Goal: Transaction & Acquisition: Book appointment/travel/reservation

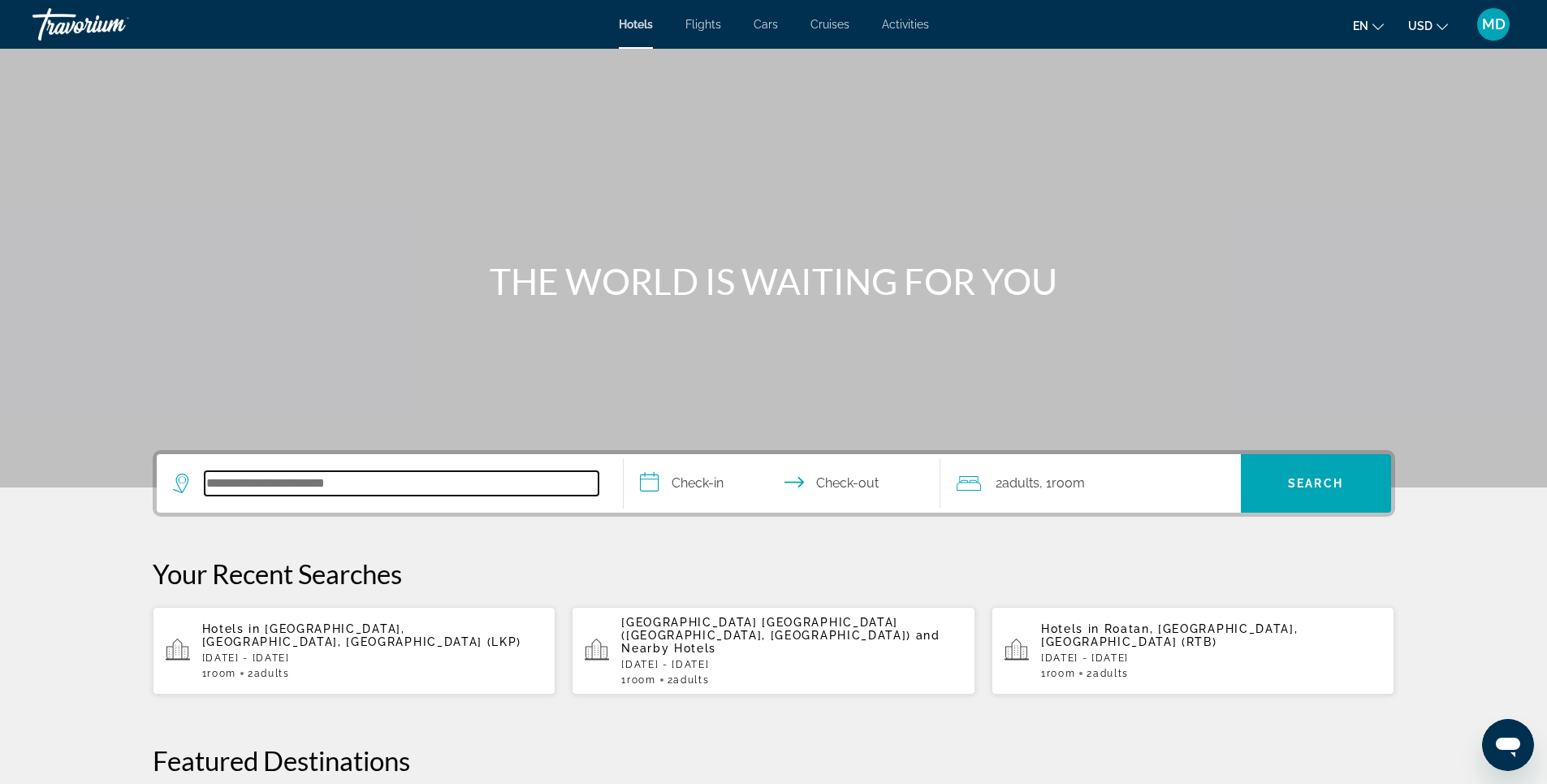
click at [391, 476] on input "Search hotel destination" at bounding box center [402, 482] width 394 height 24
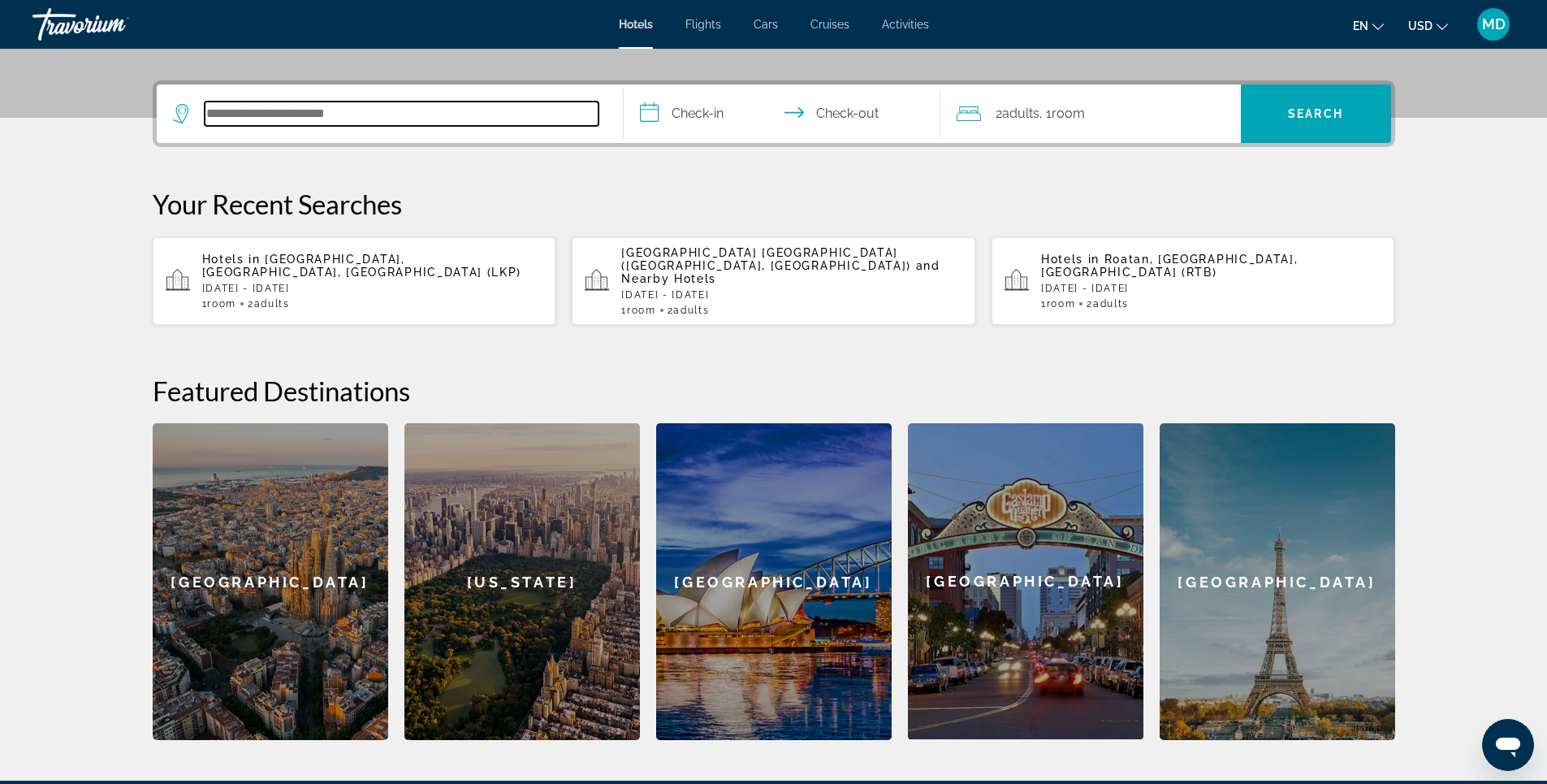
scroll to position [397, 0]
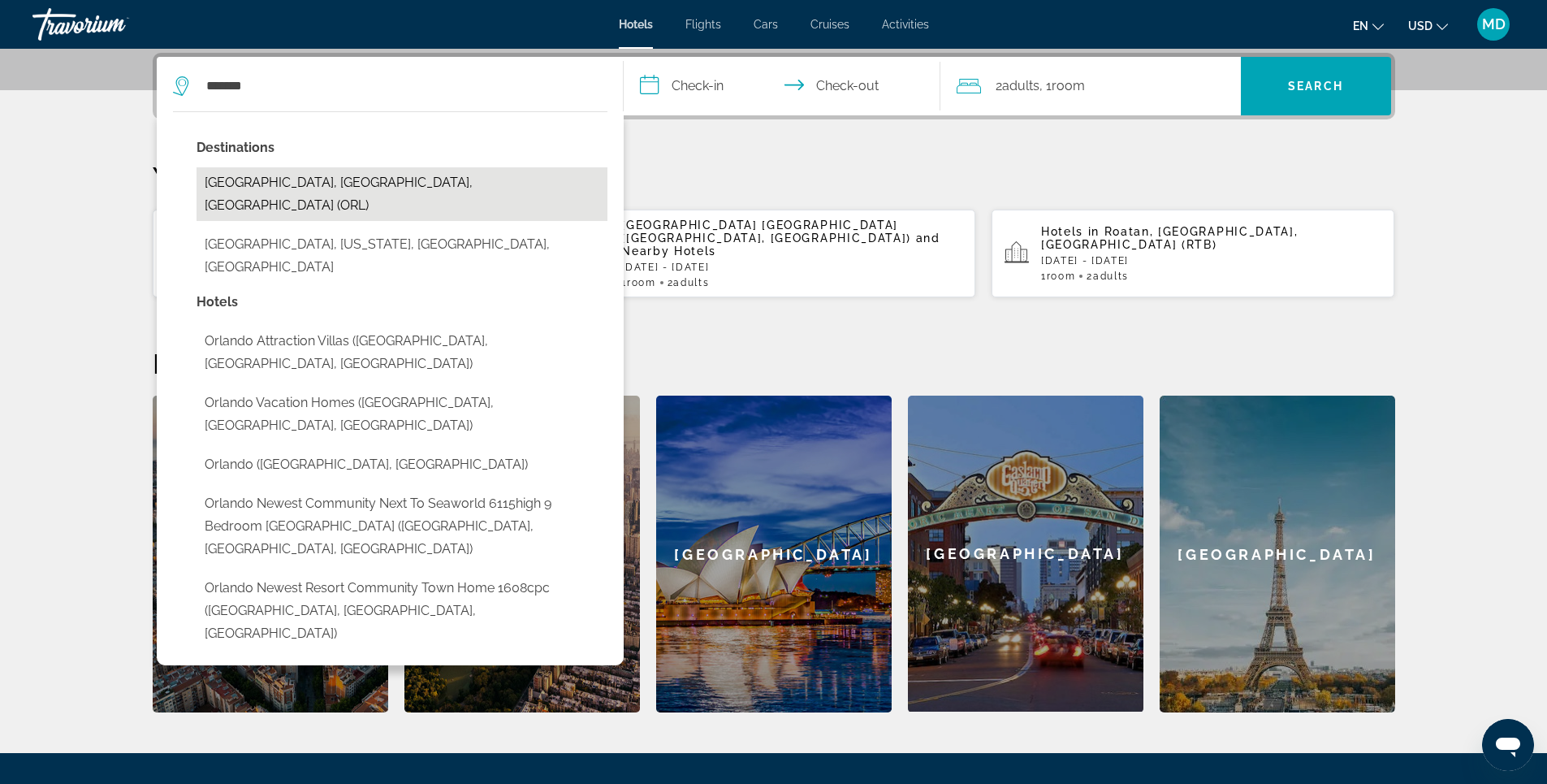
click at [326, 187] on button "[GEOGRAPHIC_DATA], [GEOGRAPHIC_DATA], [GEOGRAPHIC_DATA] (ORL)" at bounding box center [402, 194] width 411 height 54
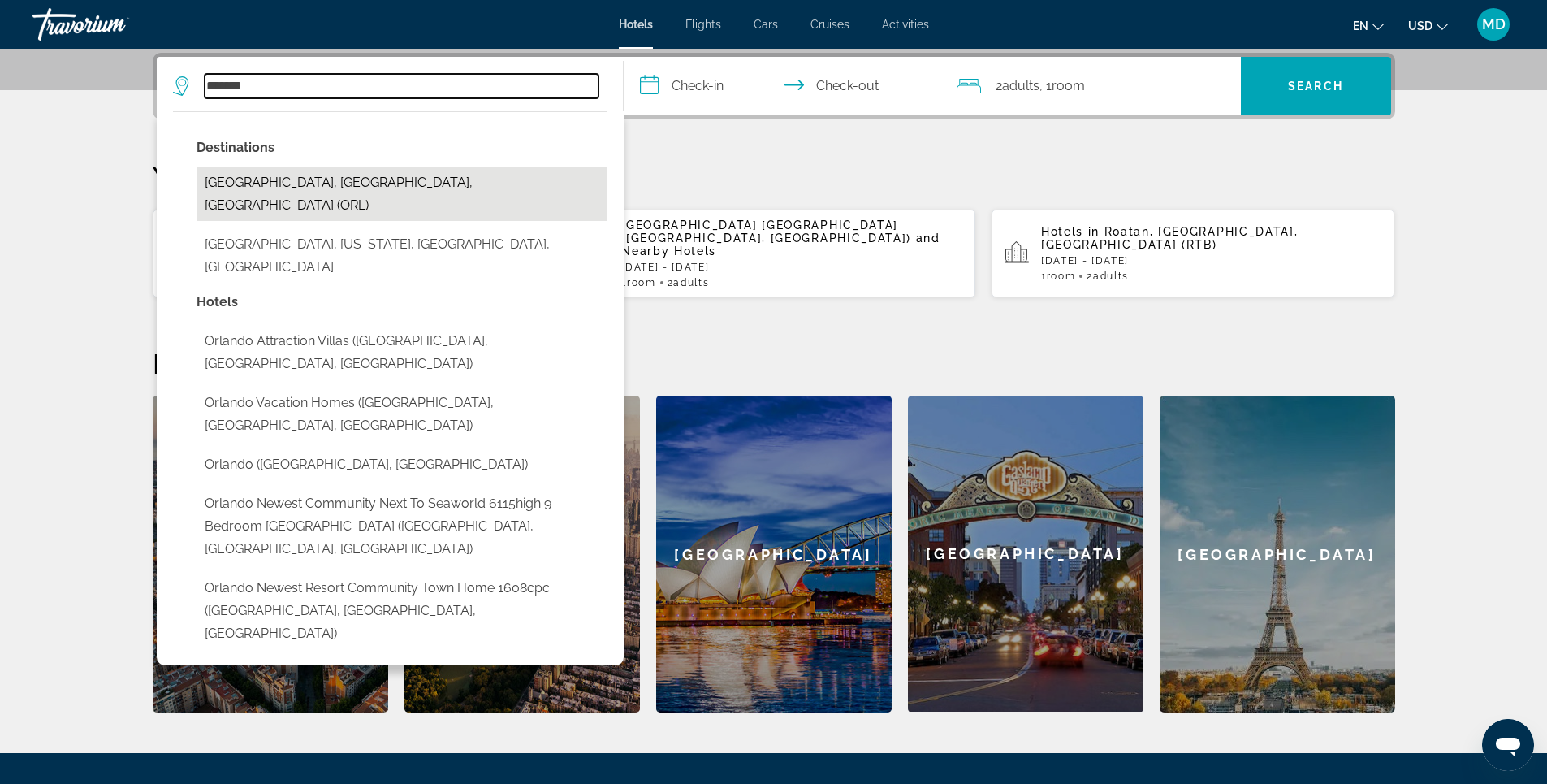
type input "**********"
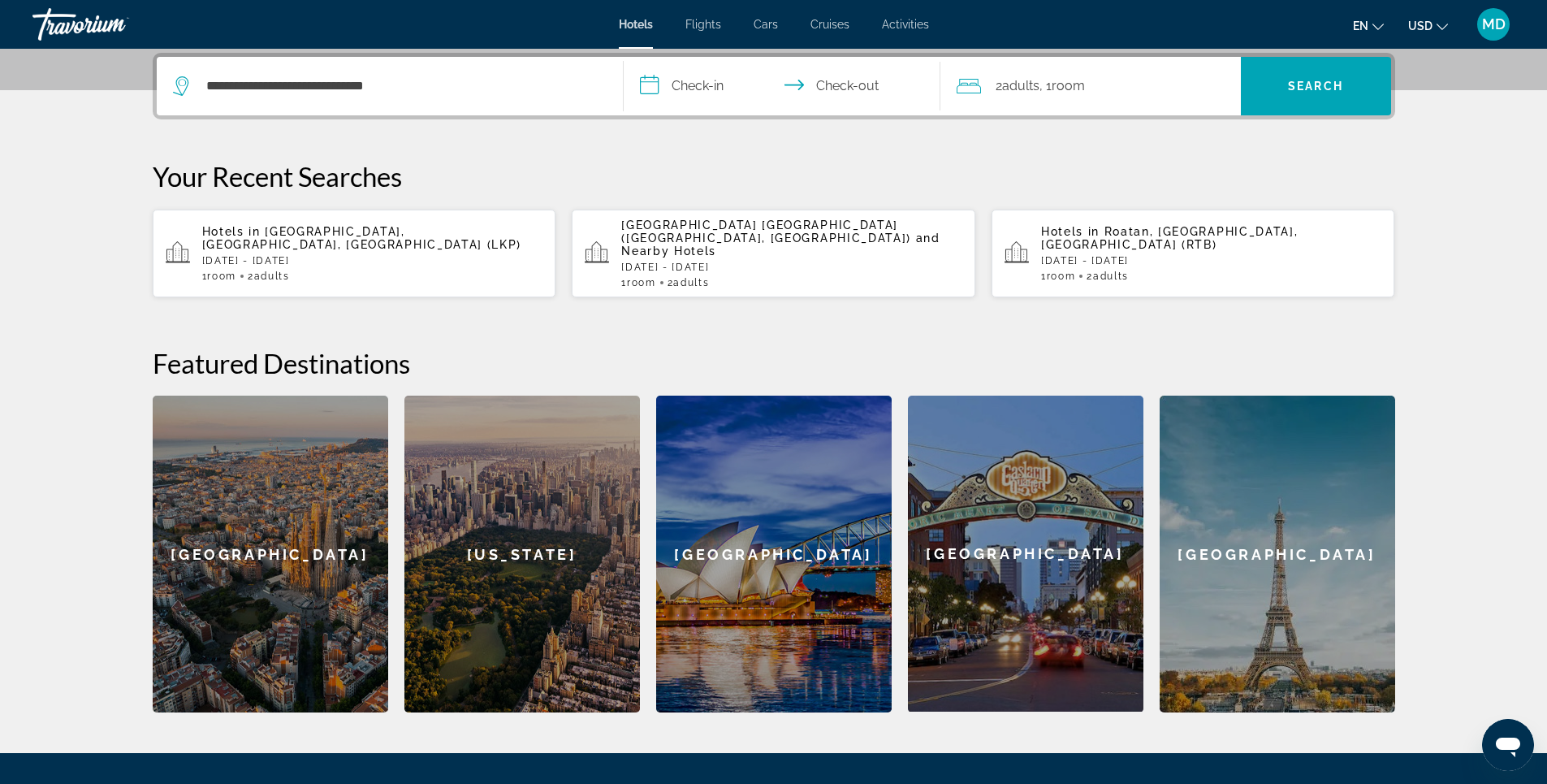
click at [700, 88] on input "**********" at bounding box center [785, 88] width 324 height 63
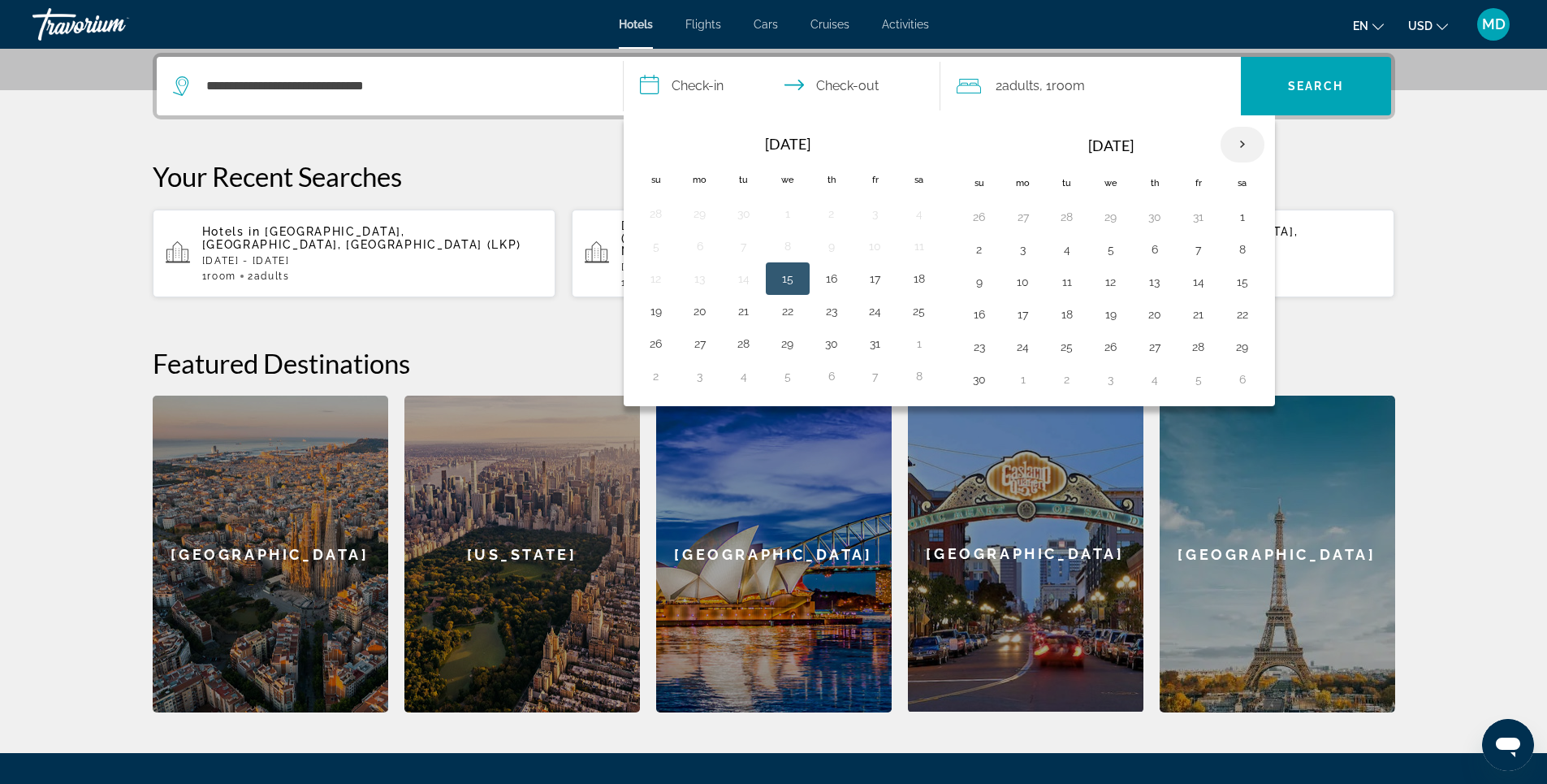
click at [1239, 143] on th "Next month" at bounding box center [1242, 145] width 44 height 36
click at [1199, 217] on button "5" at bounding box center [1198, 216] width 26 height 23
click at [977, 244] on button "7" at bounding box center [979, 249] width 26 height 23
type input "**********"
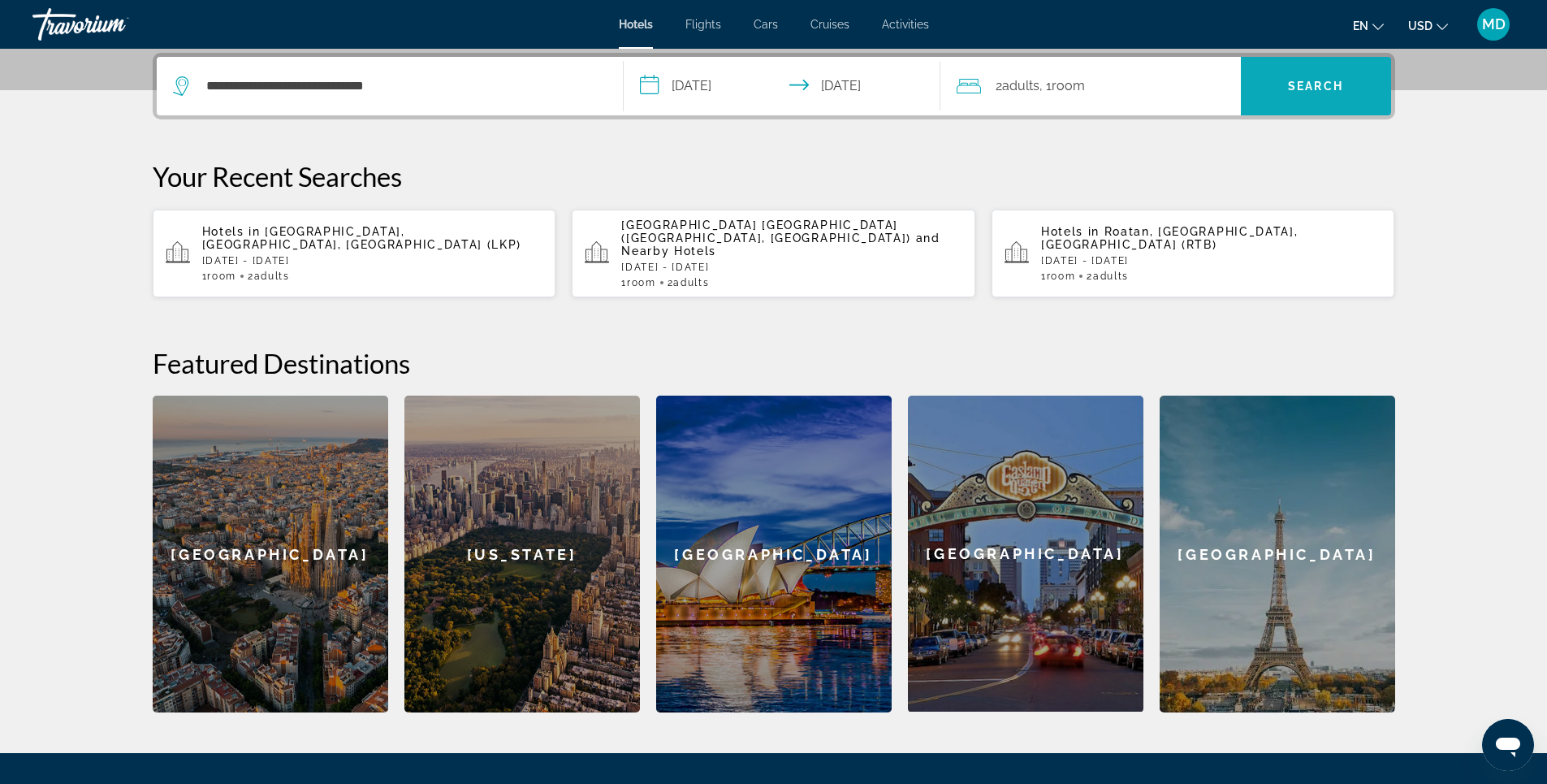
click at [1304, 84] on span "Search" at bounding box center [1316, 86] width 55 height 13
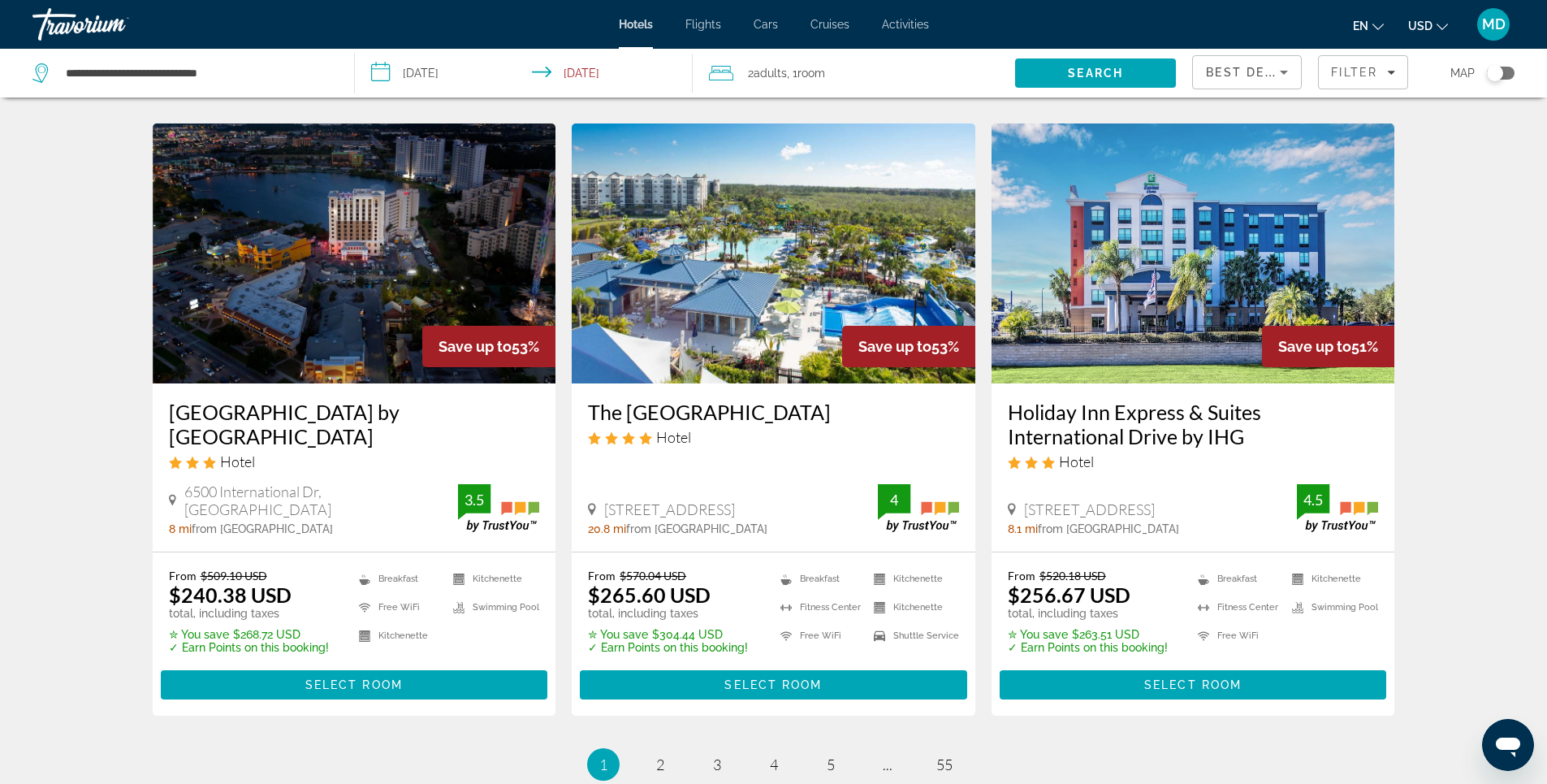
scroll to position [2152, 0]
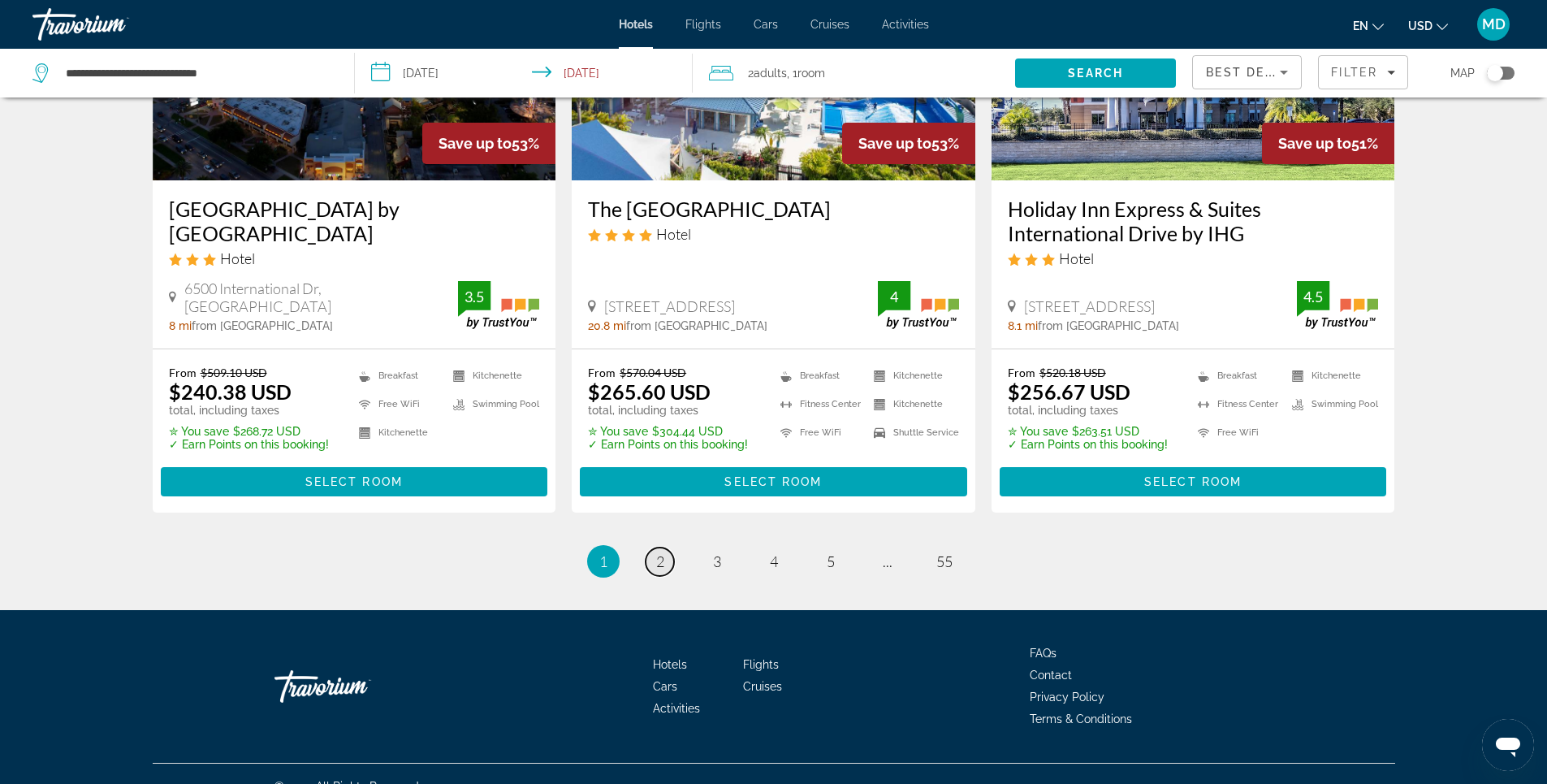
click at [662, 552] on span "2" at bounding box center [660, 560] width 8 height 18
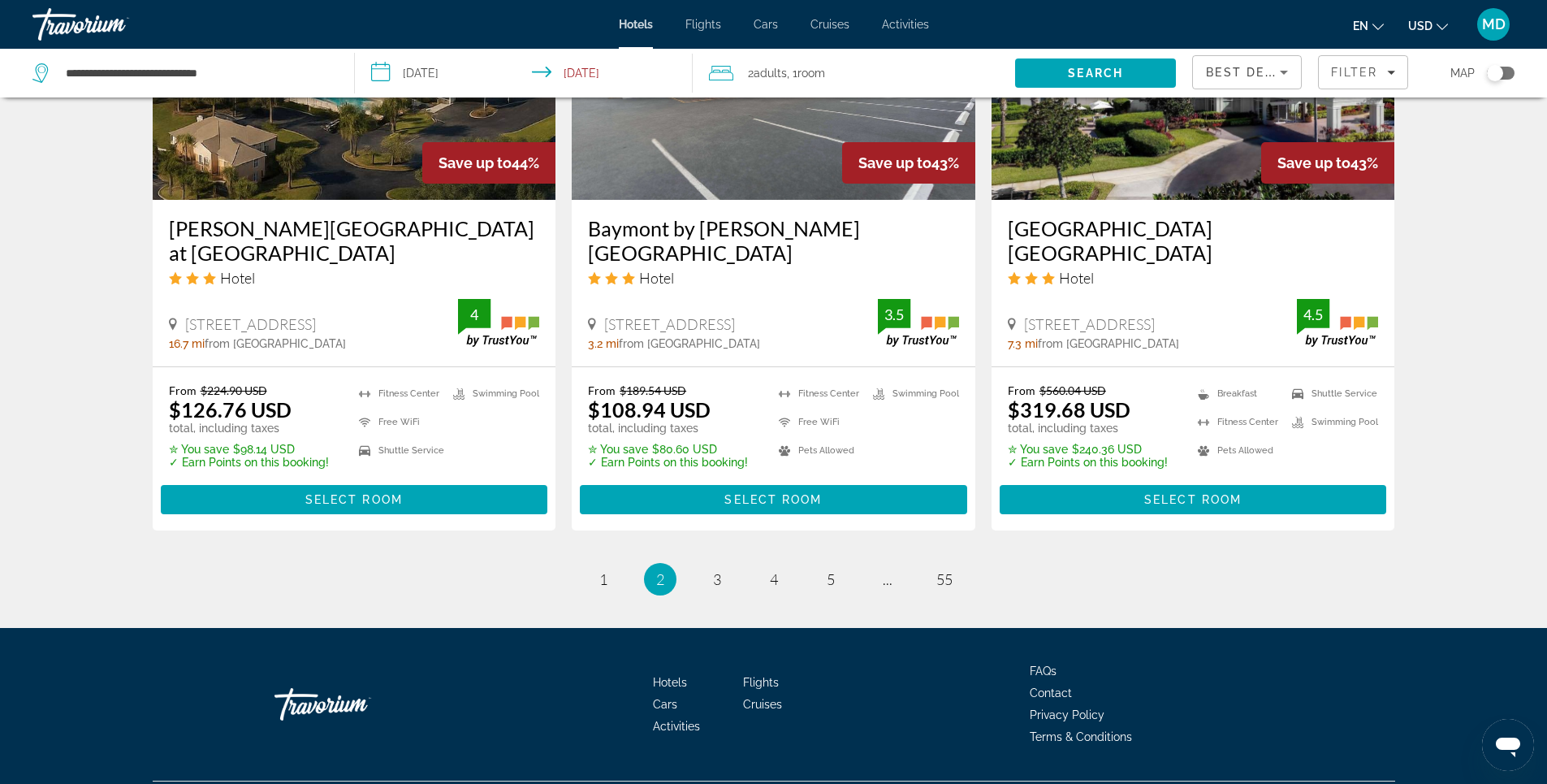
scroll to position [2111, 0]
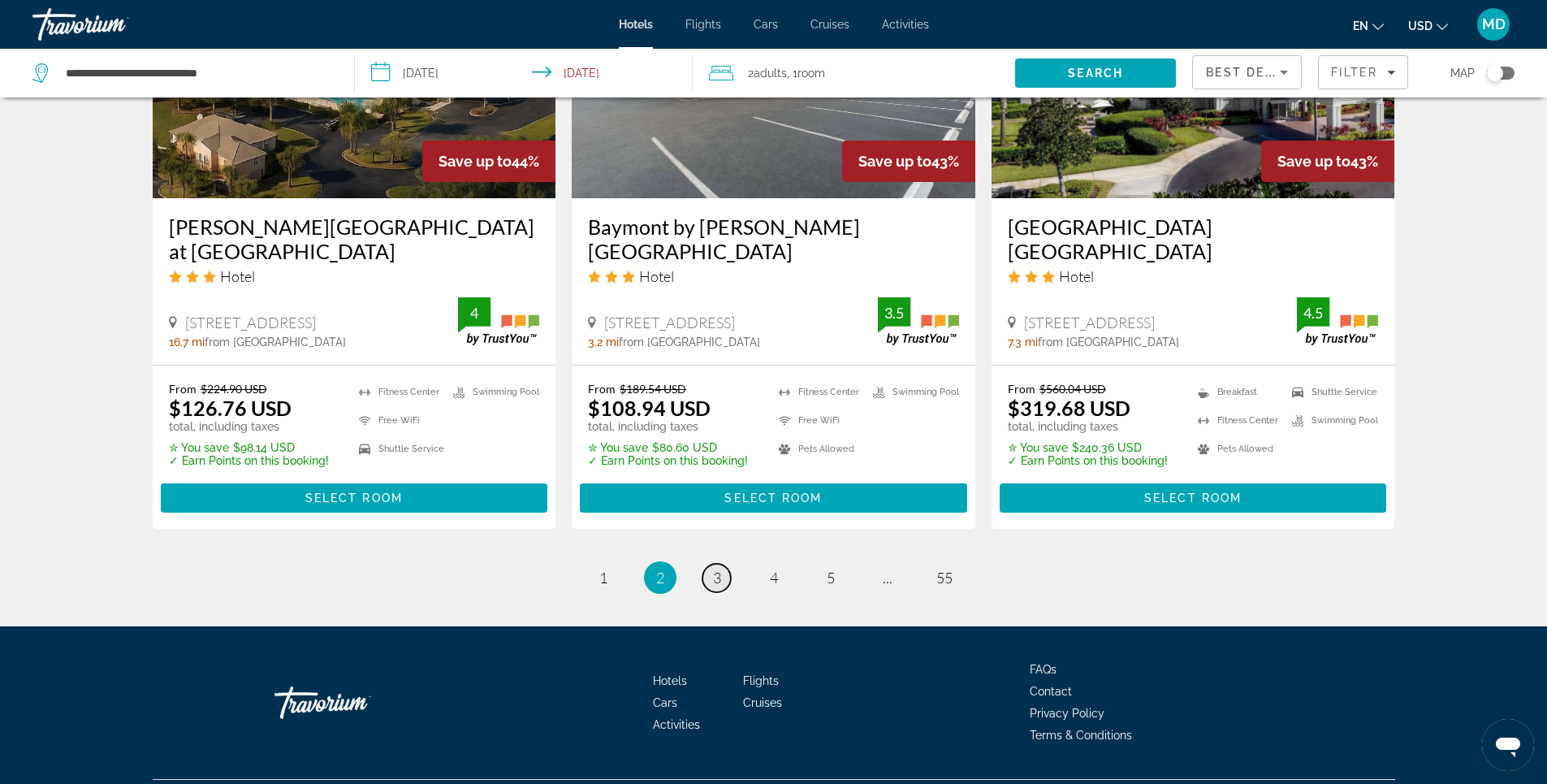
click at [718, 568] on span "3" at bounding box center [717, 576] width 8 height 18
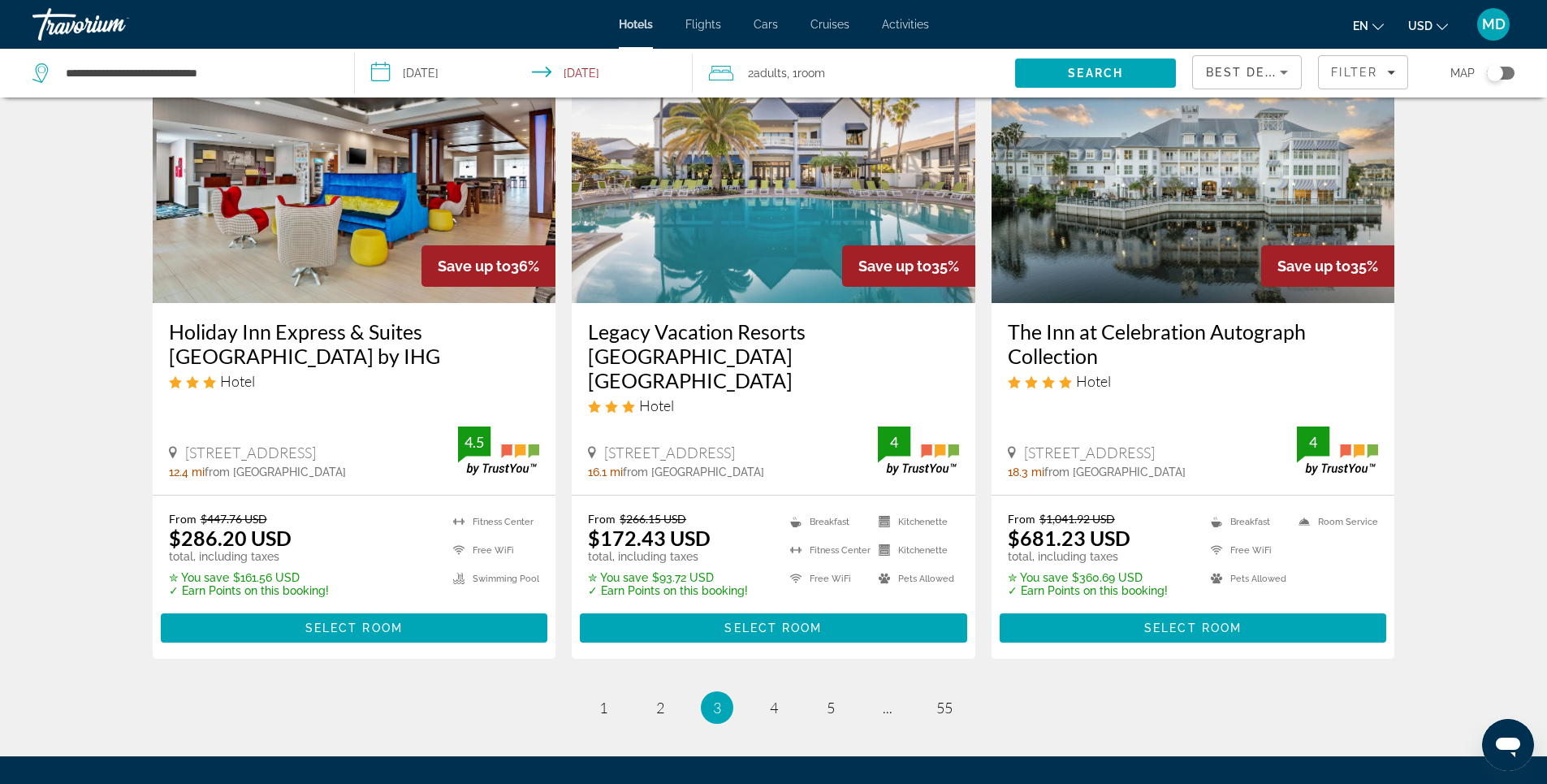
scroll to position [2030, 0]
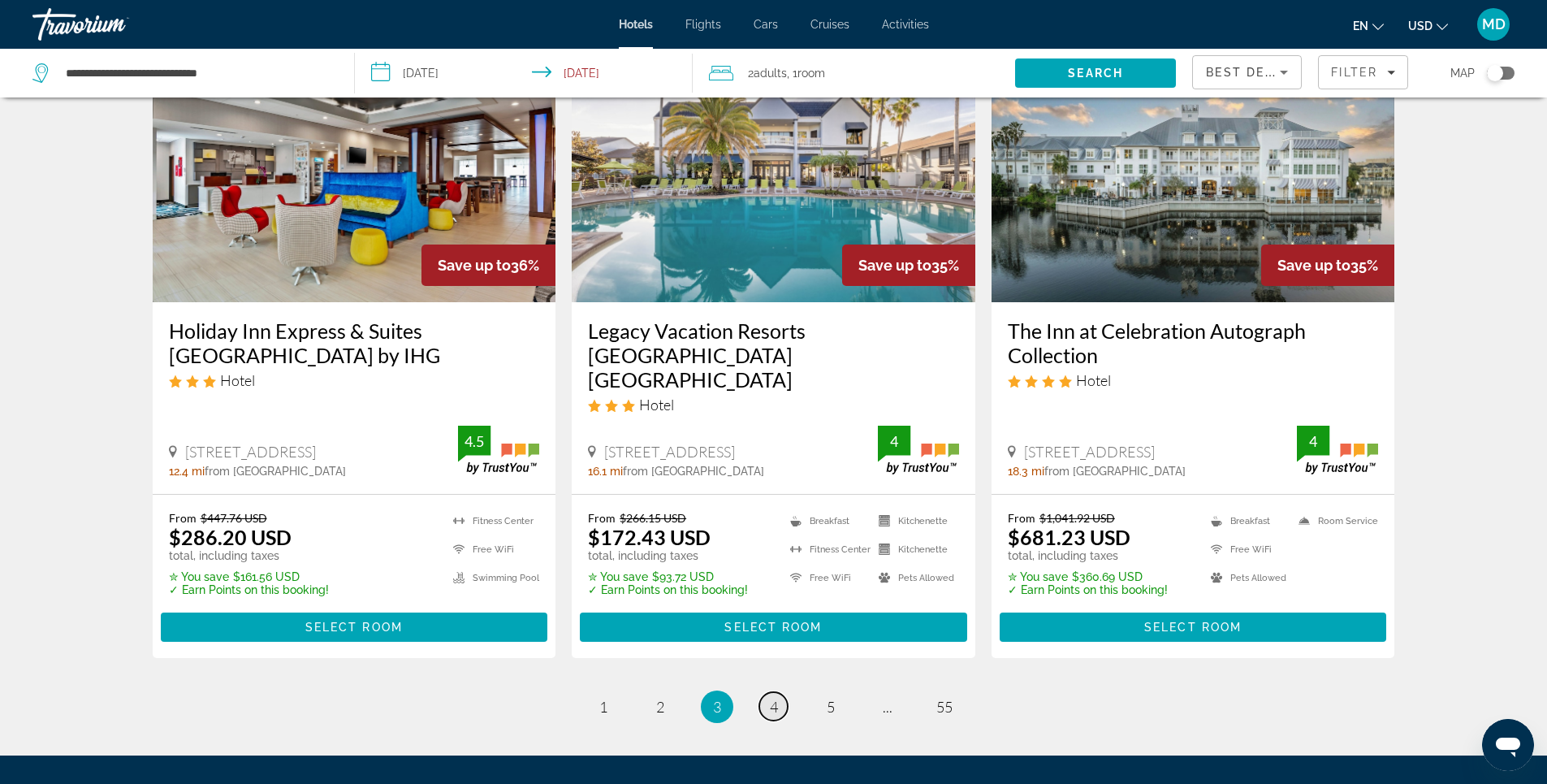
click at [770, 697] on span "4" at bounding box center [774, 706] width 8 height 18
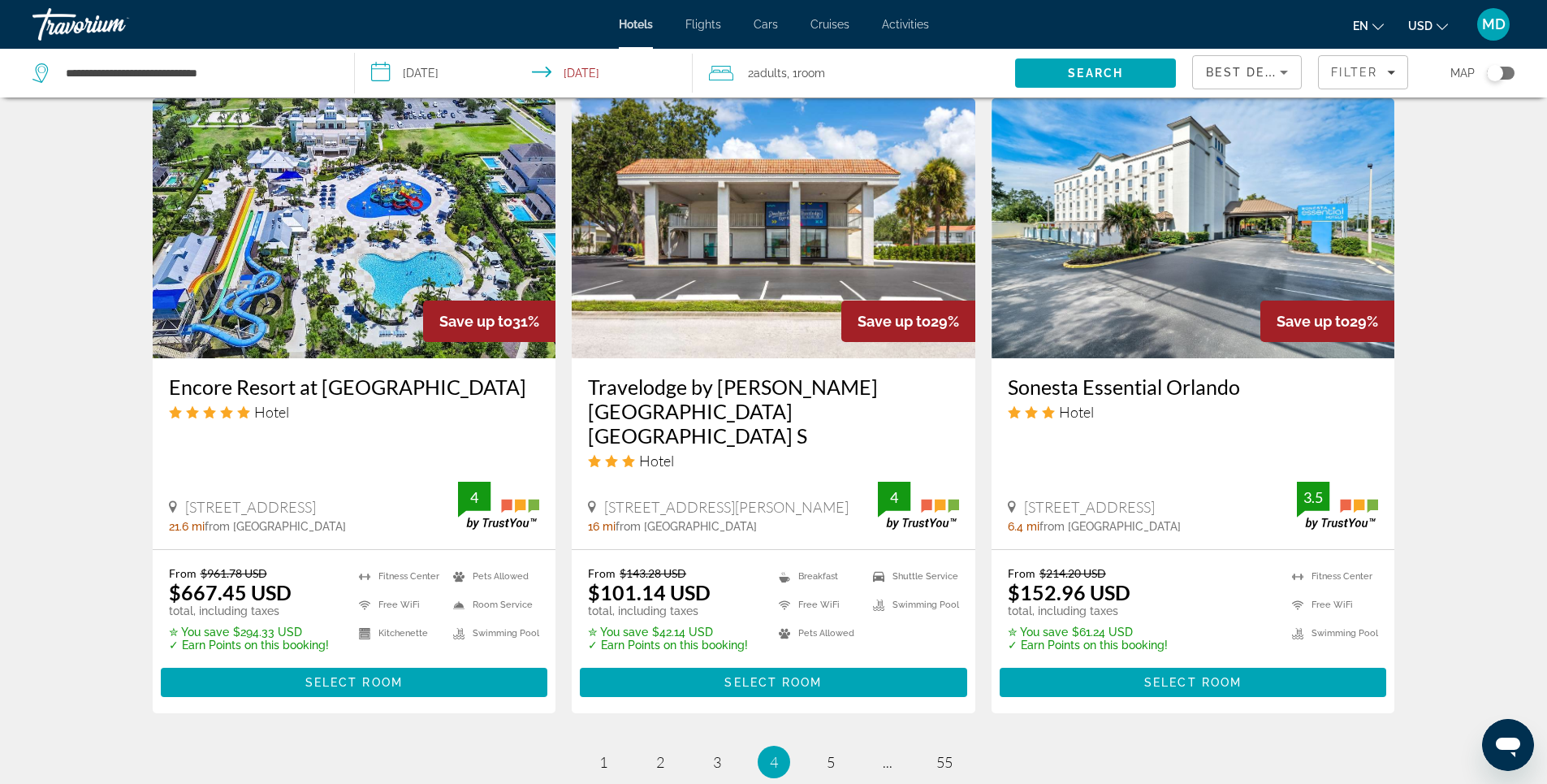
scroll to position [2030, 0]
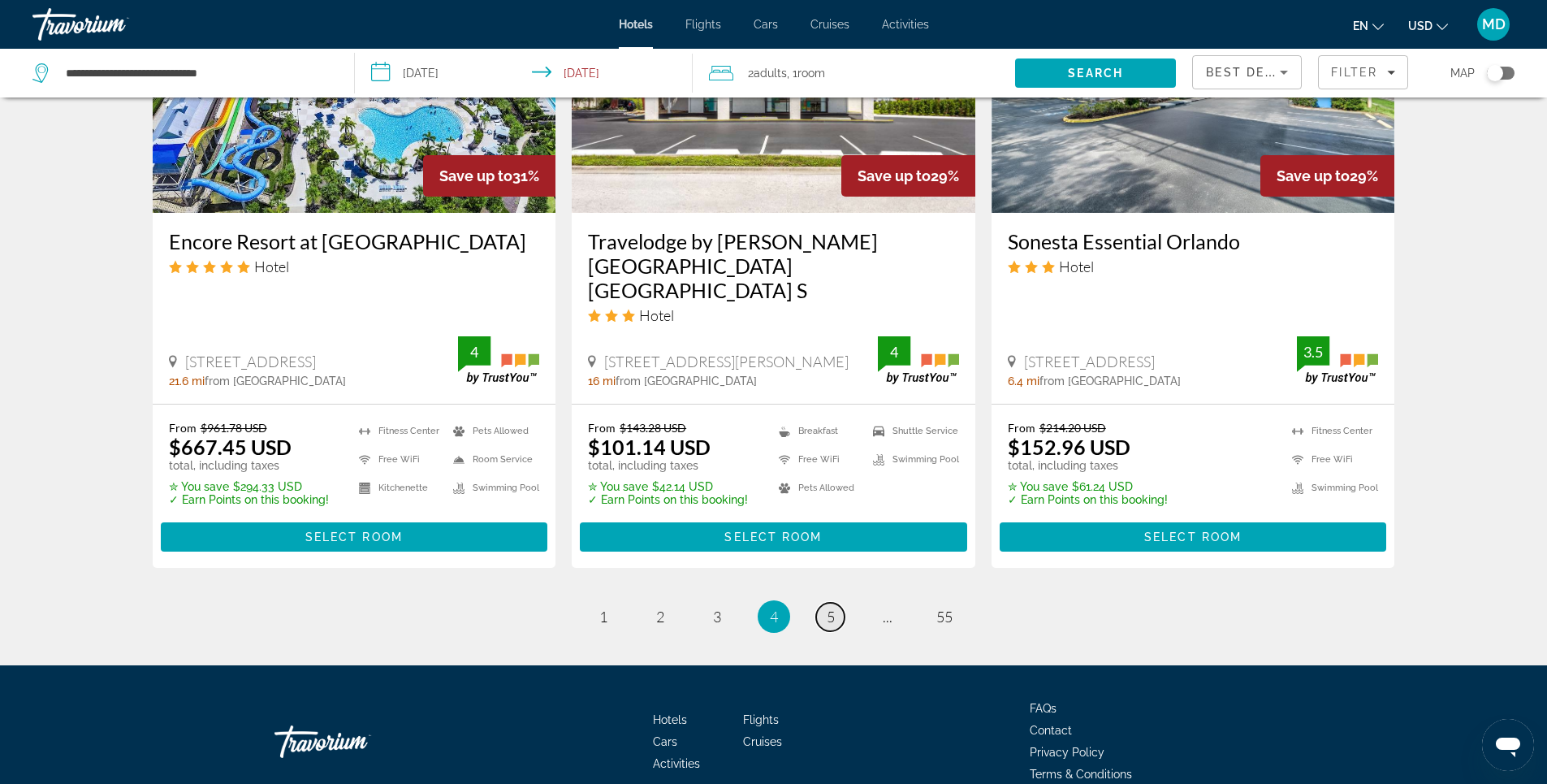
click at [827, 618] on span "5" at bounding box center [831, 616] width 8 height 18
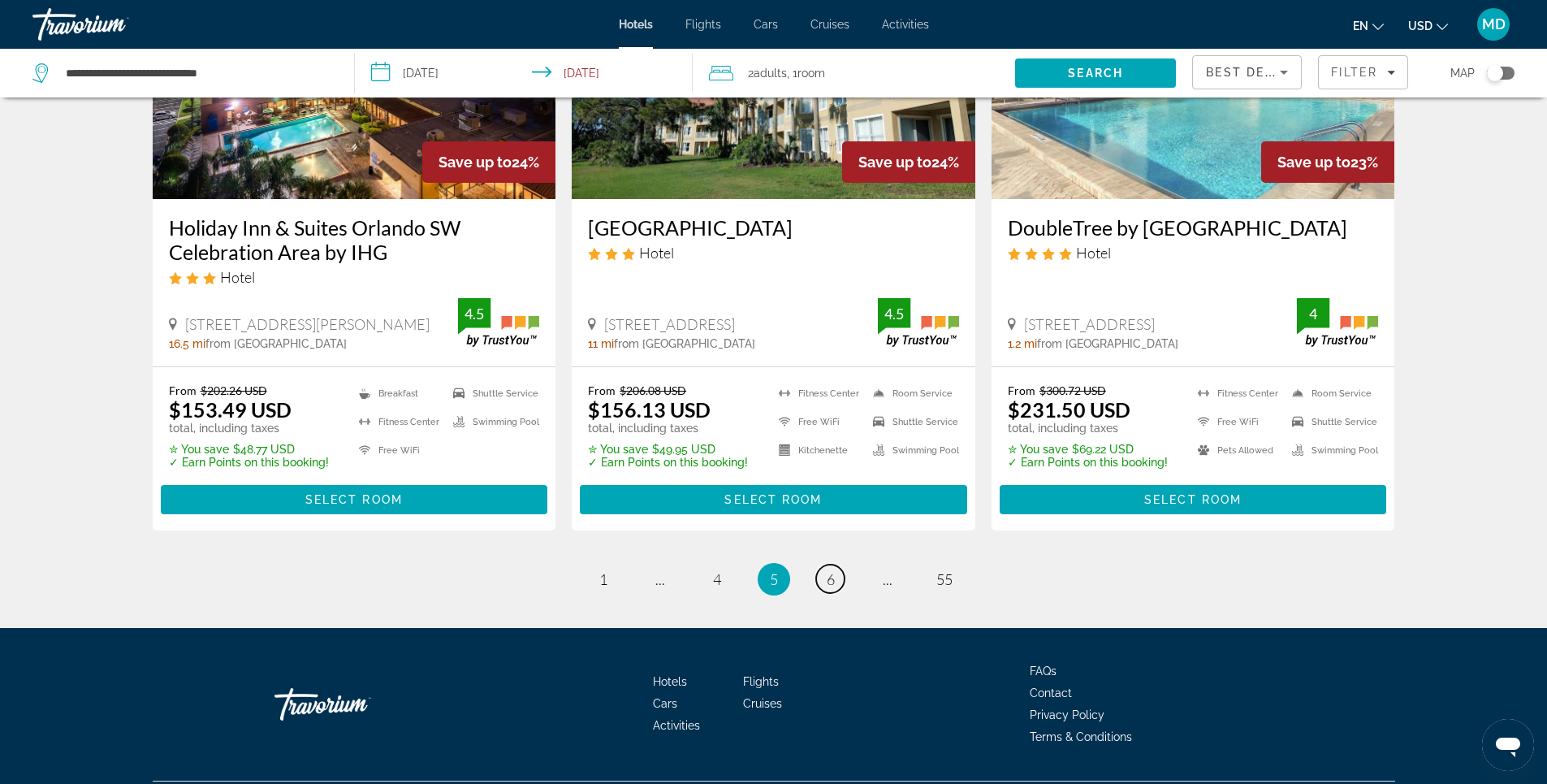
scroll to position [2111, 0]
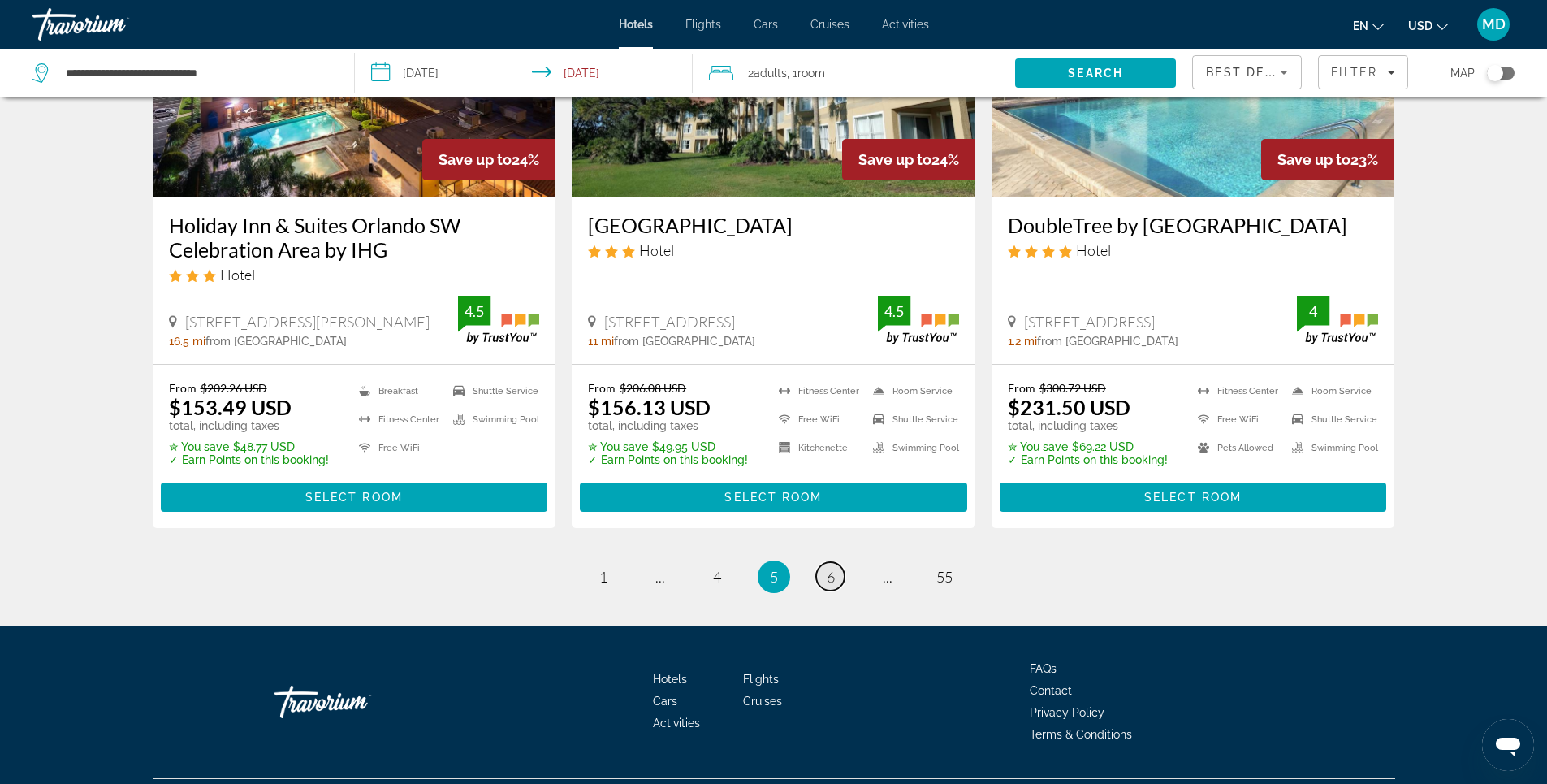
click at [827, 567] on span "6" at bounding box center [831, 576] width 8 height 18
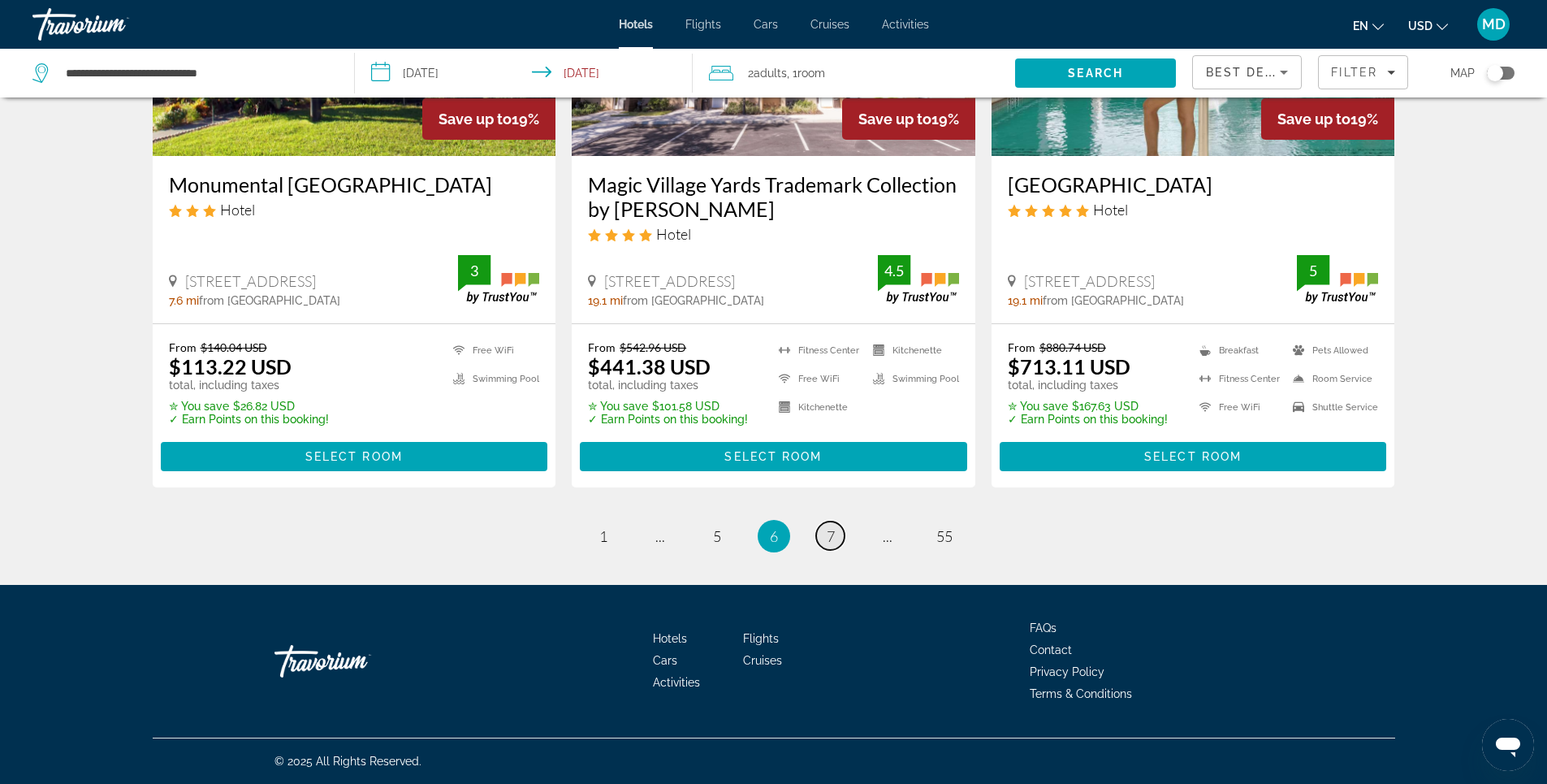
scroll to position [2128, 0]
click at [827, 545] on link "page 7" at bounding box center [830, 535] width 29 height 29
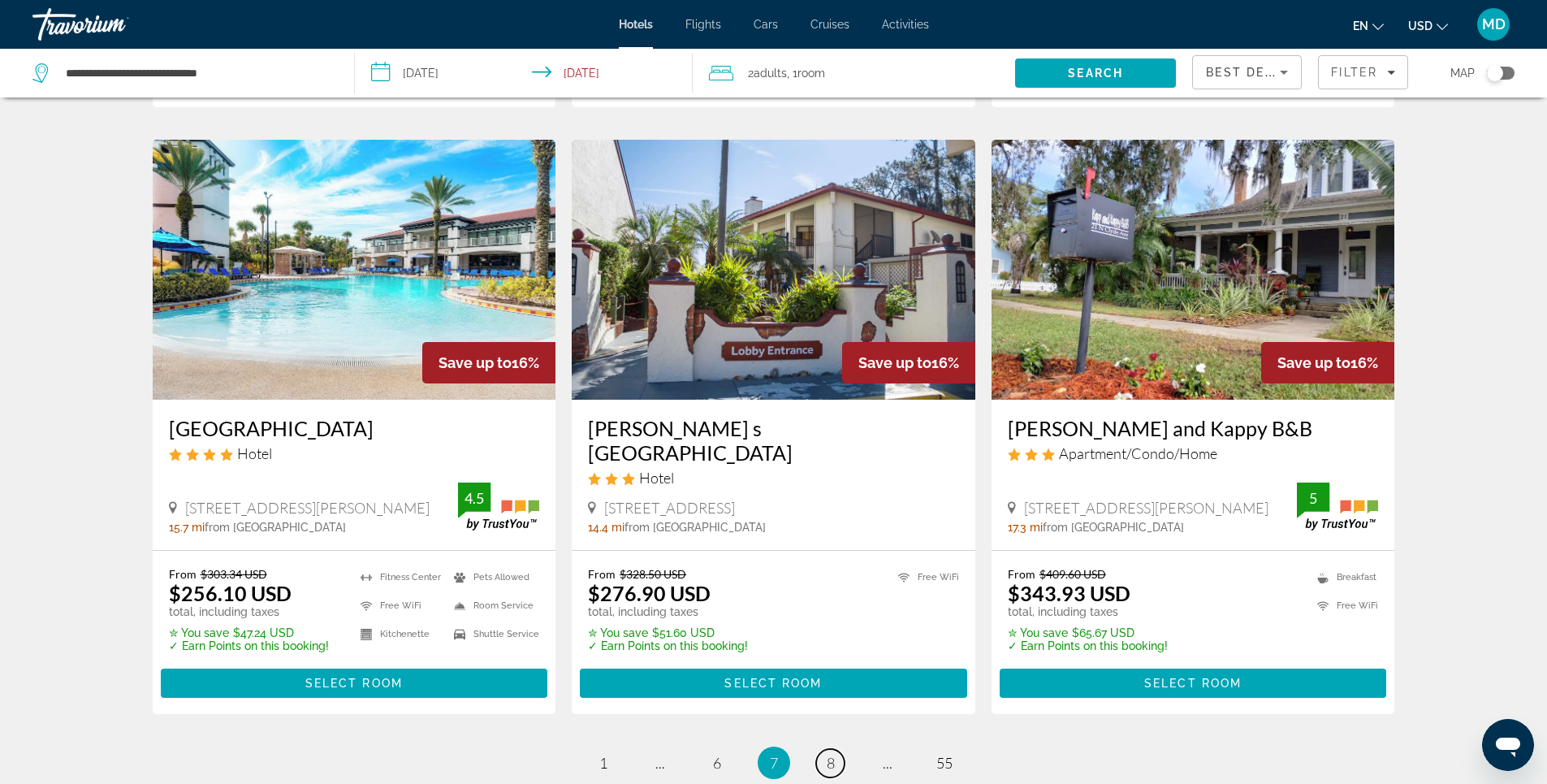
scroll to position [2030, 0]
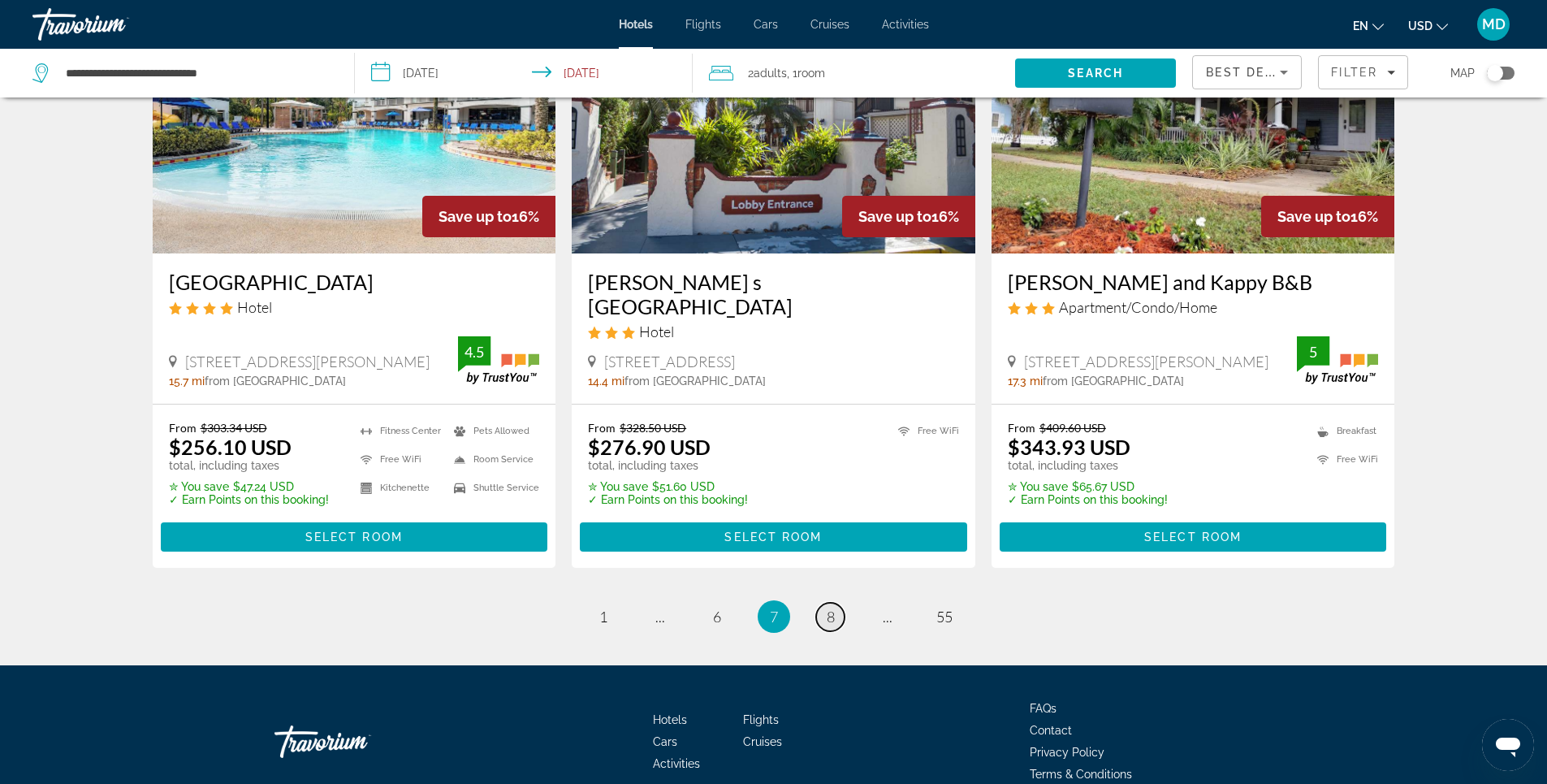
click at [825, 610] on link "page 8" at bounding box center [830, 617] width 29 height 29
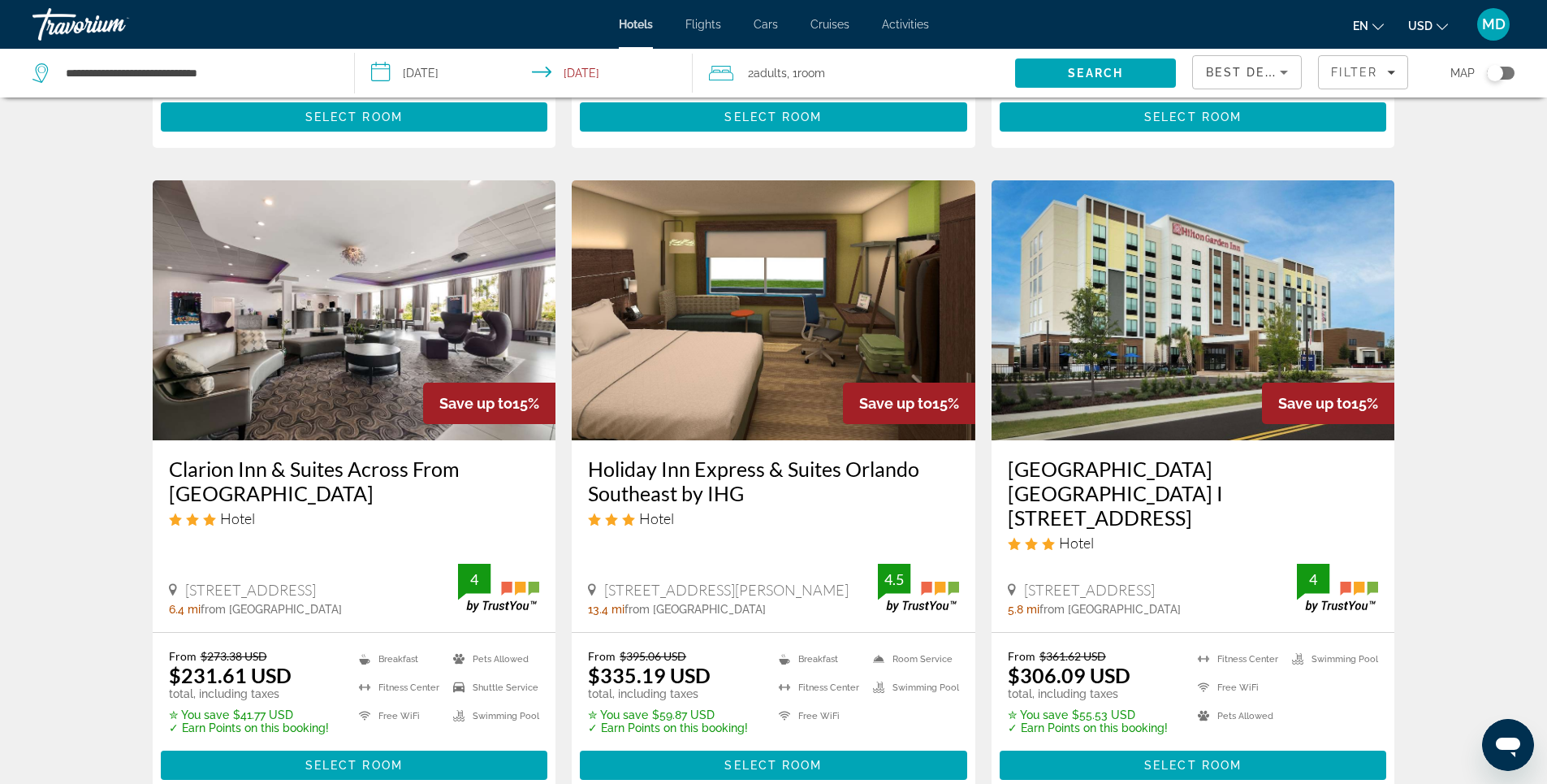
scroll to position [2111, 0]
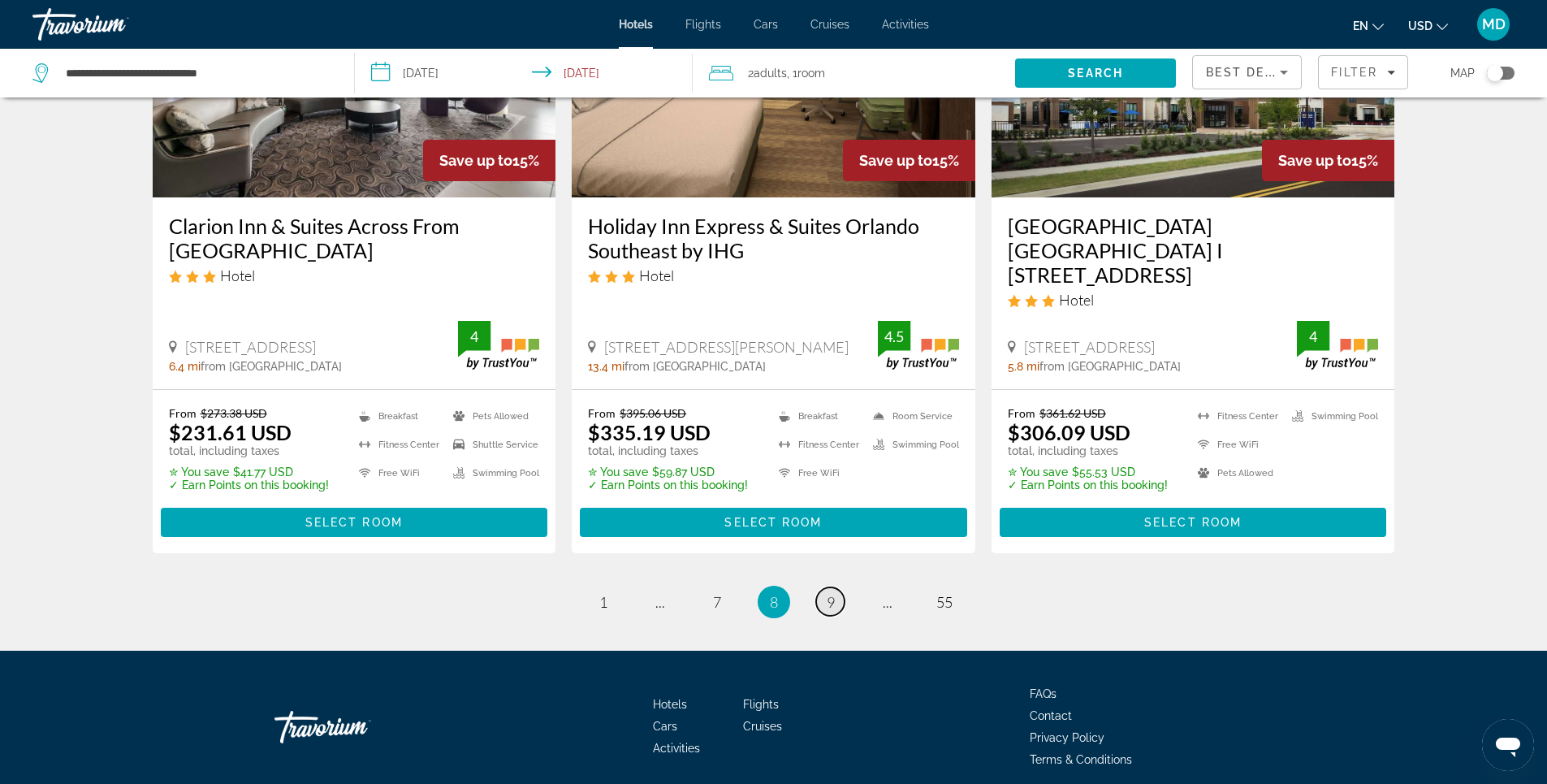
click at [834, 592] on span "9" at bounding box center [831, 601] width 8 height 18
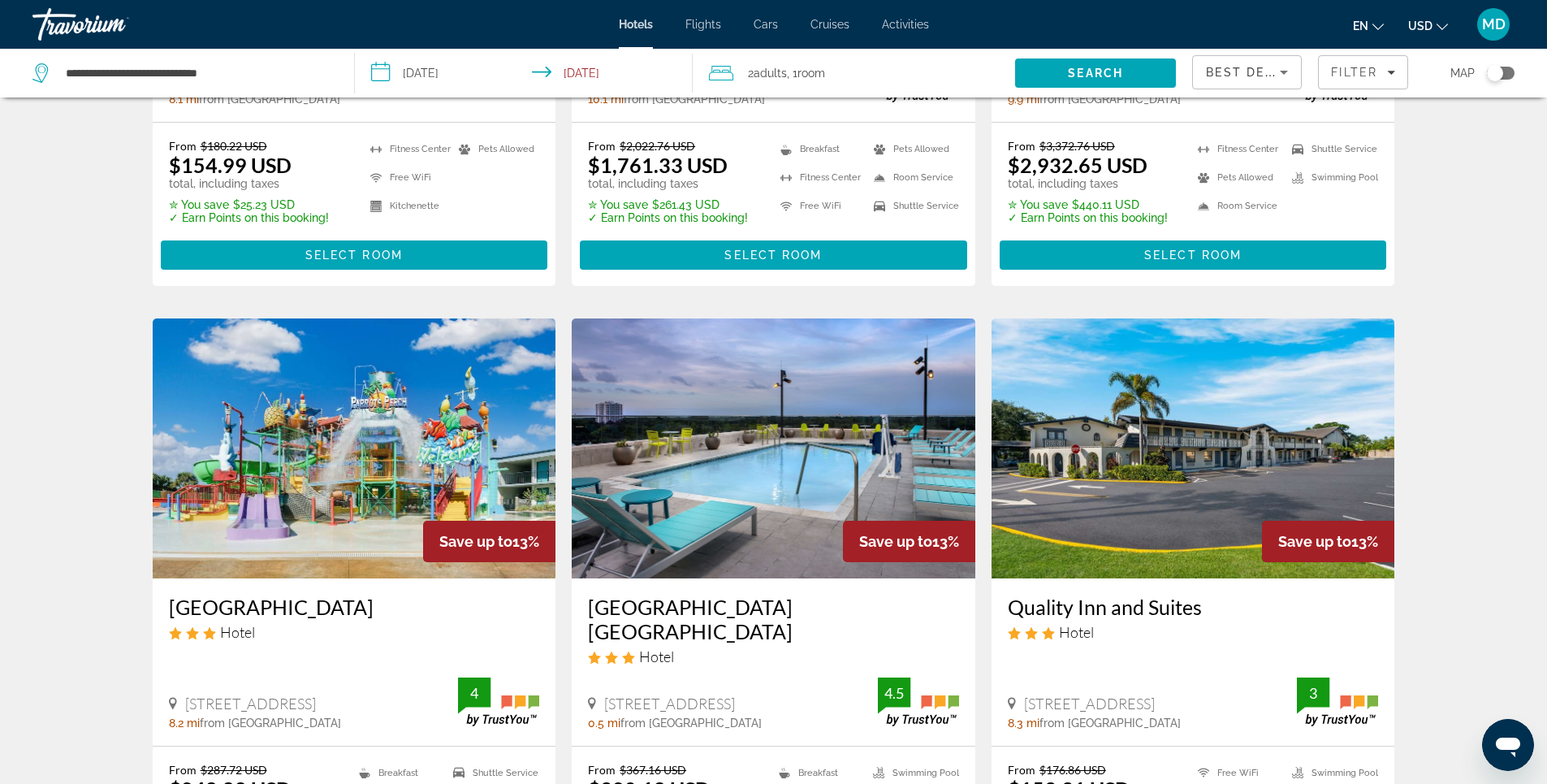
scroll to position [2030, 0]
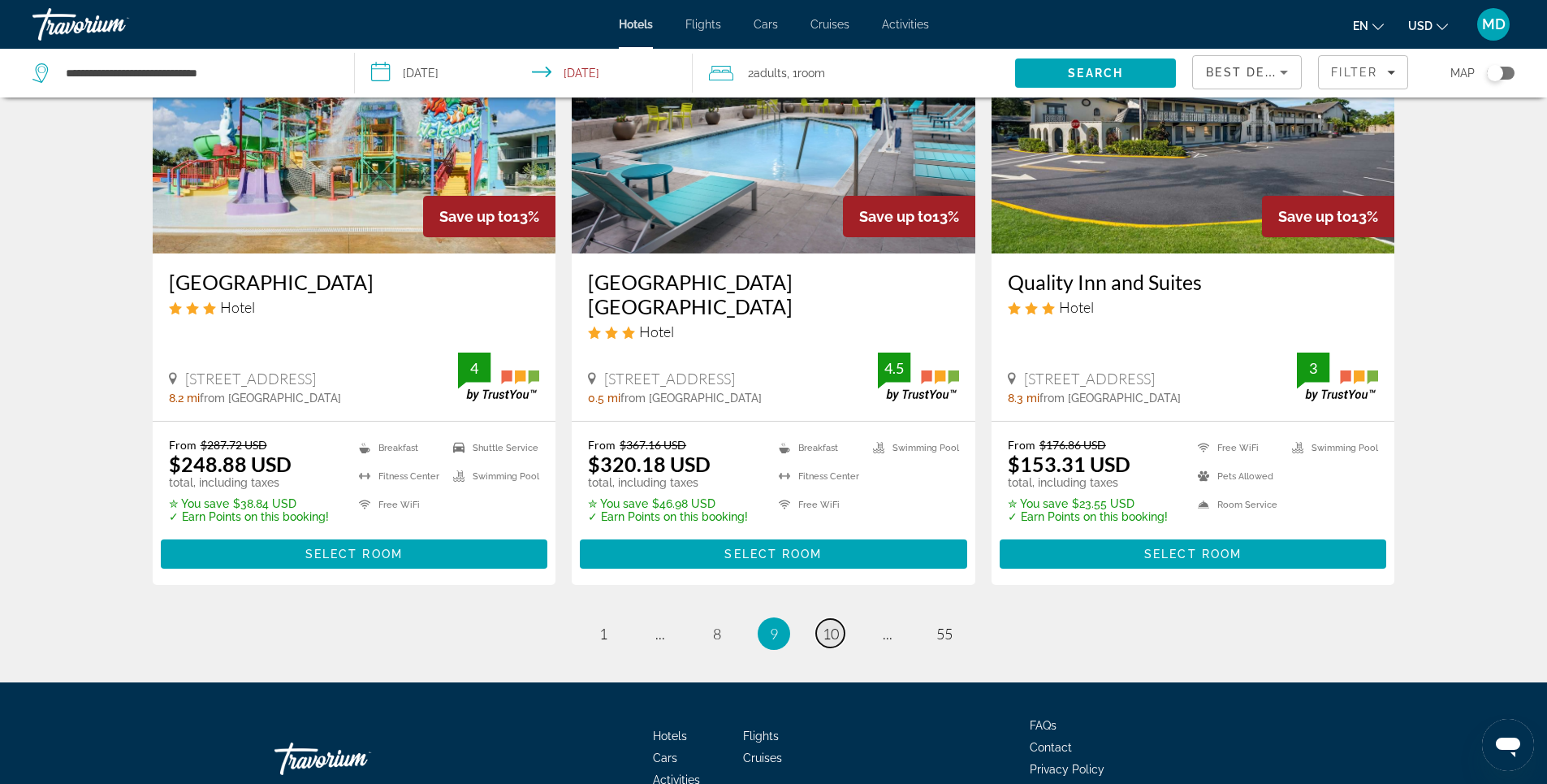
click at [831, 624] on span "10" at bounding box center [830, 633] width 16 height 18
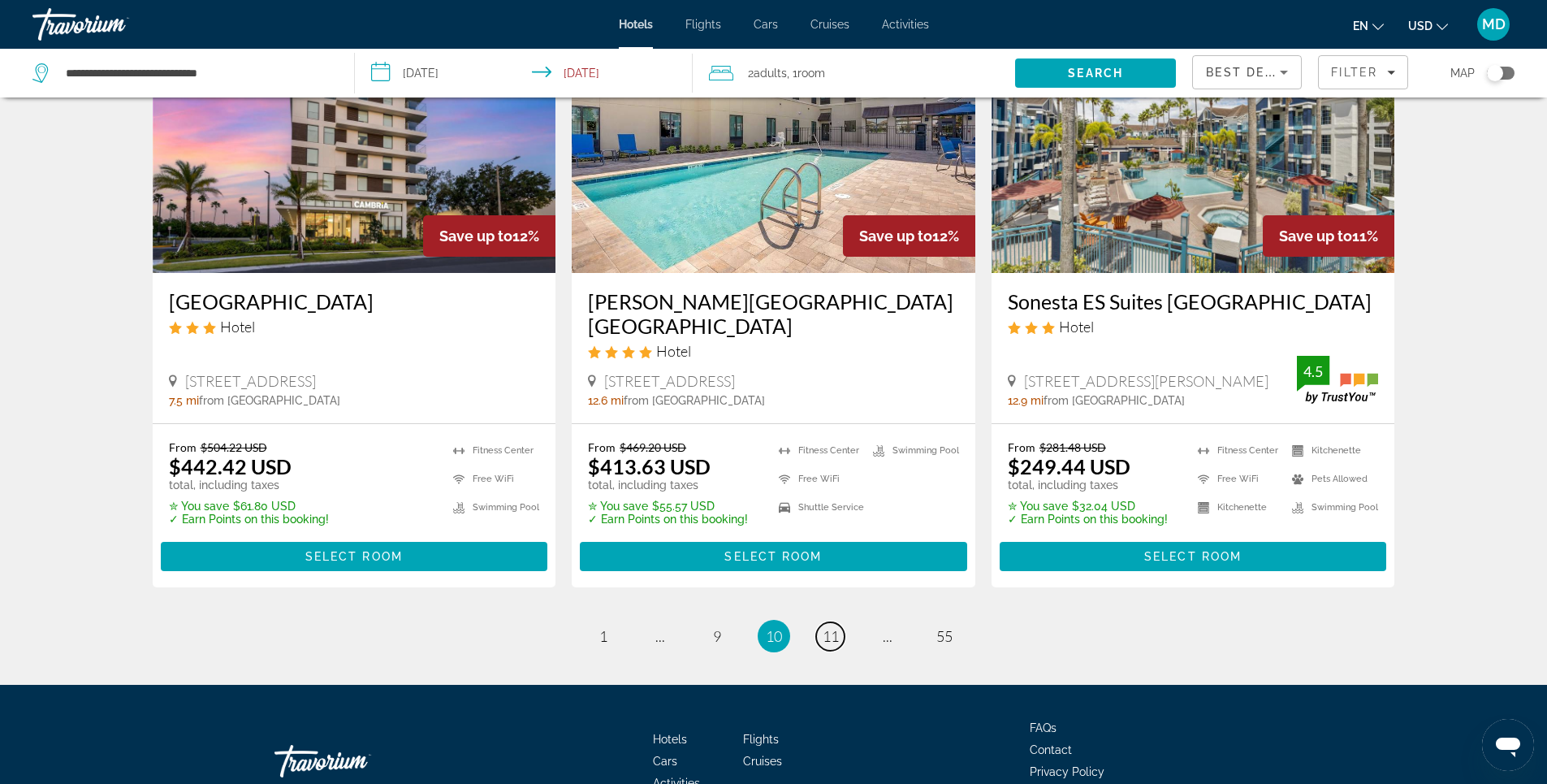
scroll to position [2103, 0]
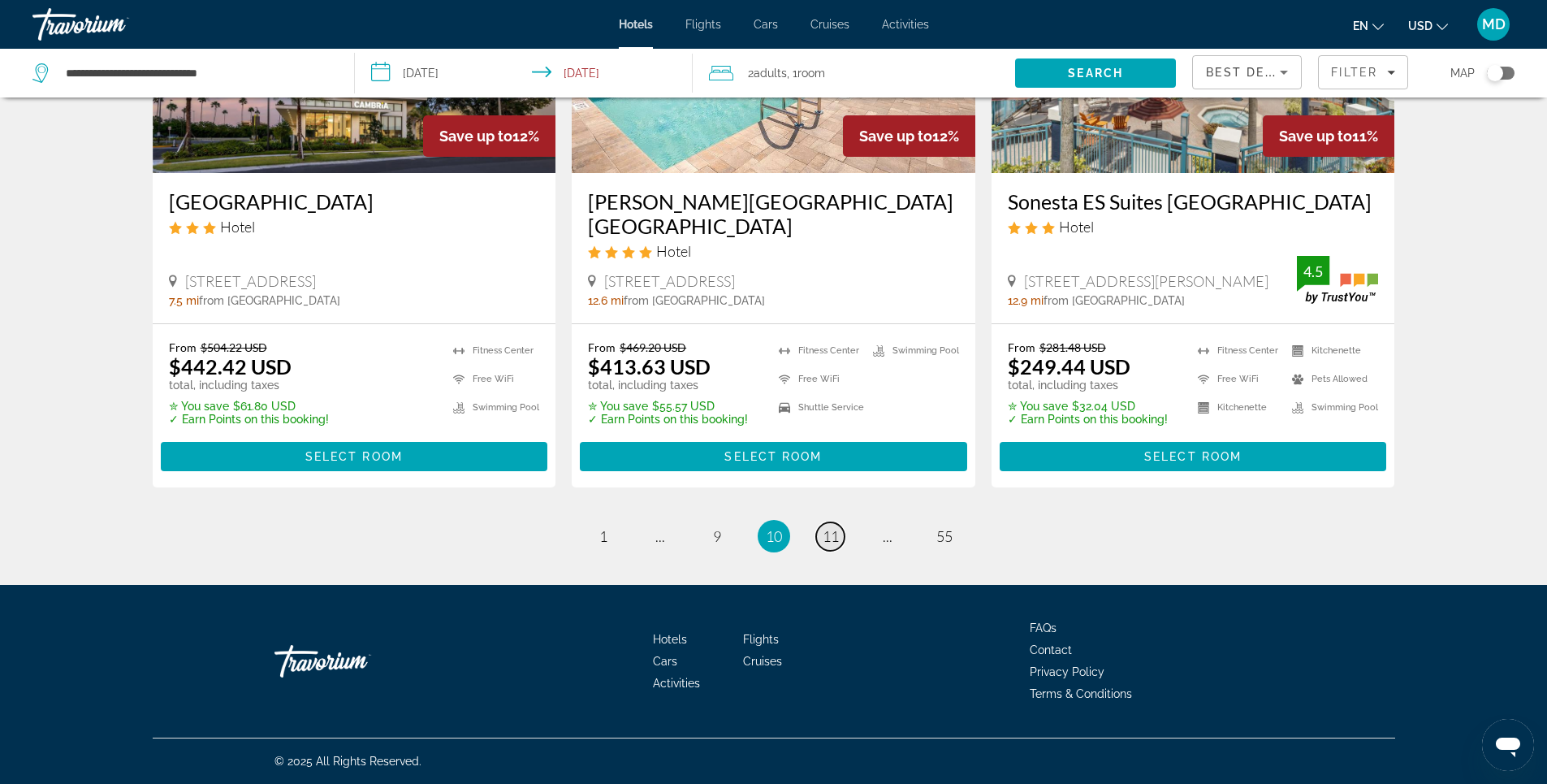
click at [834, 539] on span "11" at bounding box center [830, 535] width 16 height 18
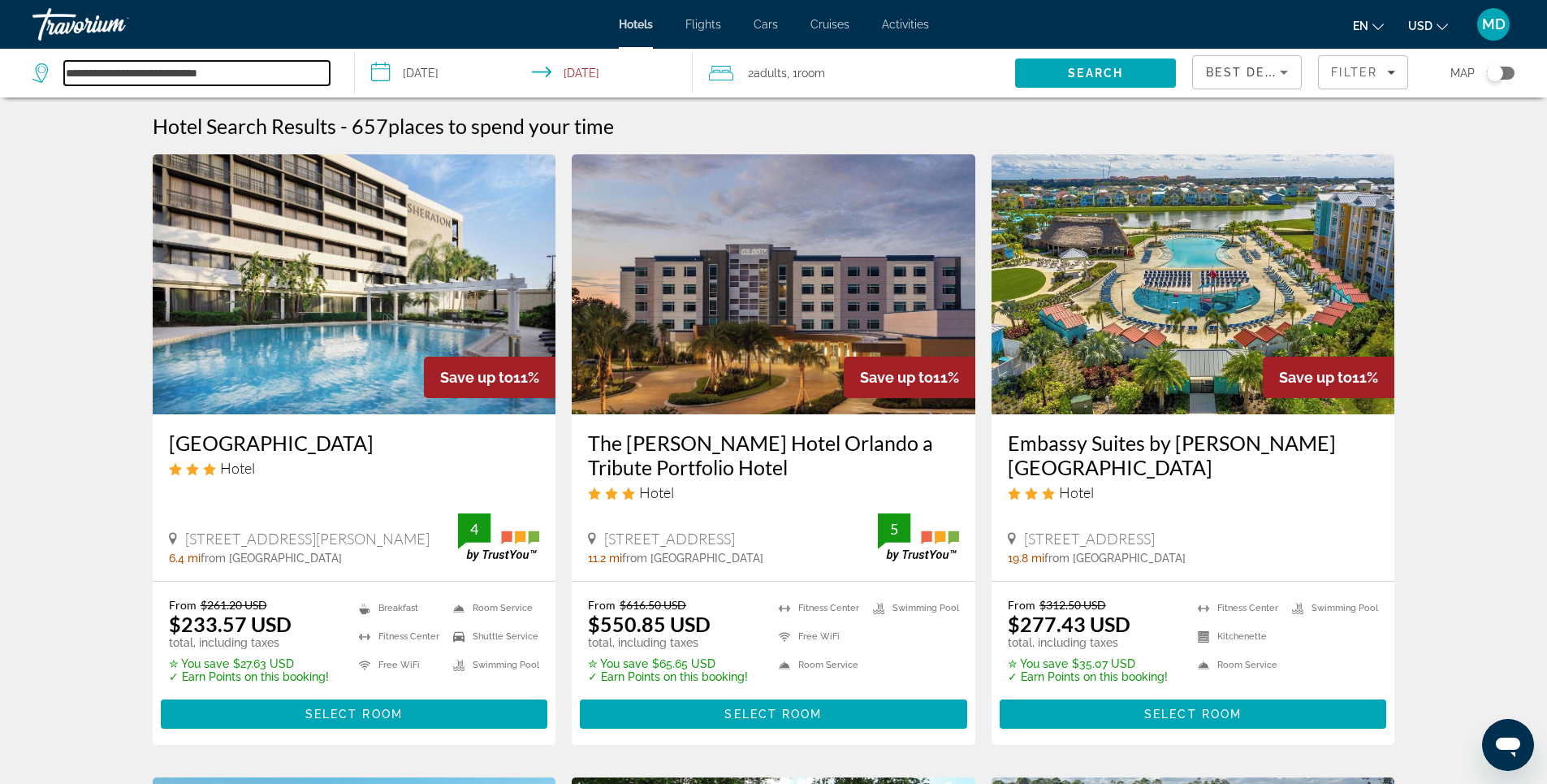
click at [253, 71] on input "**********" at bounding box center [197, 72] width 266 height 24
drag, startPoint x: 253, startPoint y: 71, endPoint x: 25, endPoint y: 68, distance: 228.0
click at [25, 68] on app-destination-search "**********" at bounding box center [177, 73] width 355 height 49
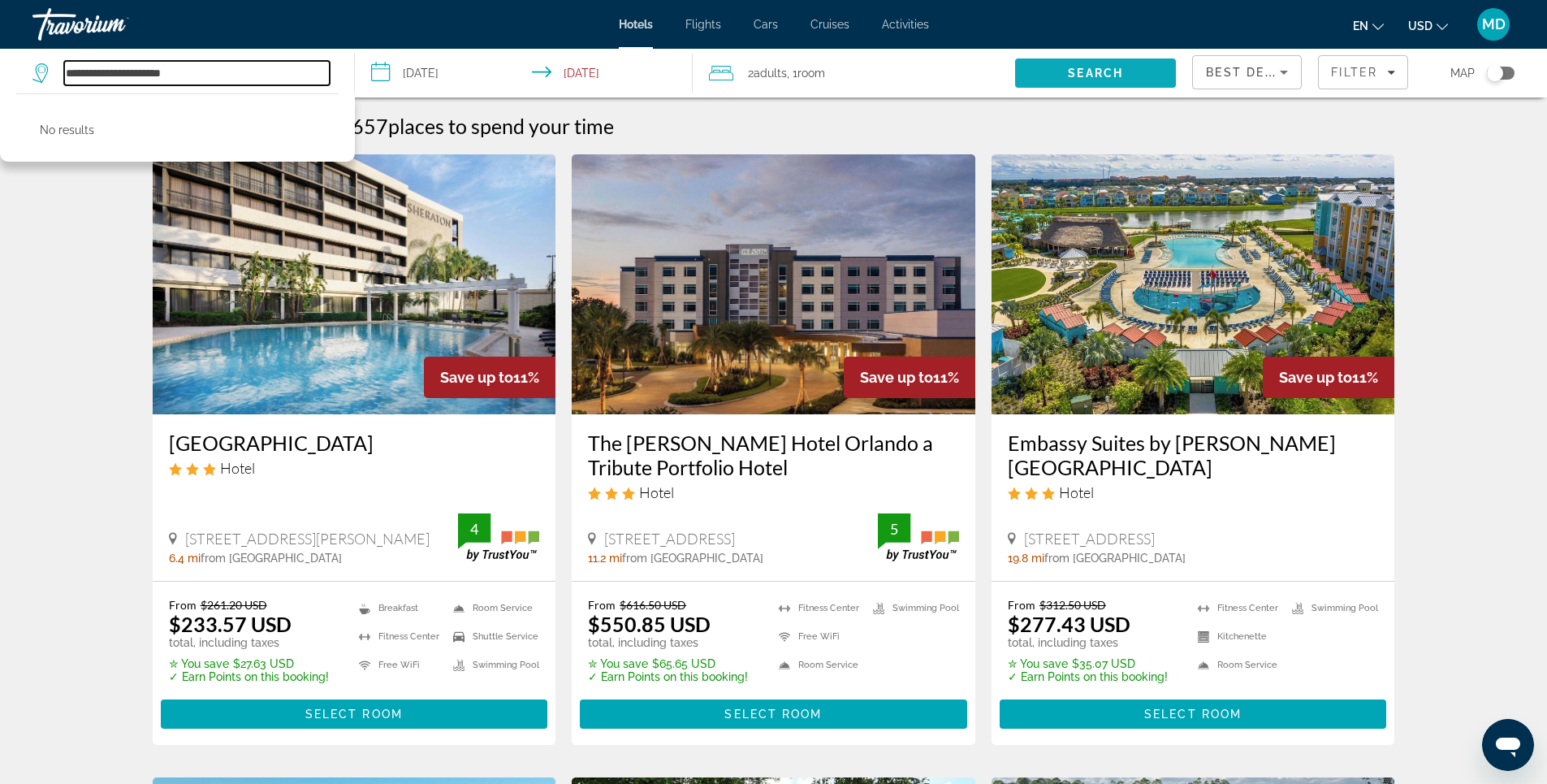
type input "**********"
click at [1092, 62] on span "Search" at bounding box center [1095, 73] width 160 height 39
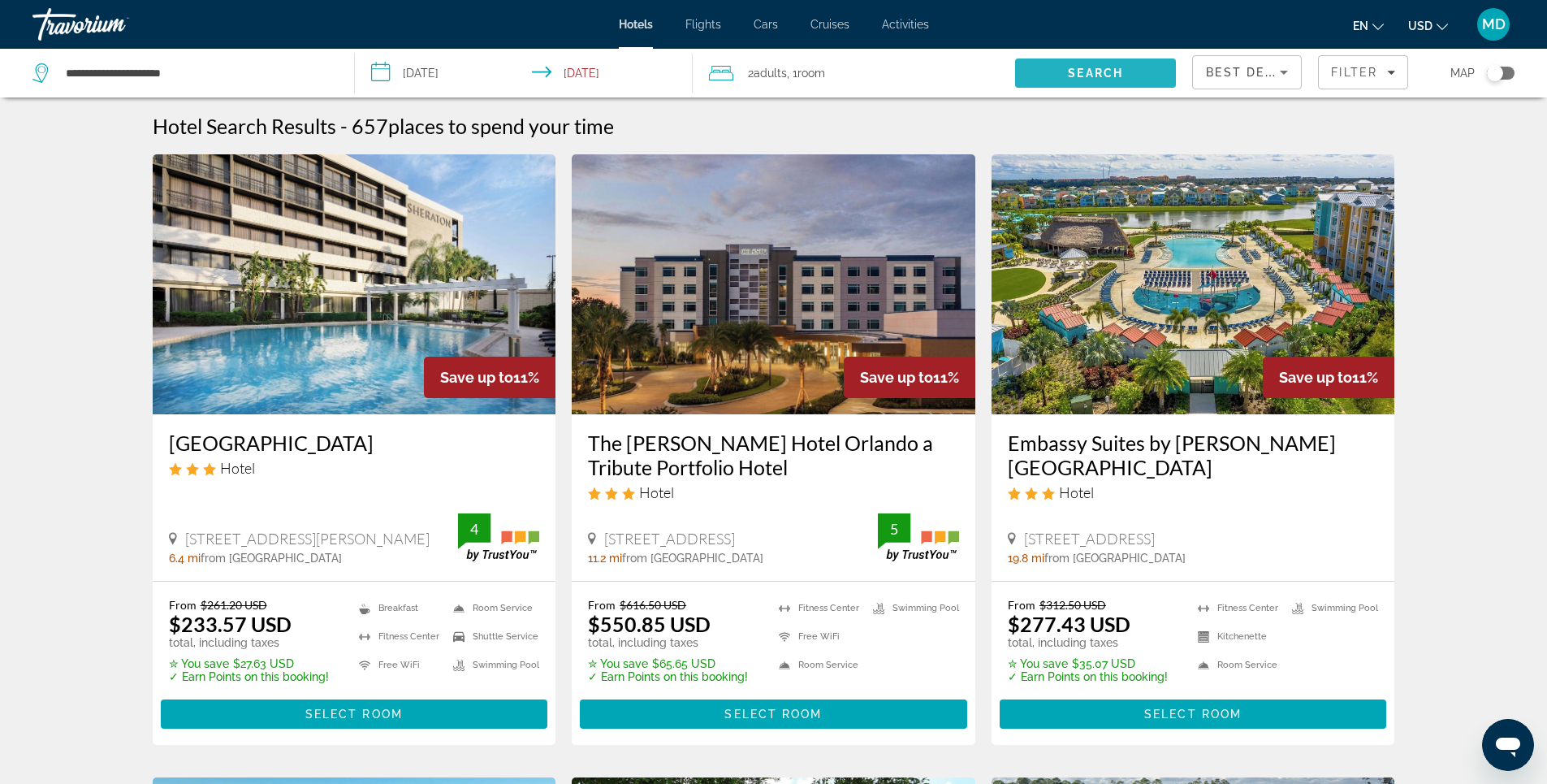
click at [1097, 75] on span "Search" at bounding box center [1096, 72] width 55 height 13
click at [644, 73] on input "**********" at bounding box center [527, 76] width 345 height 54
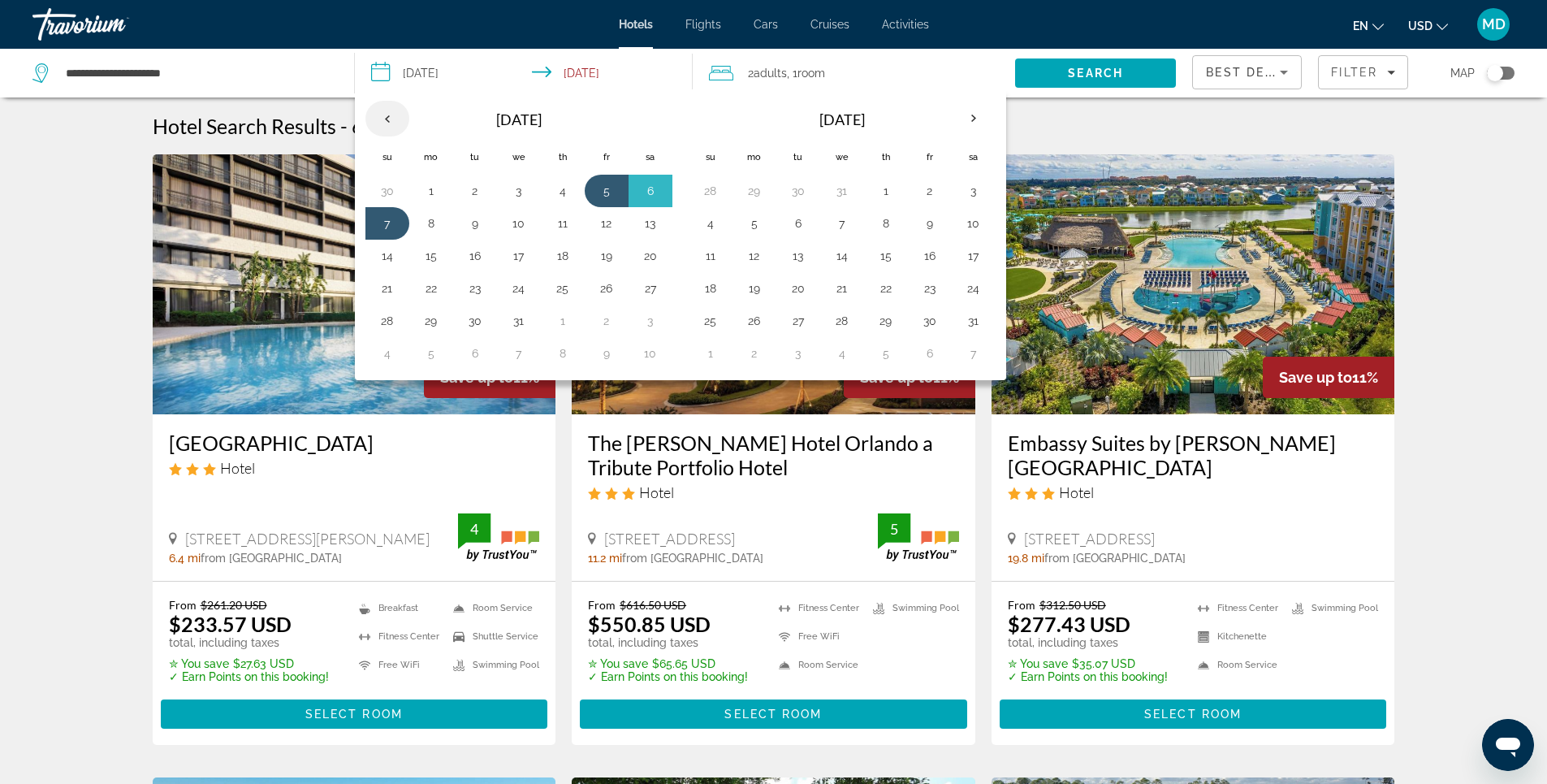
click at [393, 127] on th "Previous month" at bounding box center [387, 118] width 44 height 36
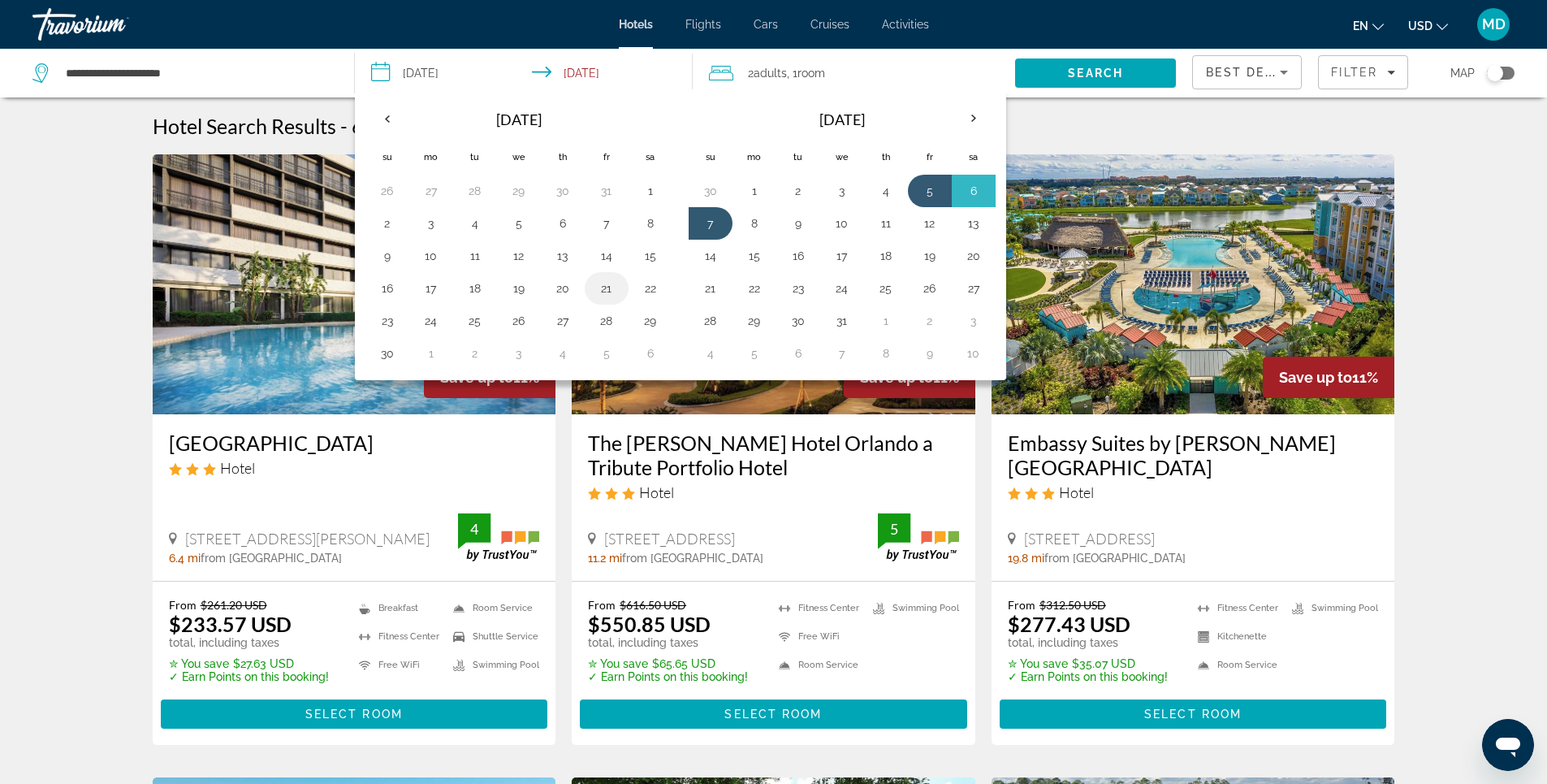
click at [607, 292] on button "21" at bounding box center [606, 288] width 26 height 23
click at [379, 318] on button "23" at bounding box center [387, 320] width 26 height 23
type input "**********"
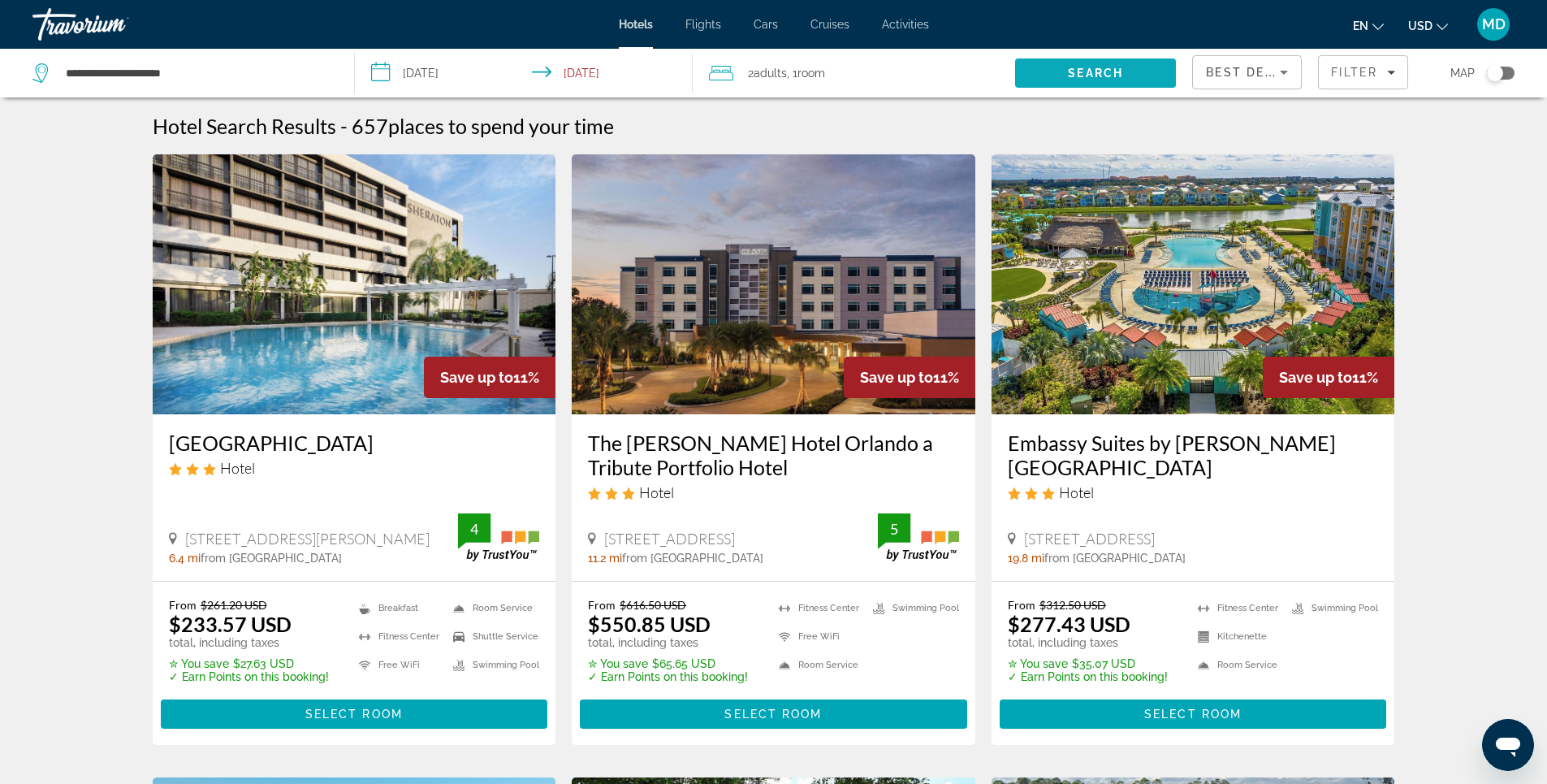
click at [1102, 79] on span "Search" at bounding box center [1096, 72] width 55 height 13
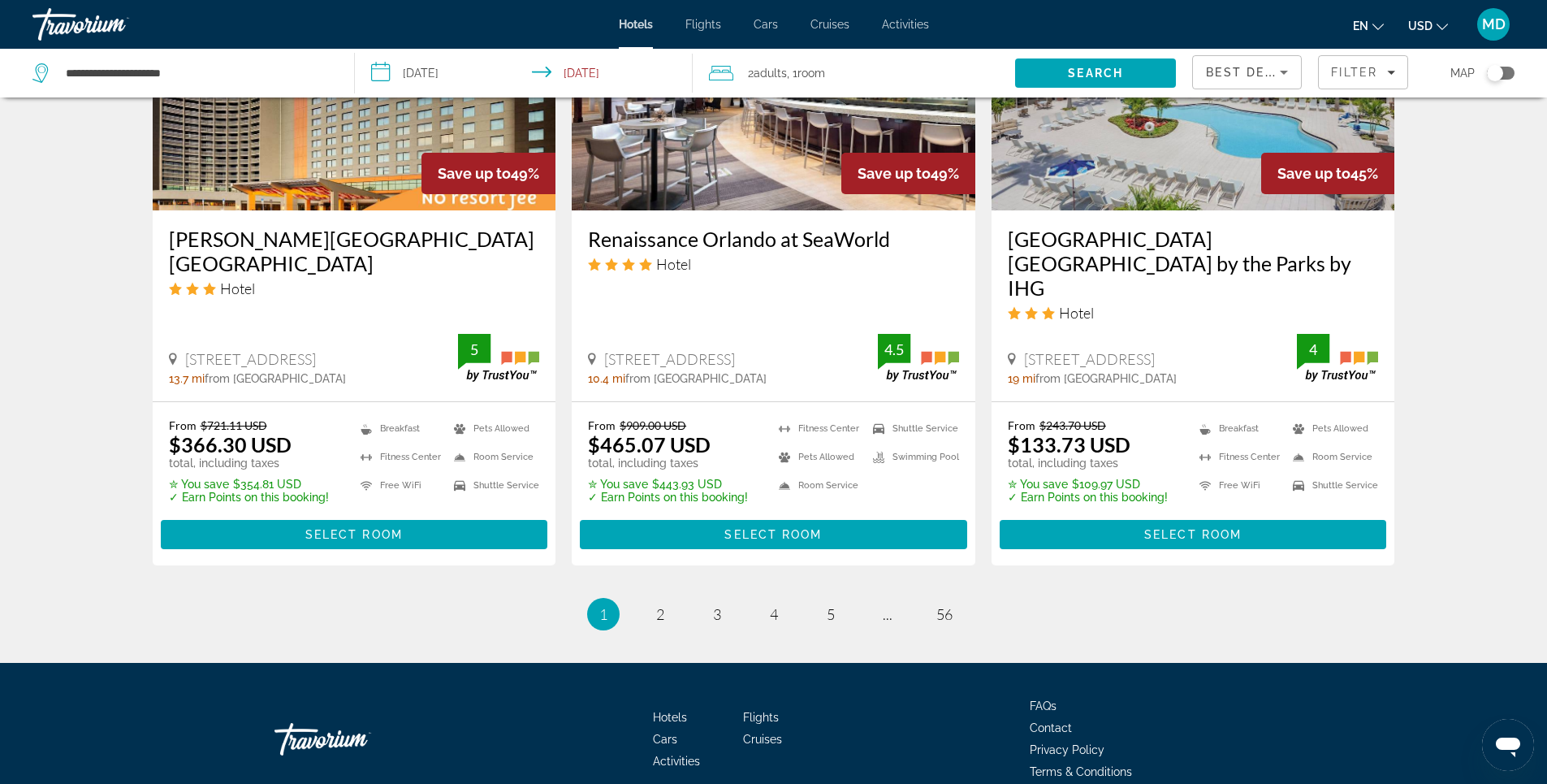
scroll to position [2128, 0]
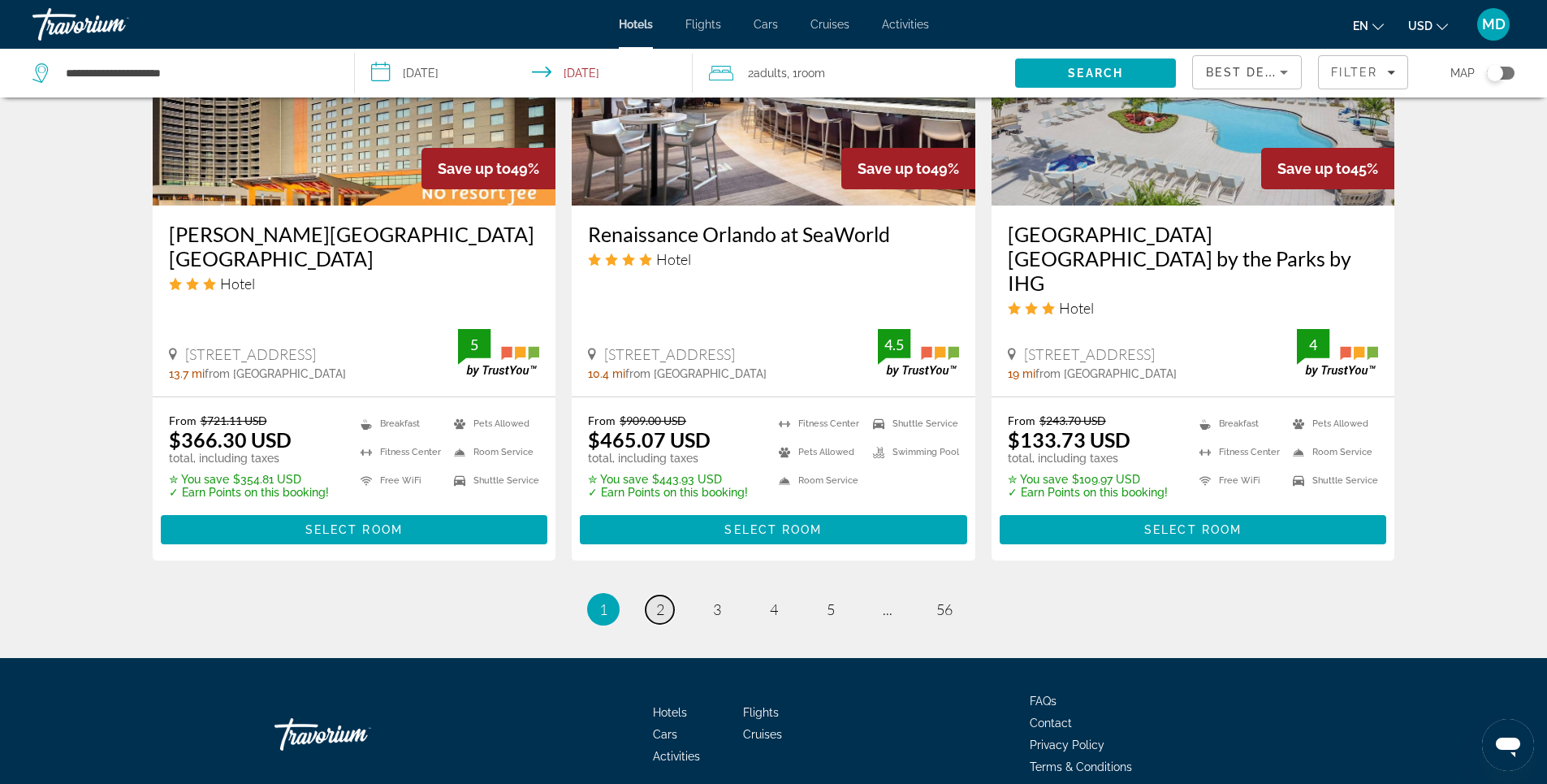
click at [662, 600] on span "2" at bounding box center [660, 608] width 8 height 18
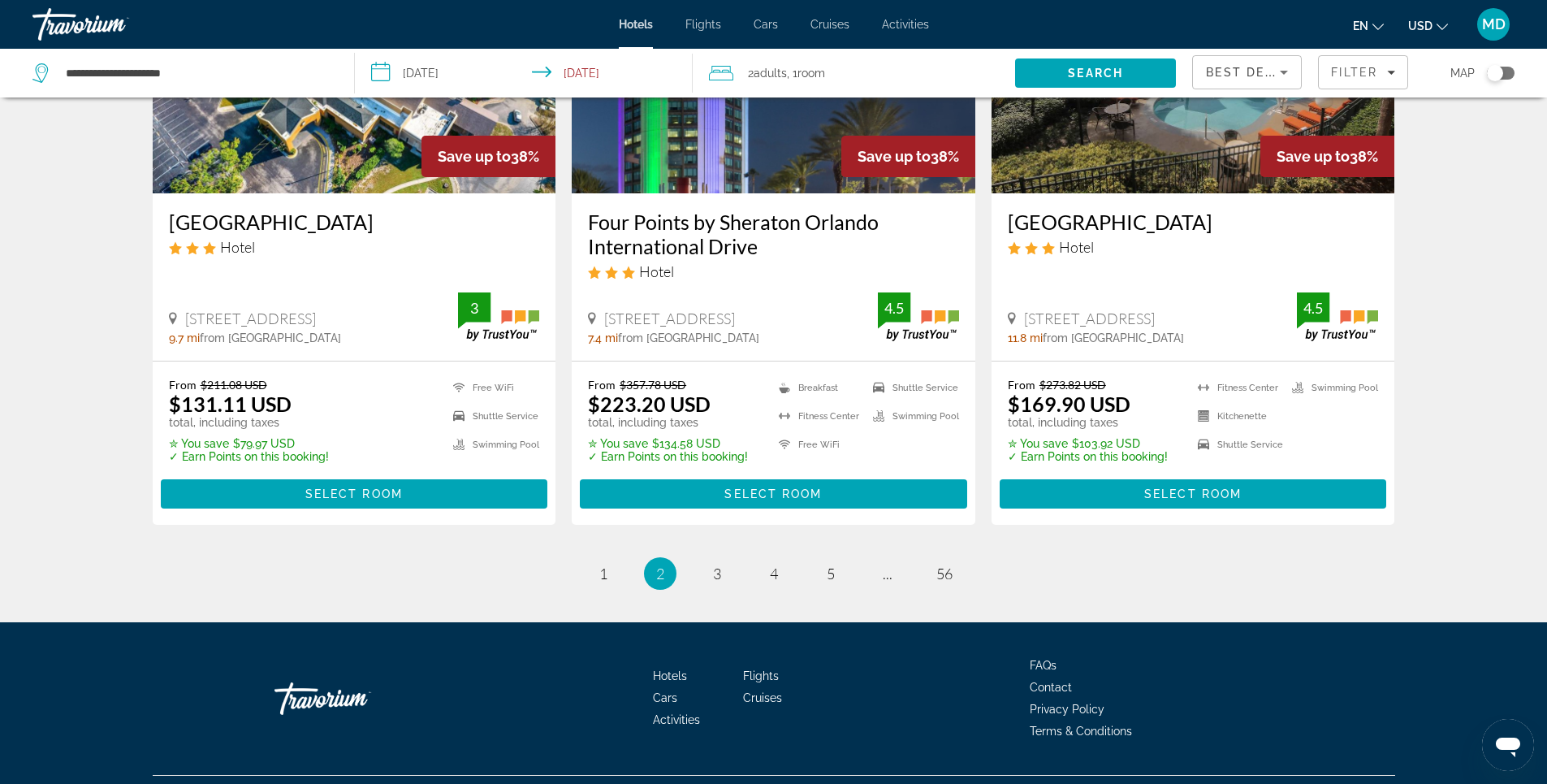
scroll to position [2111, 0]
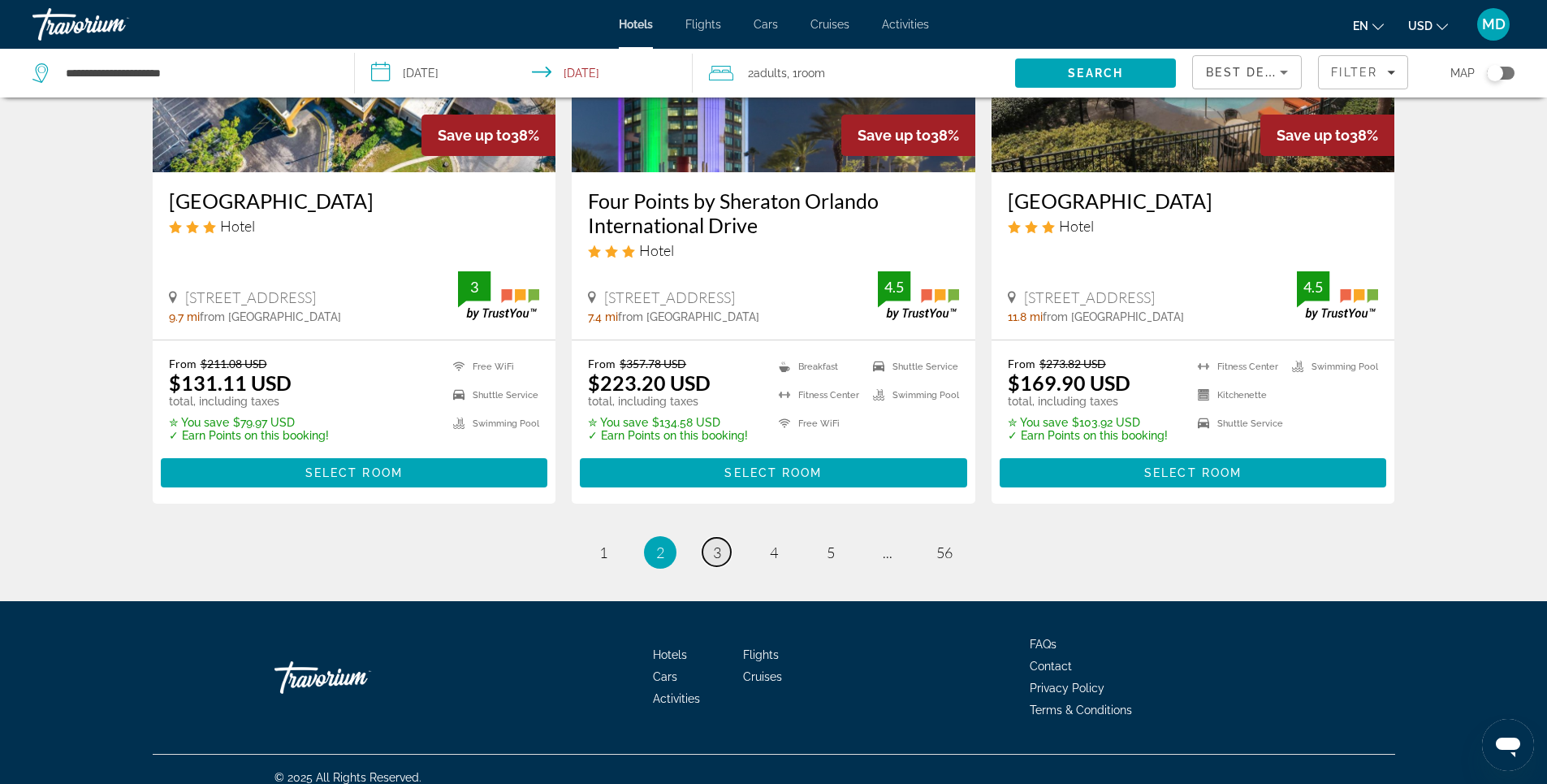
click at [712, 552] on link "page 3" at bounding box center [717, 552] width 29 height 29
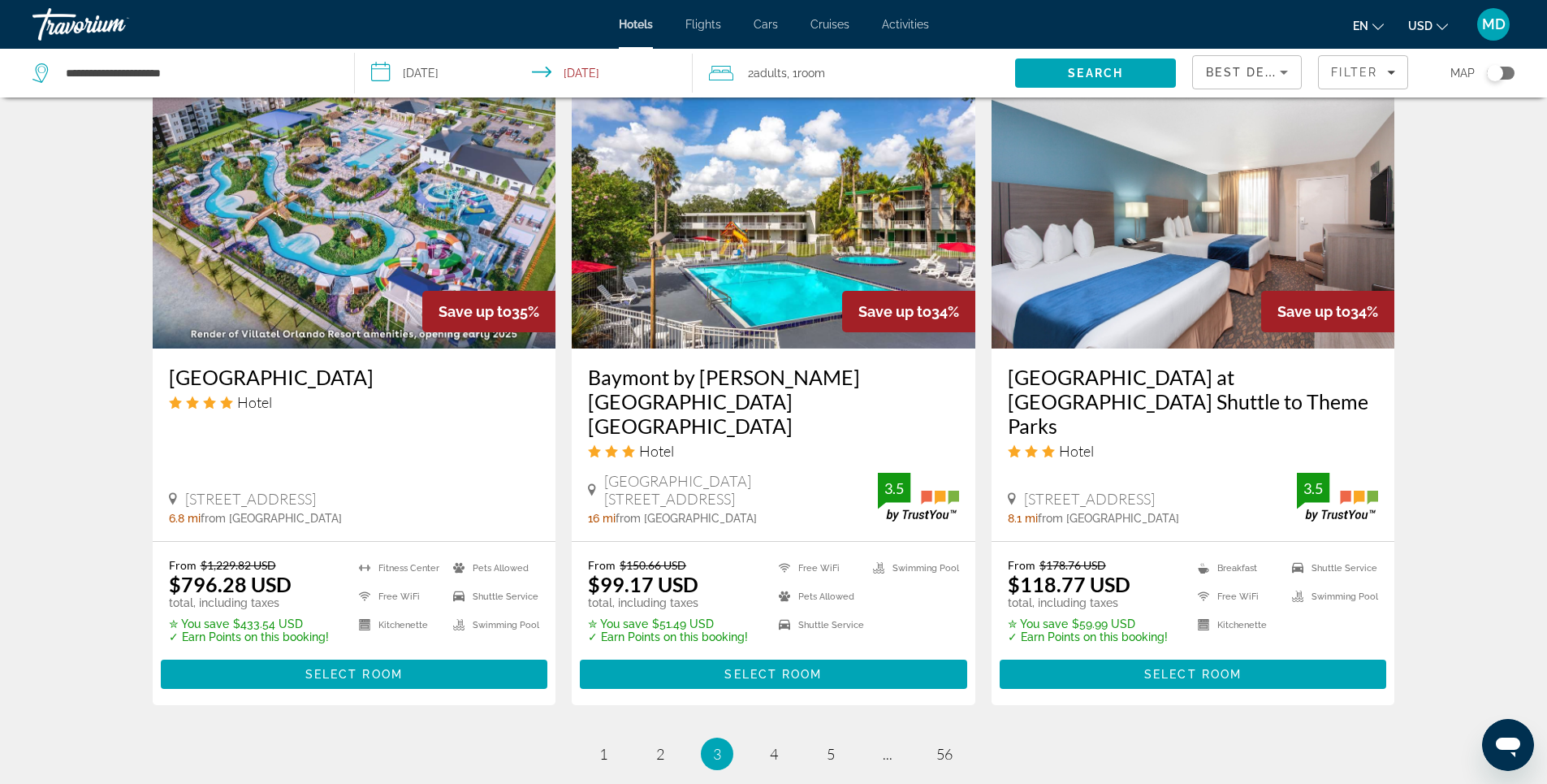
scroll to position [2111, 0]
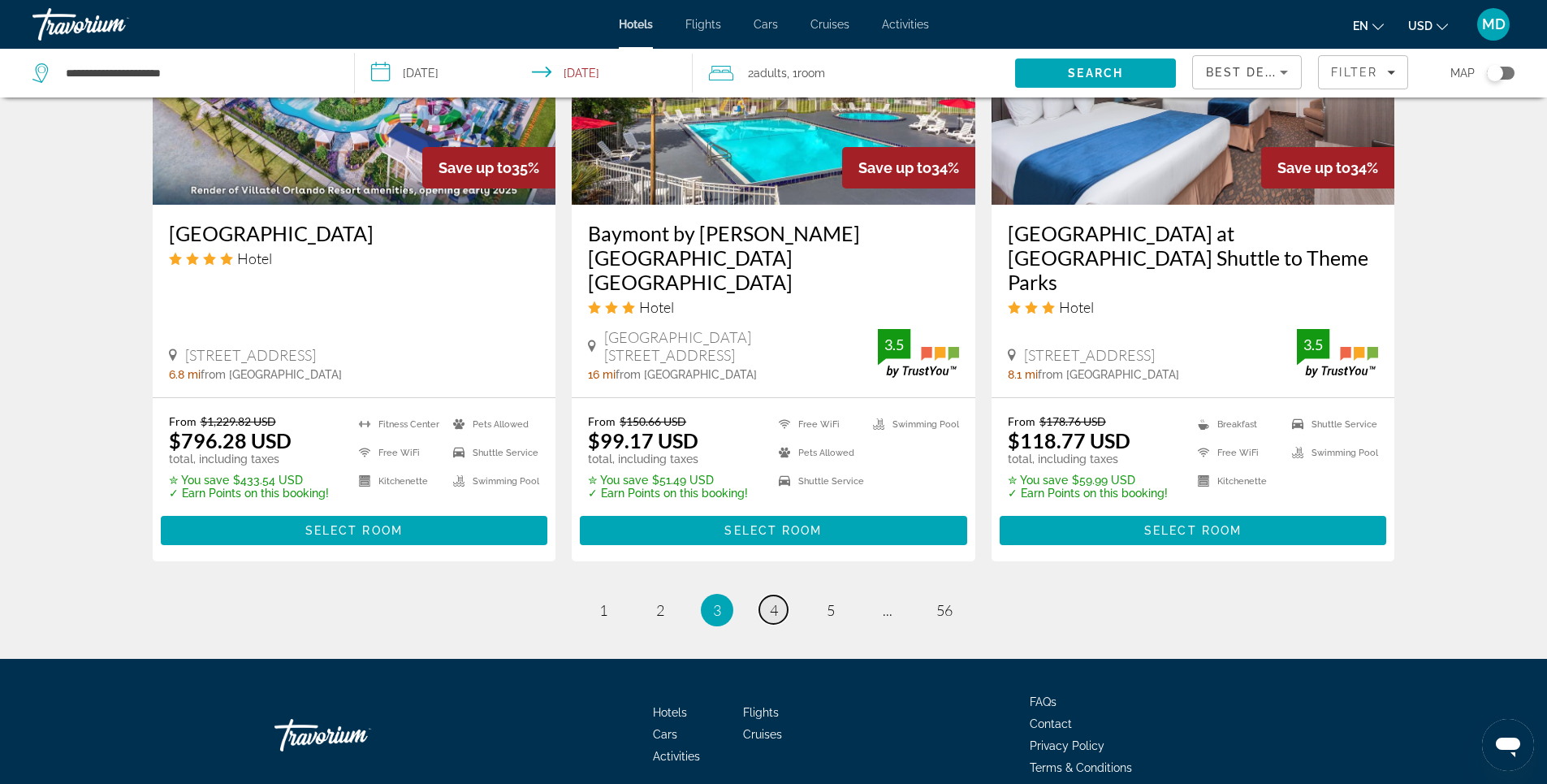
click at [772, 601] on span "4" at bounding box center [774, 609] width 8 height 18
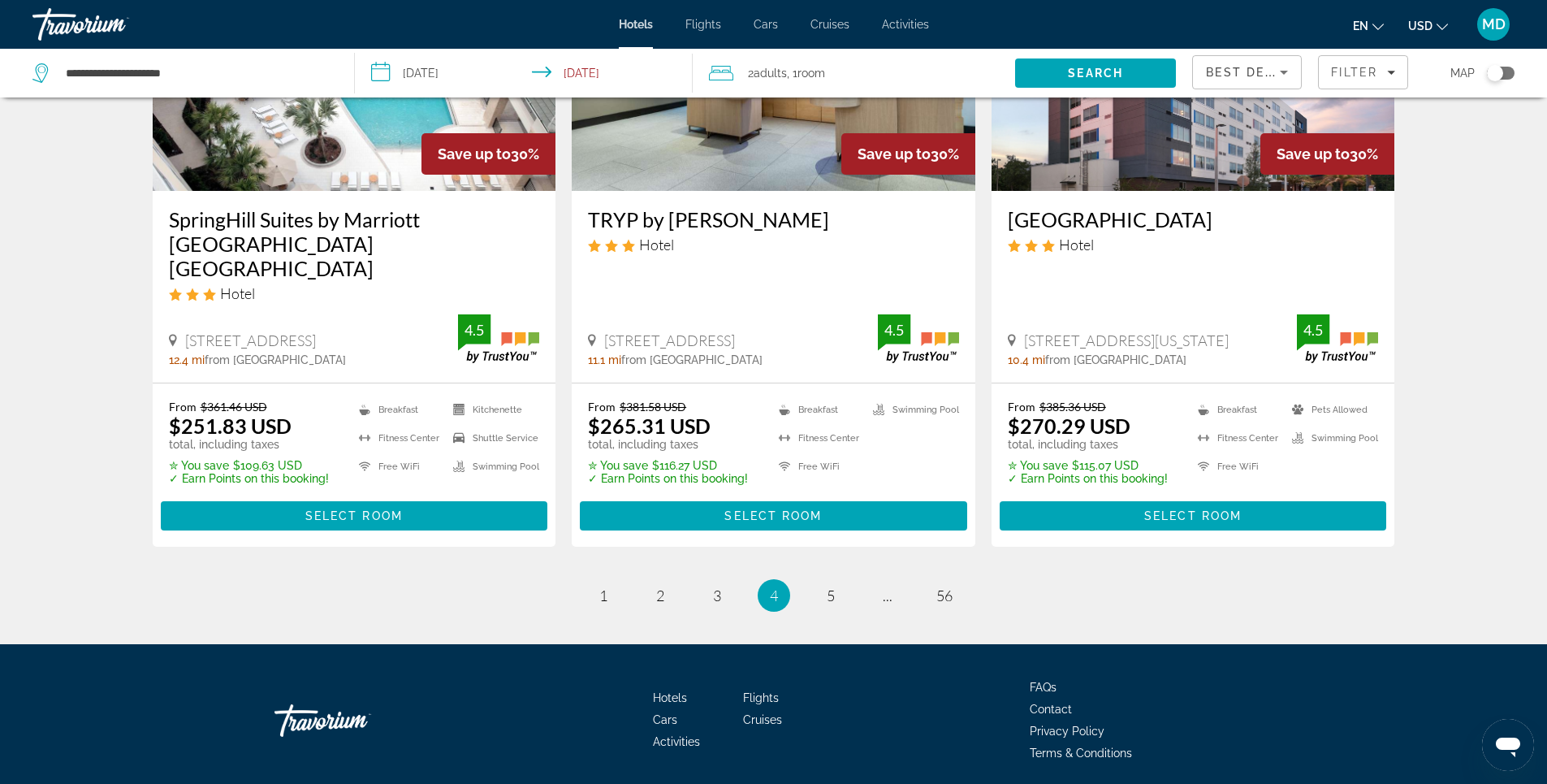
scroll to position [2128, 0]
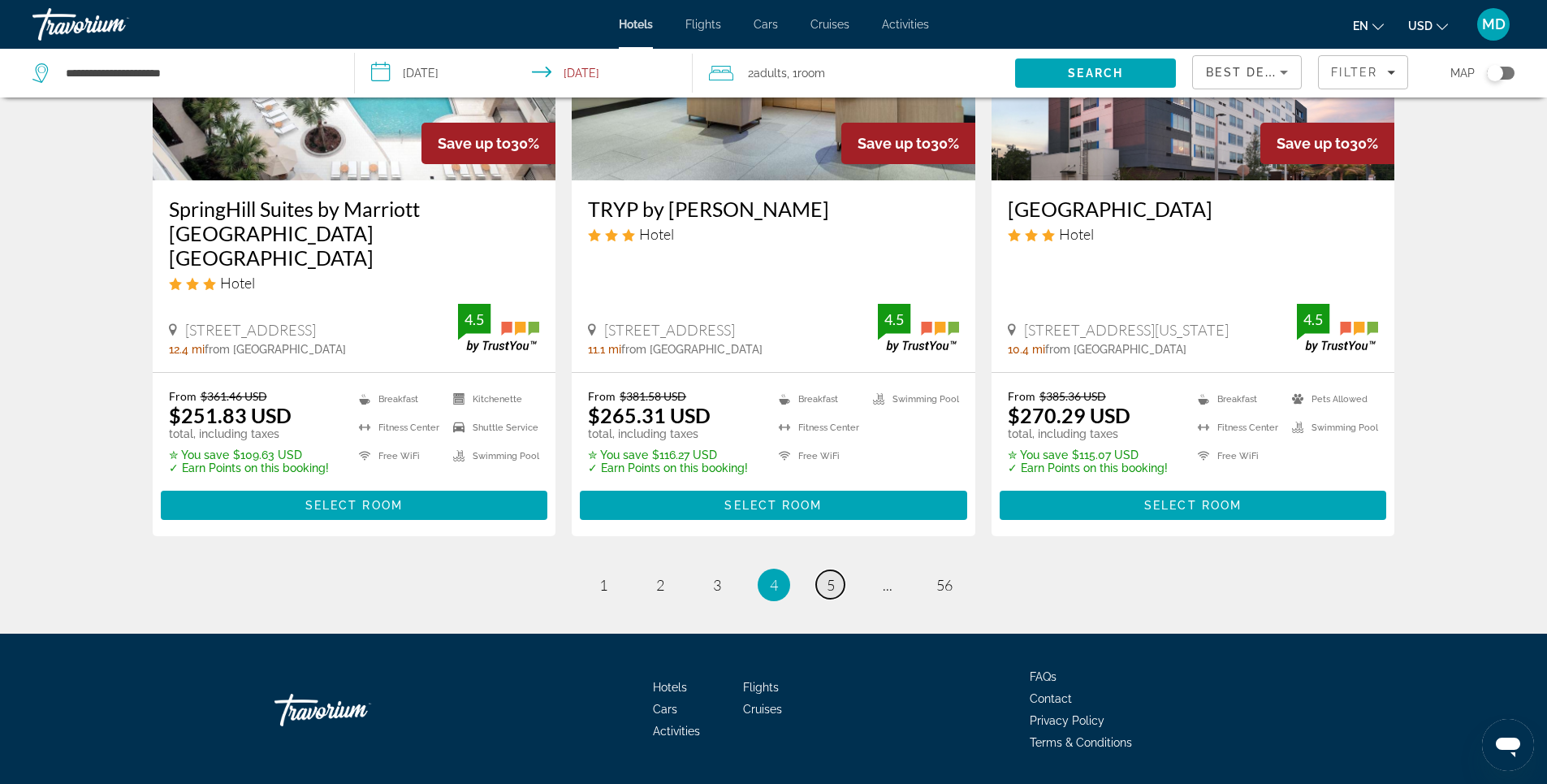
click at [834, 570] on link "page 5" at bounding box center [830, 584] width 29 height 29
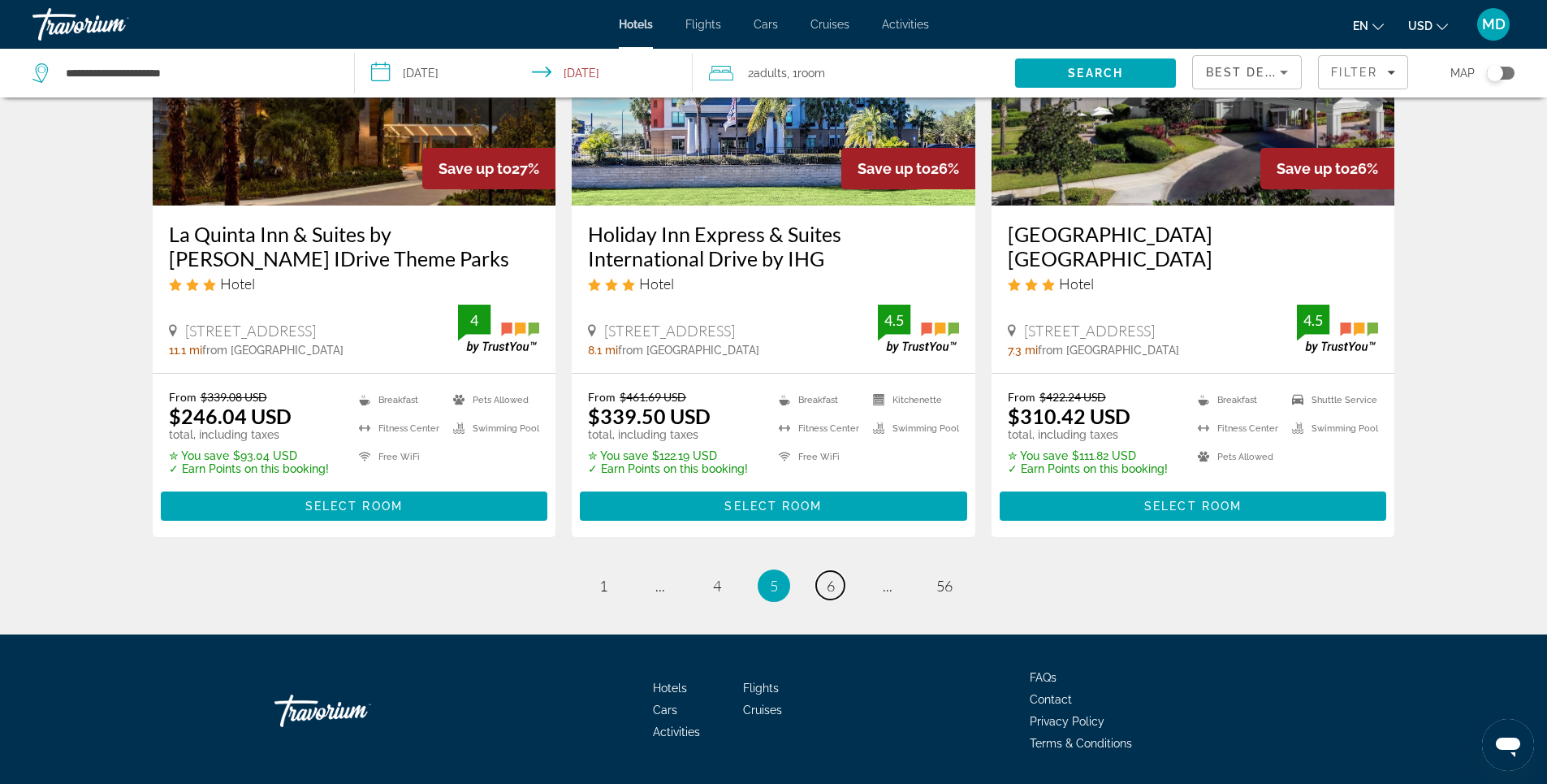
scroll to position [2103, 0]
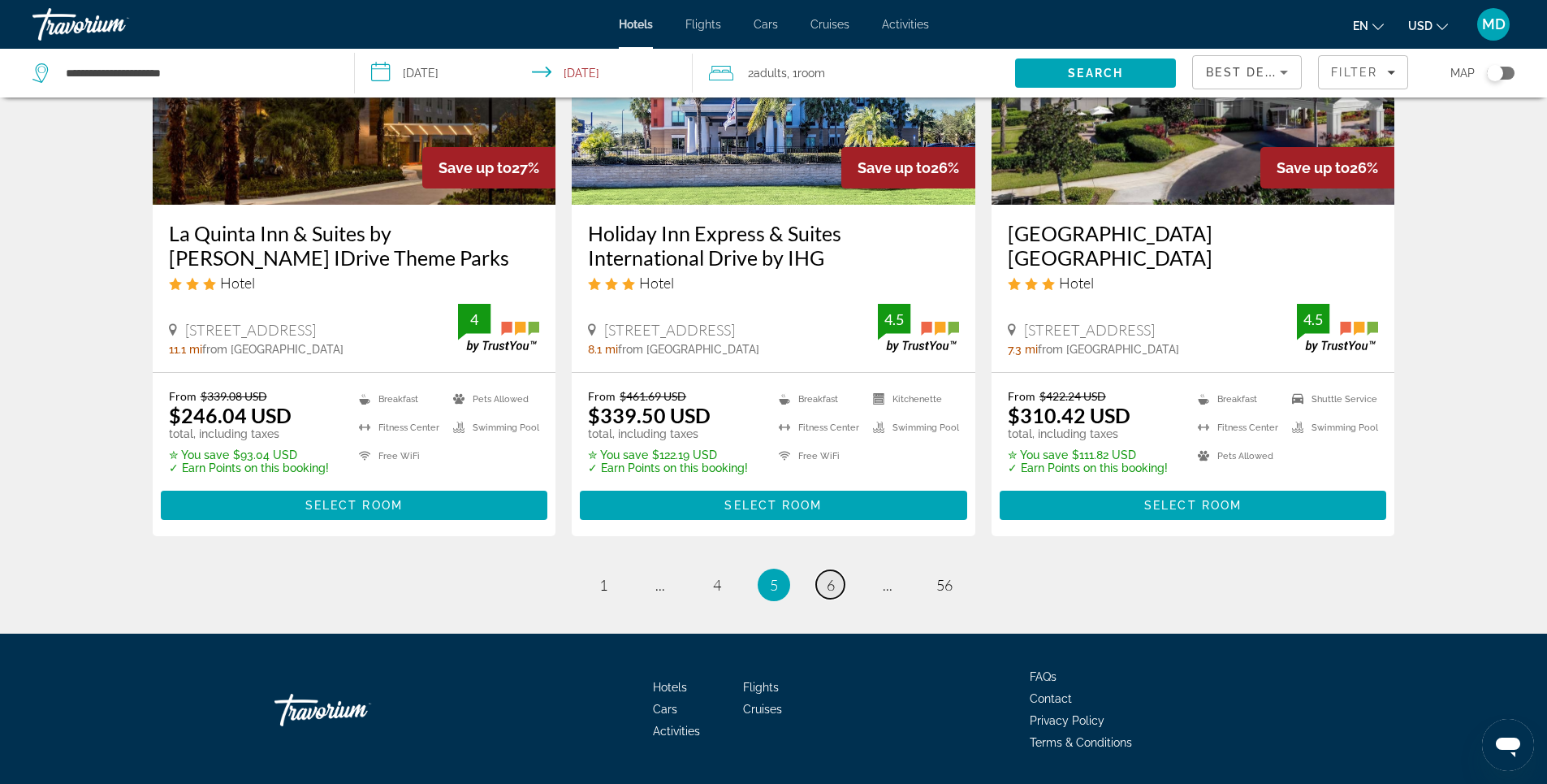
click at [829, 576] on span "6" at bounding box center [831, 584] width 8 height 18
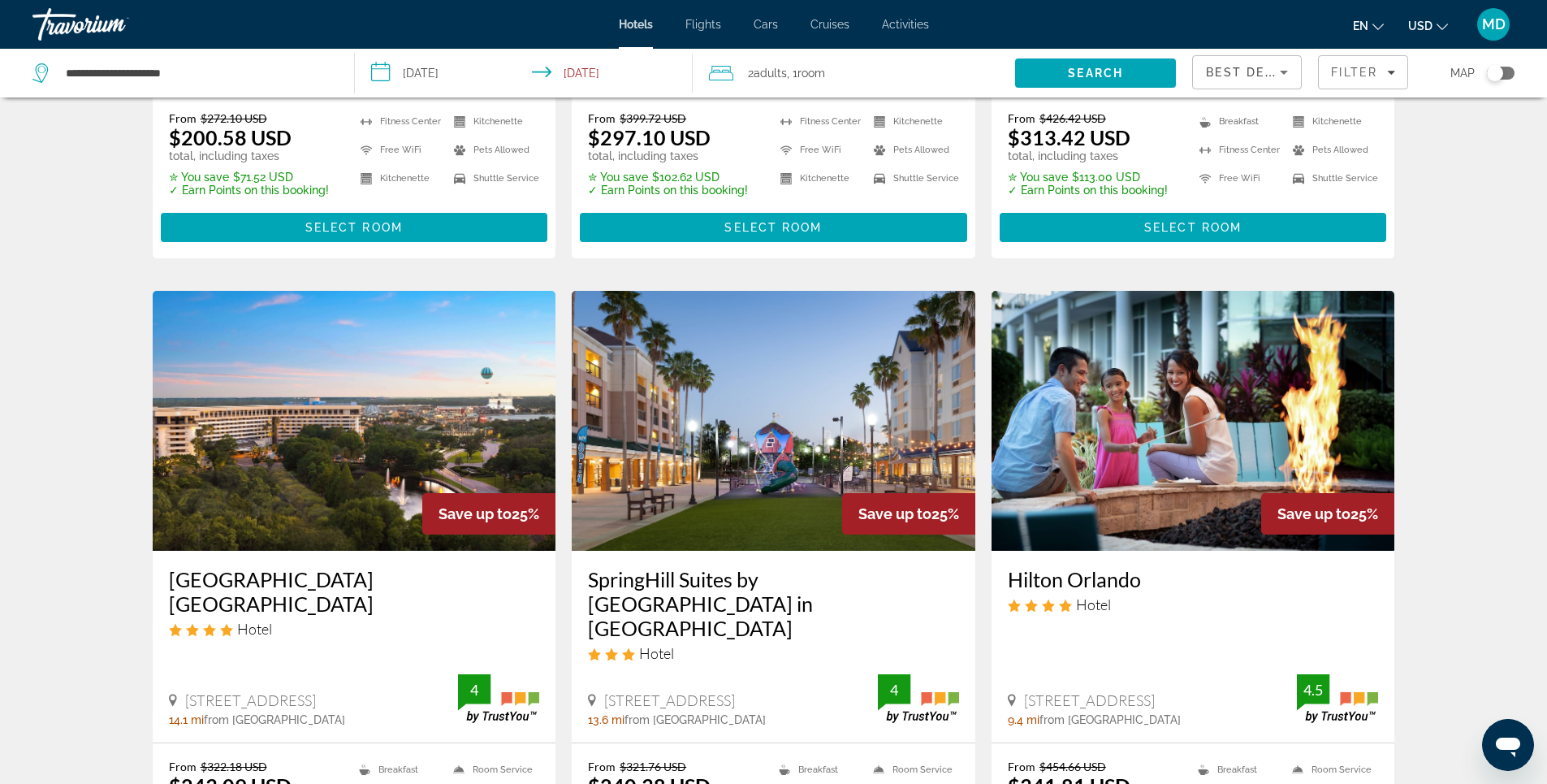
scroll to position [487, 0]
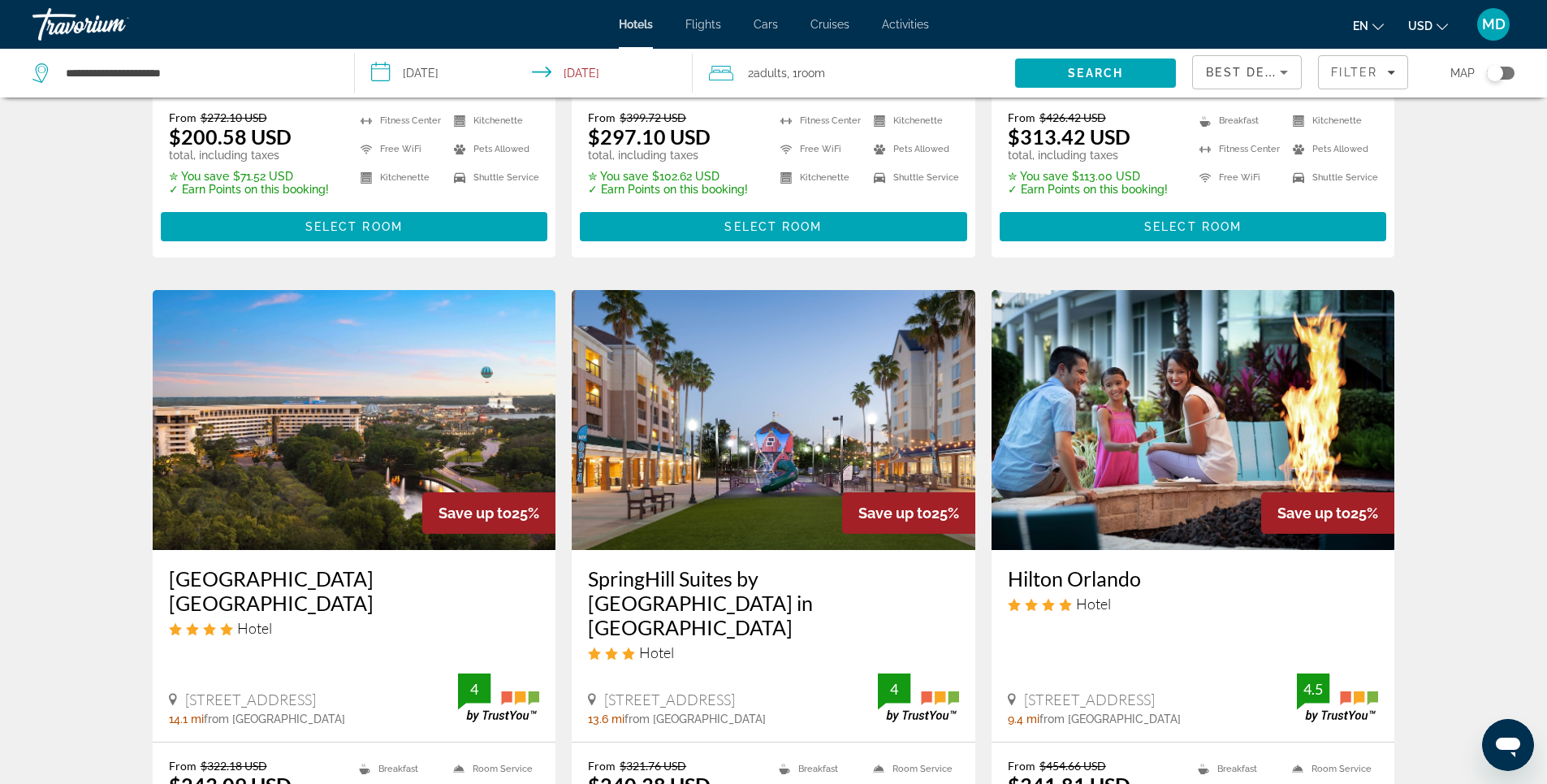
click at [278, 429] on img "Main content" at bounding box center [355, 419] width 403 height 260
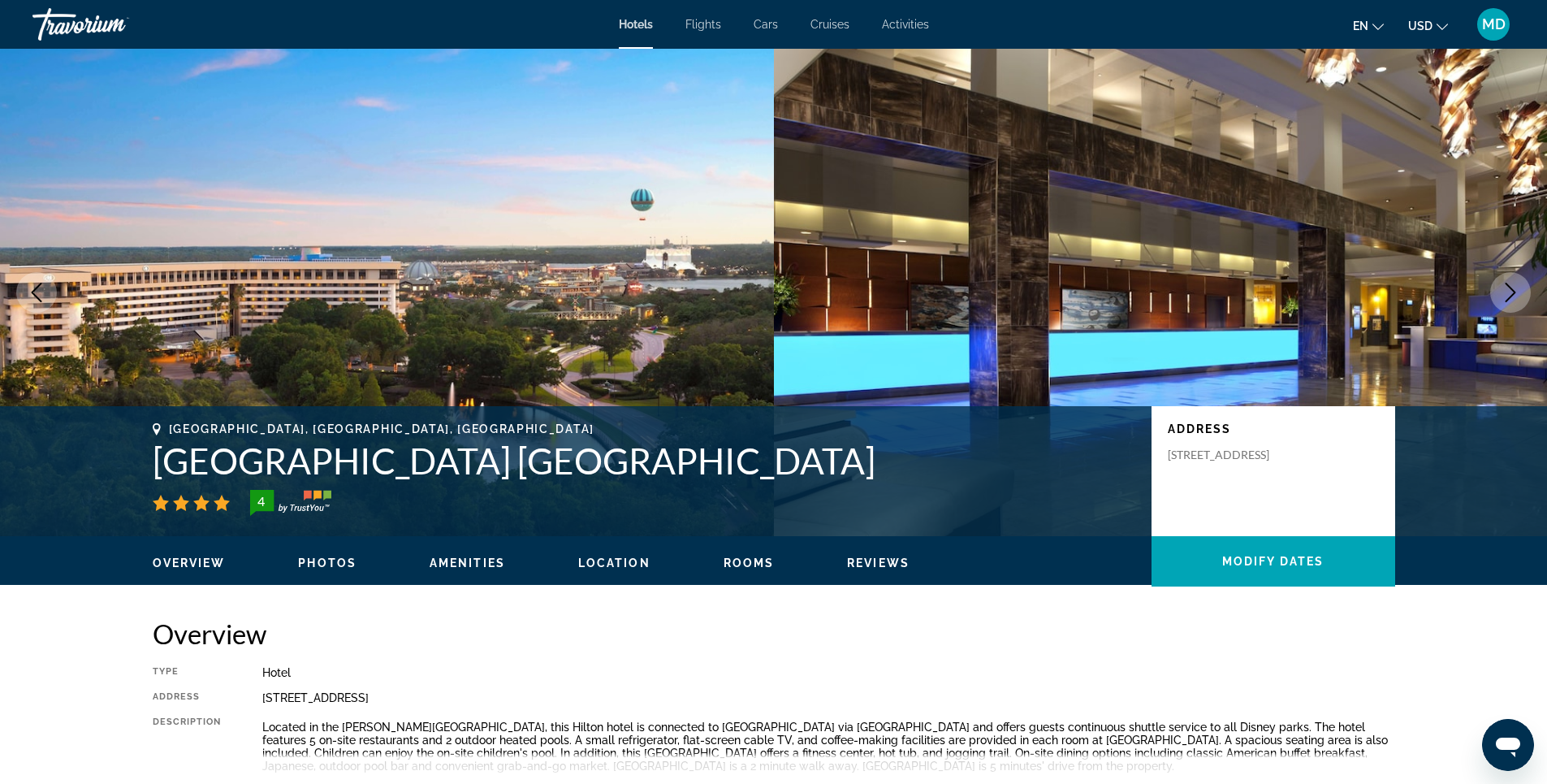
click at [323, 559] on span "Photos" at bounding box center [328, 562] width 59 height 13
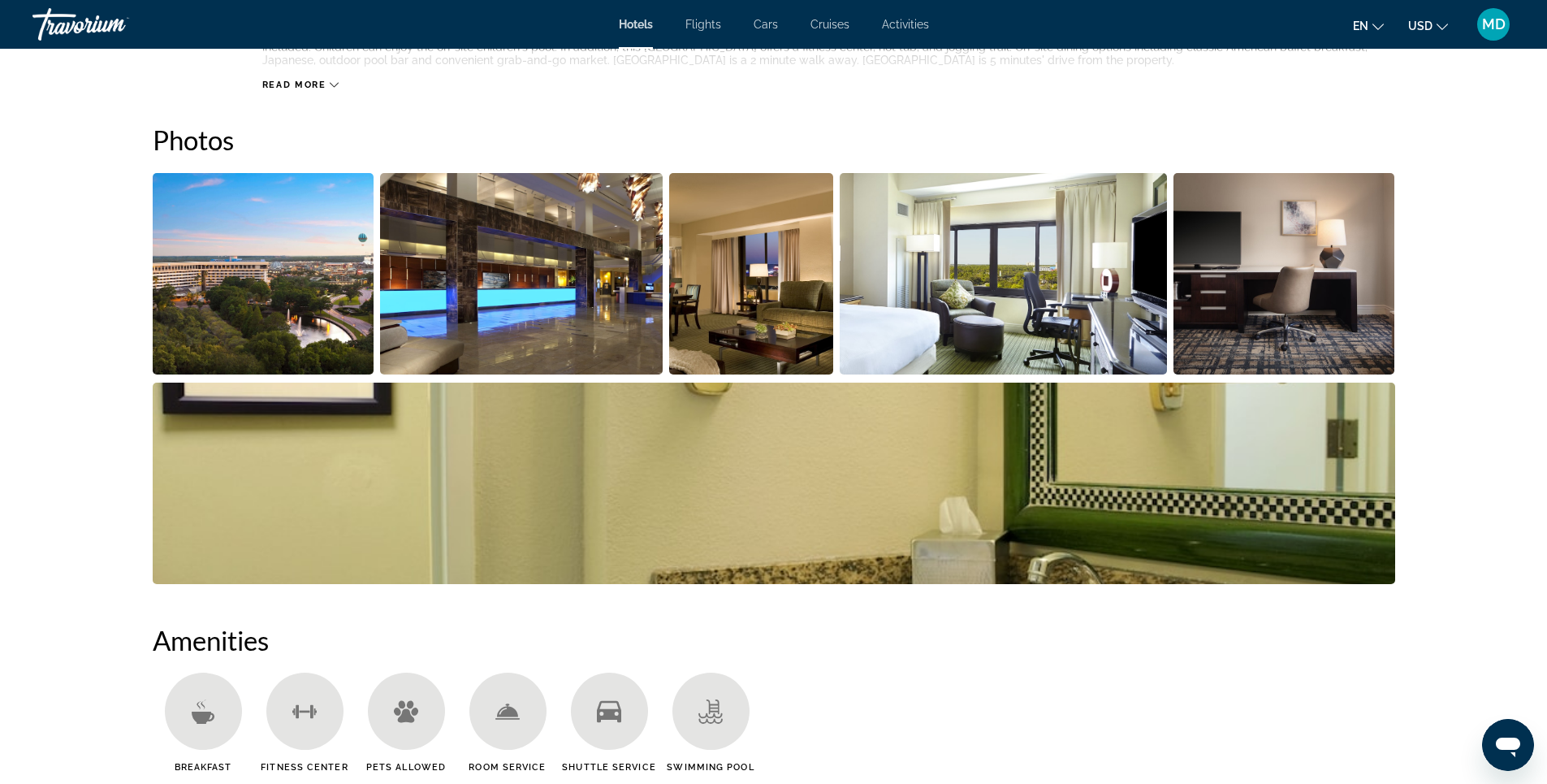
scroll to position [732, 0]
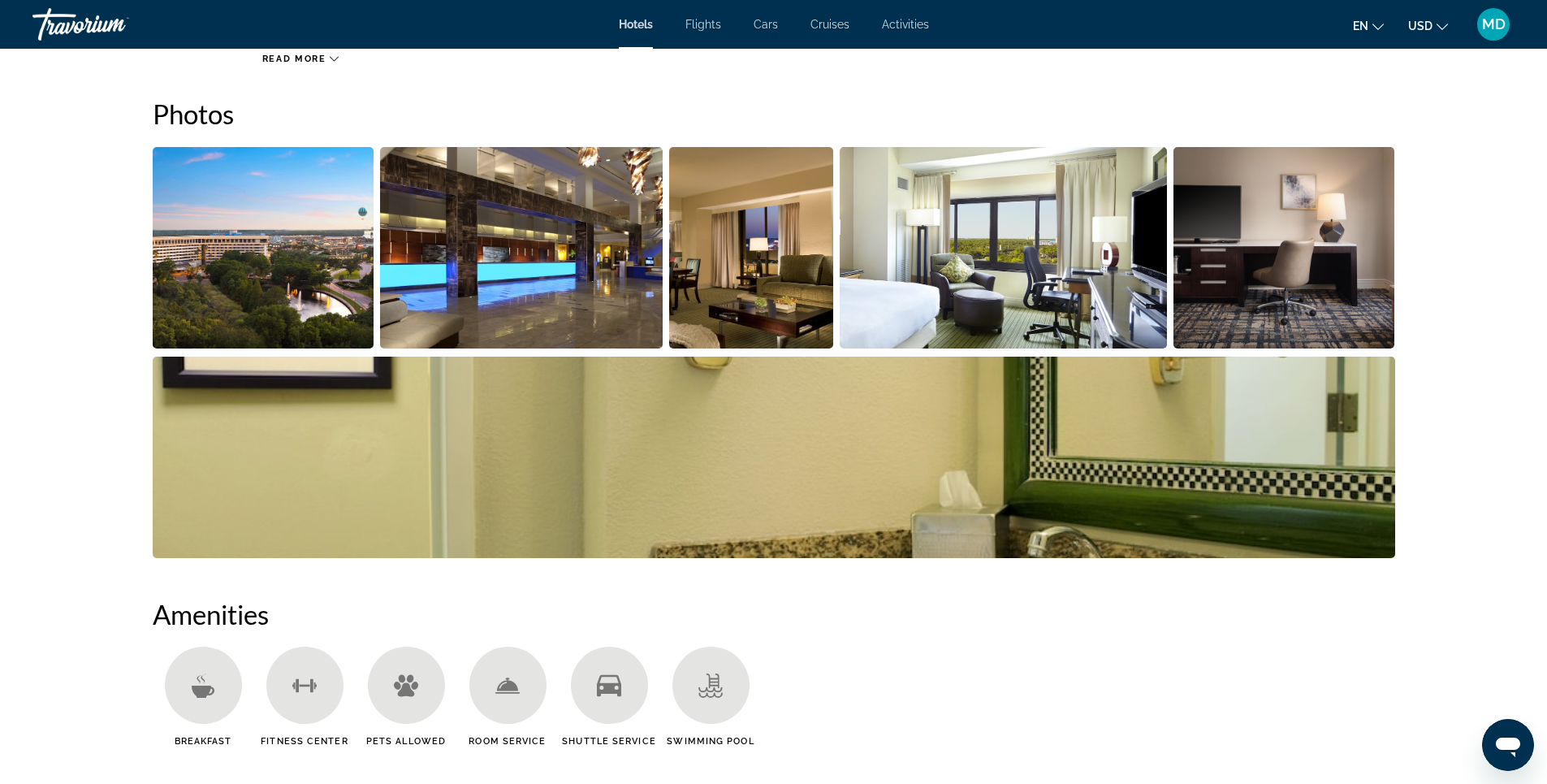
click at [255, 271] on img "Open full-screen image slider" at bounding box center [264, 248] width 222 height 202
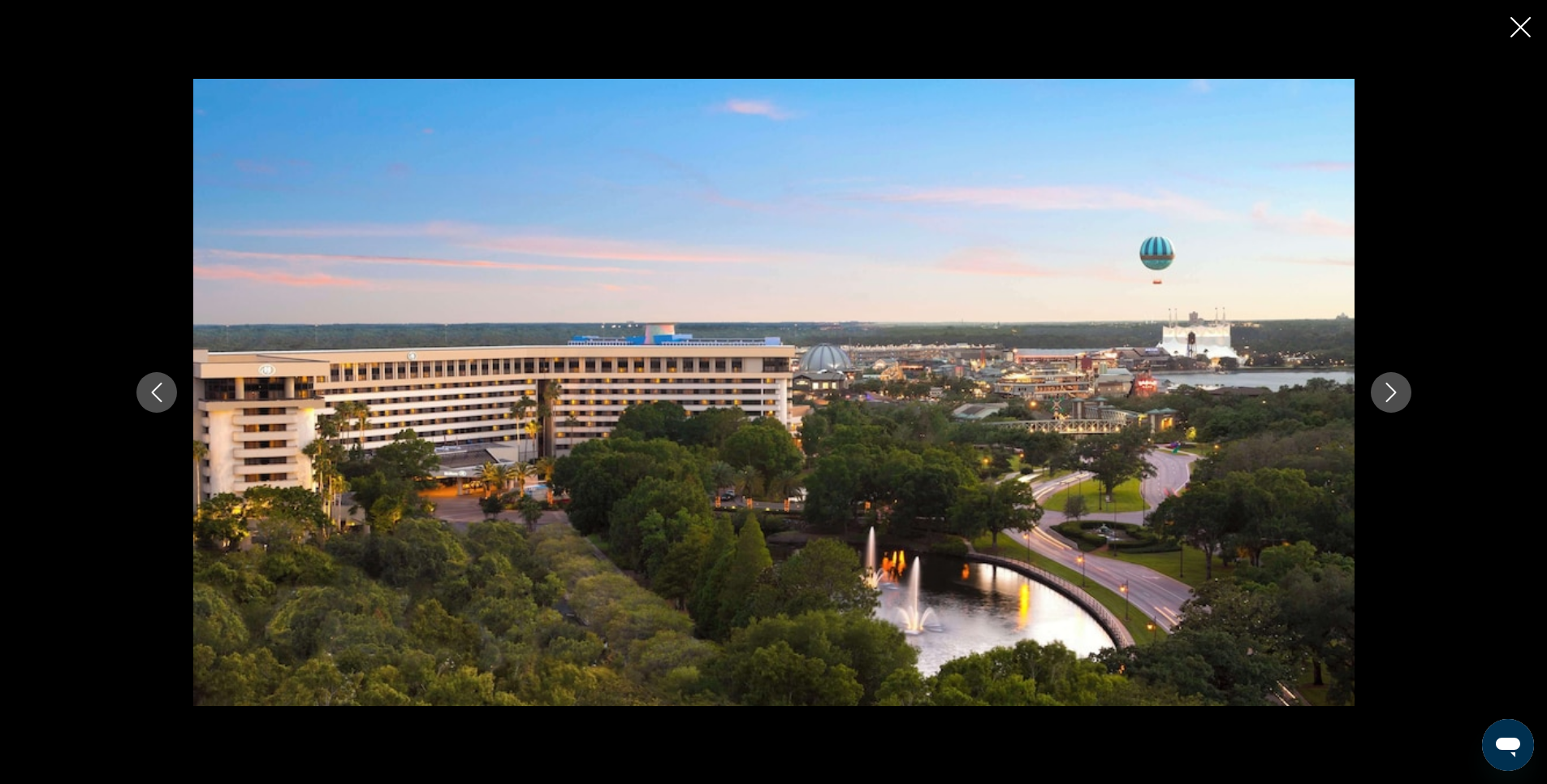
click at [1387, 388] on icon "Next image" at bounding box center [1391, 392] width 19 height 19
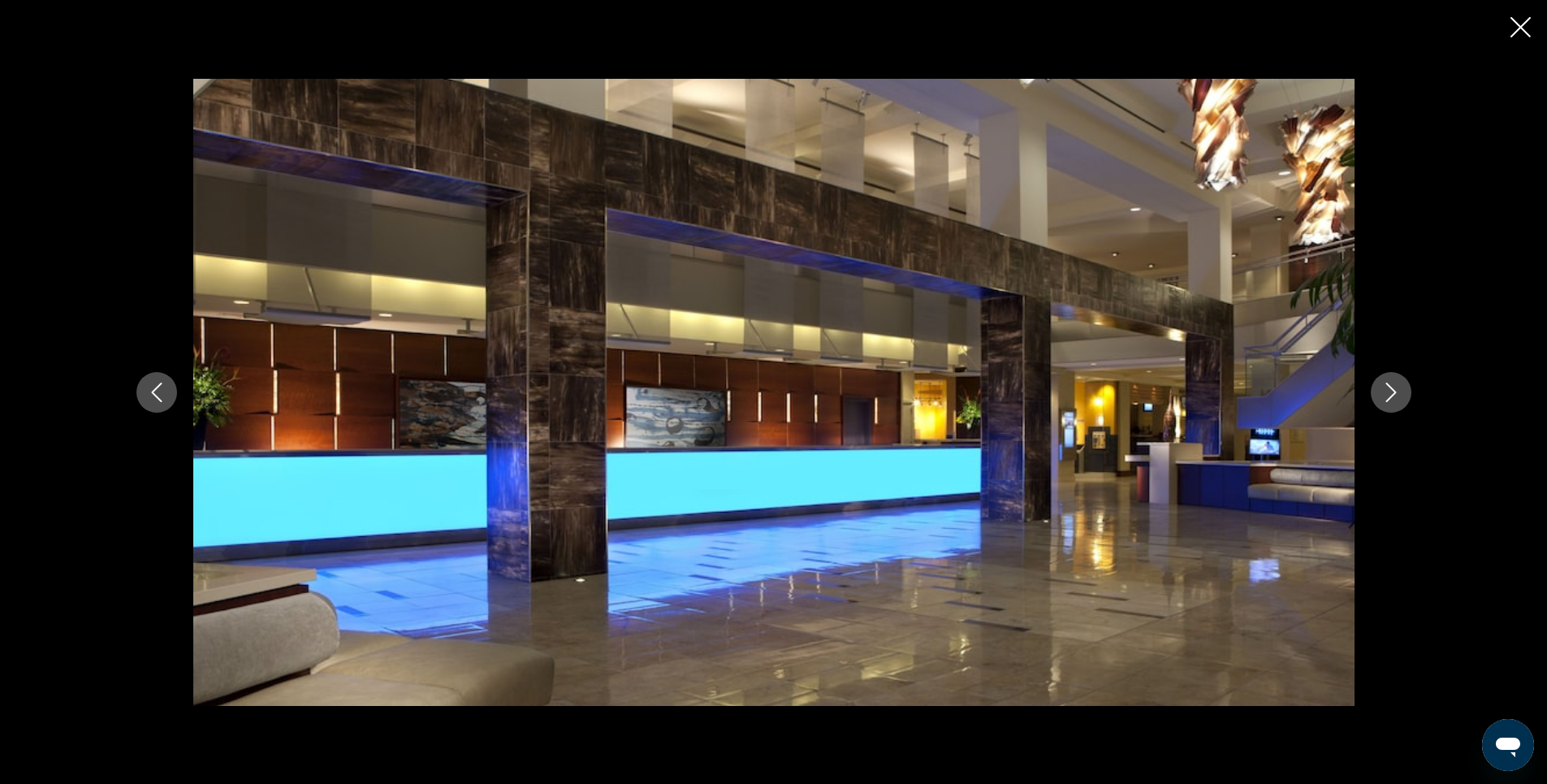
click at [1387, 388] on icon "Next image" at bounding box center [1391, 392] width 19 height 19
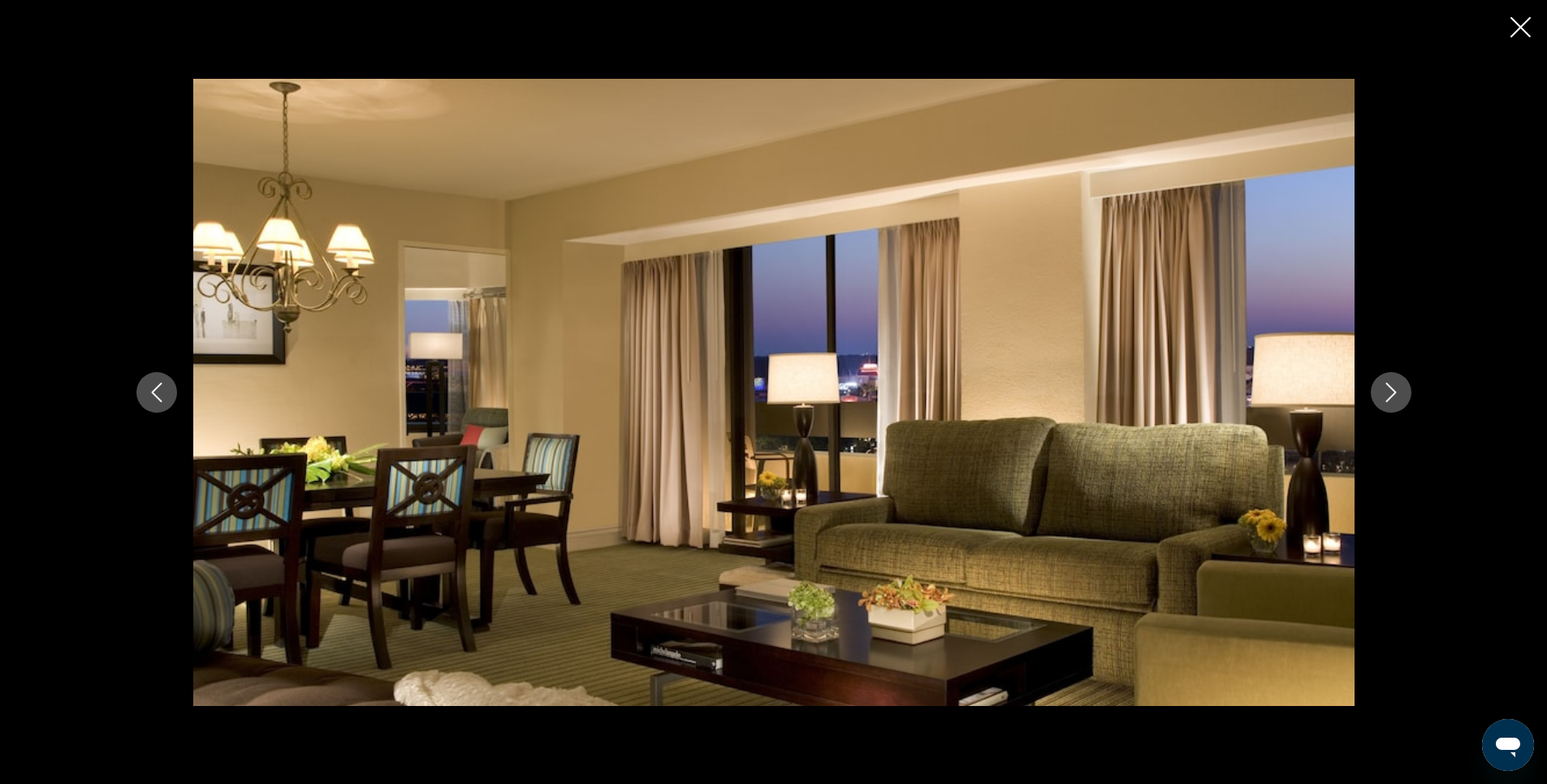
click at [1387, 388] on icon "Next image" at bounding box center [1391, 392] width 19 height 19
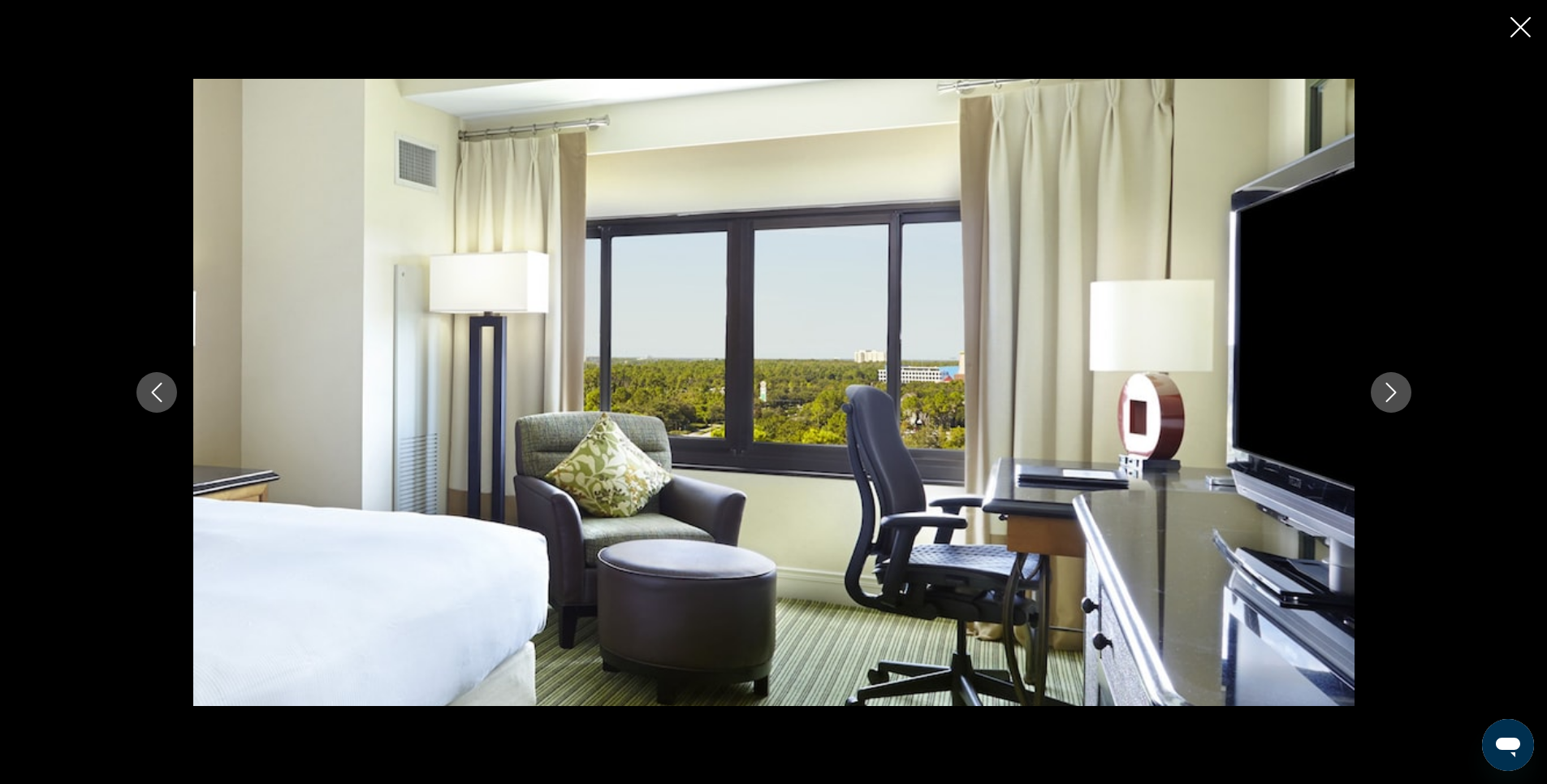
click at [1387, 388] on icon "Next image" at bounding box center [1391, 392] width 19 height 19
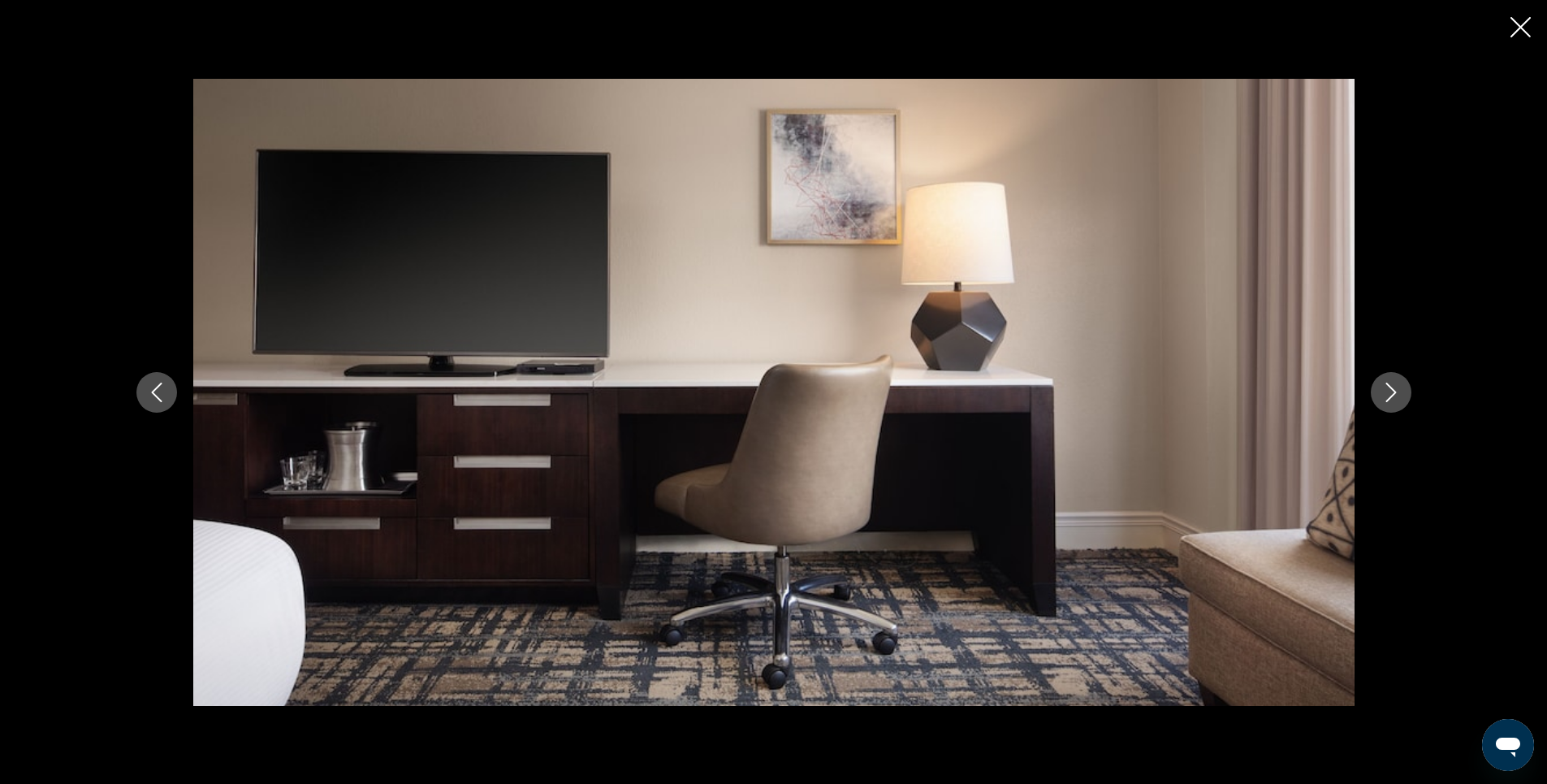
click at [1387, 388] on icon "Next image" at bounding box center [1391, 392] width 19 height 19
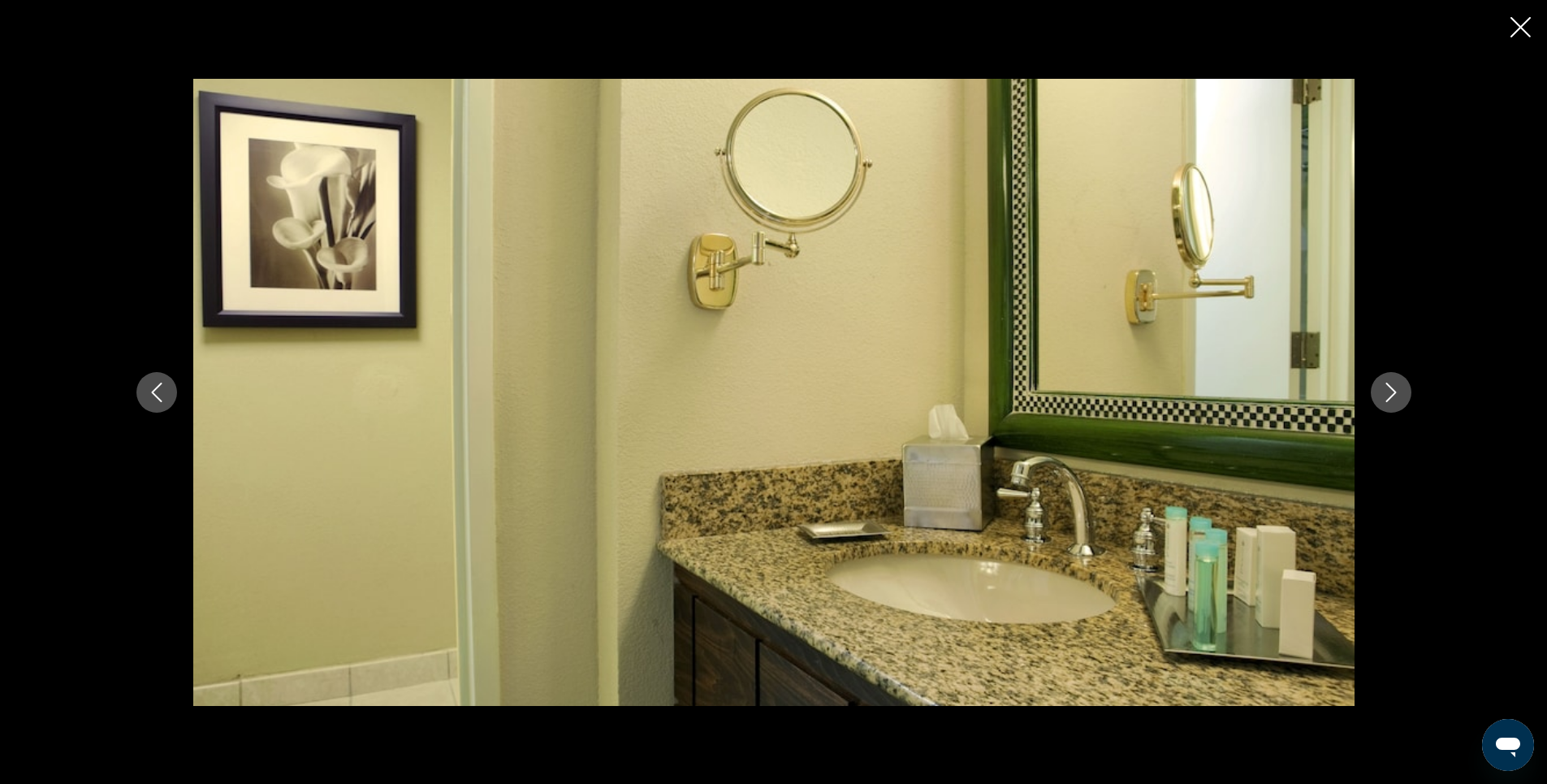
click at [1387, 388] on icon "Next image" at bounding box center [1391, 392] width 19 height 19
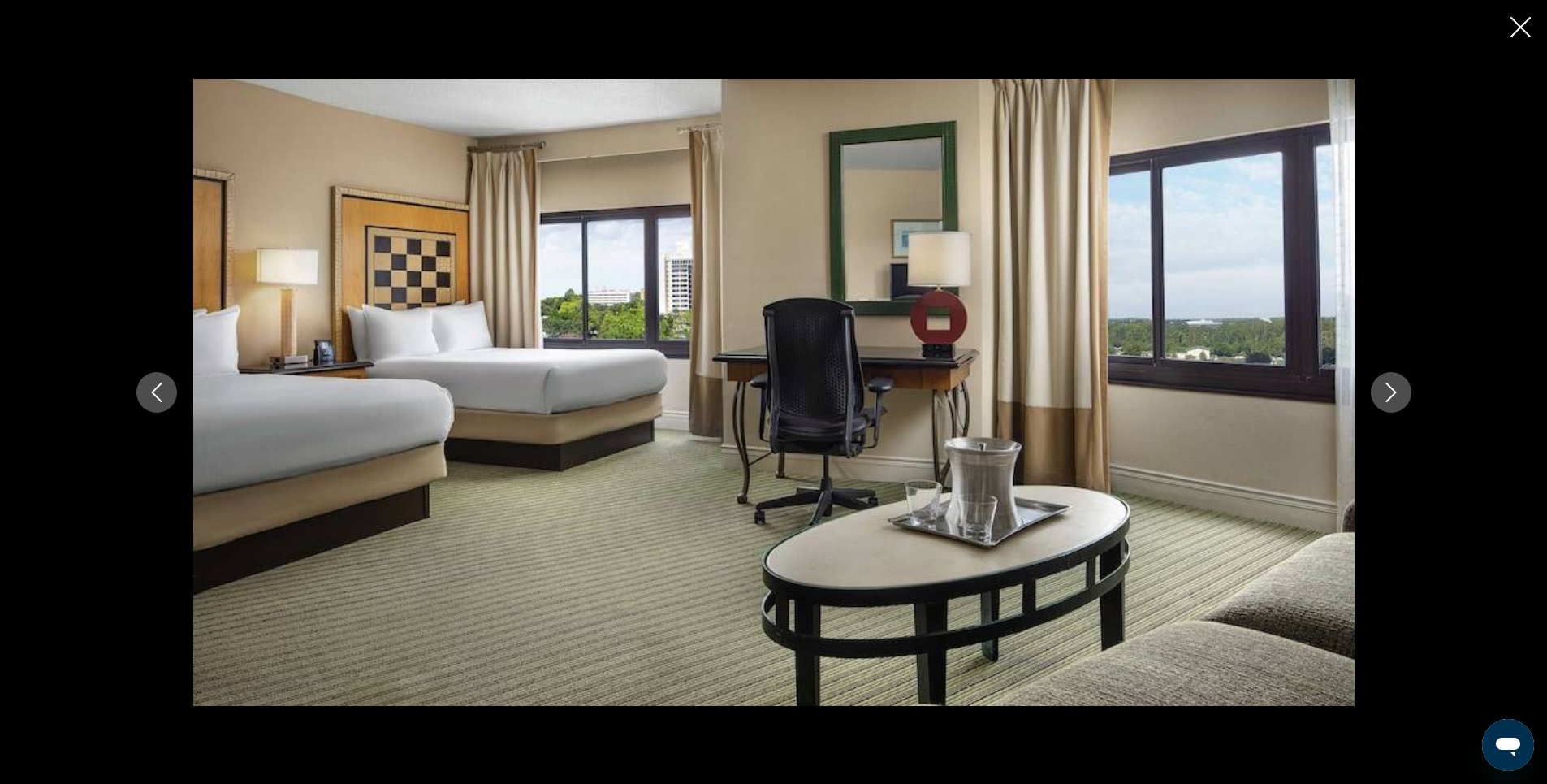
click at [1392, 392] on icon "Next image" at bounding box center [1391, 392] width 19 height 19
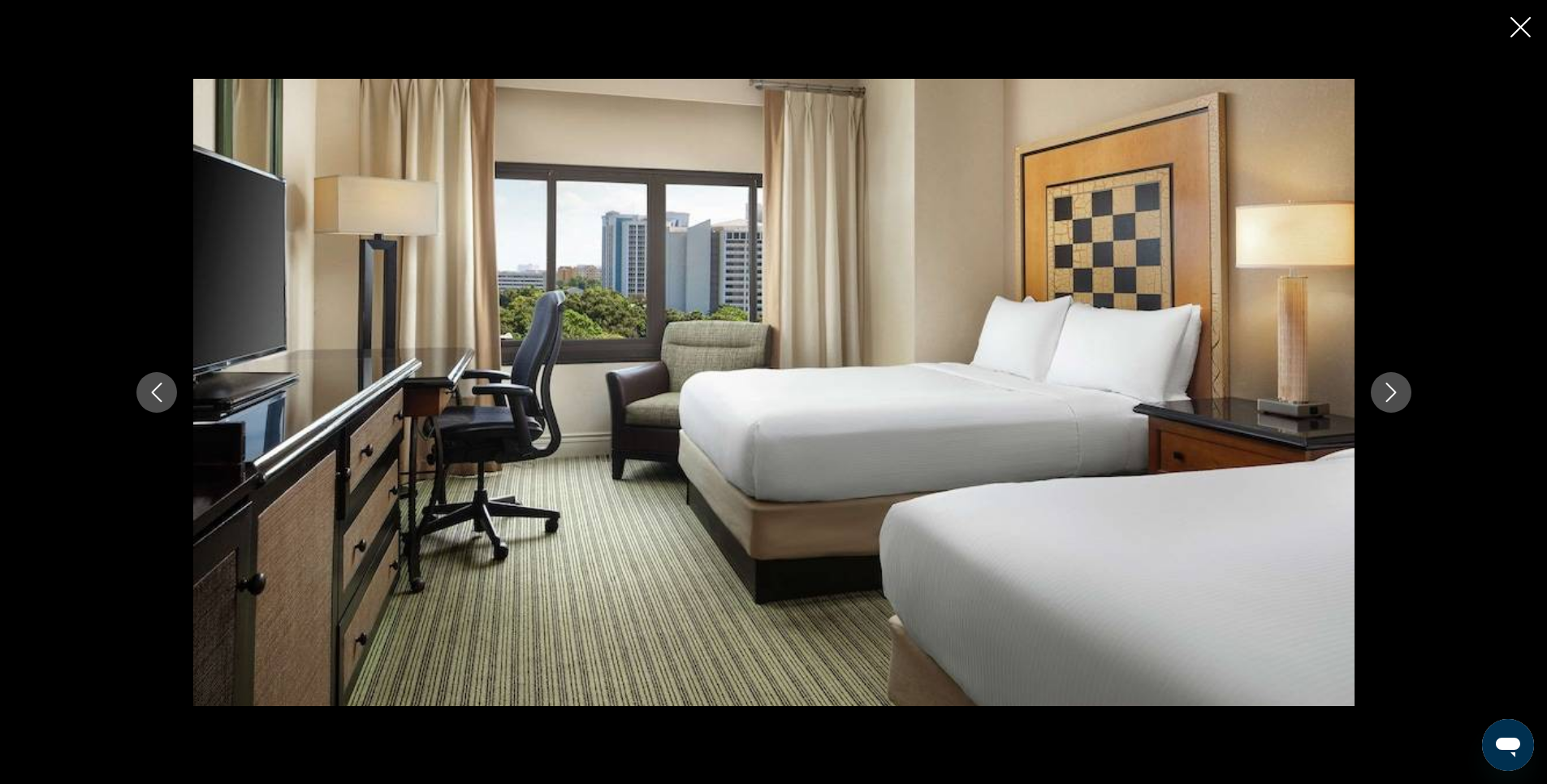
click at [1392, 392] on icon "Next image" at bounding box center [1391, 392] width 19 height 19
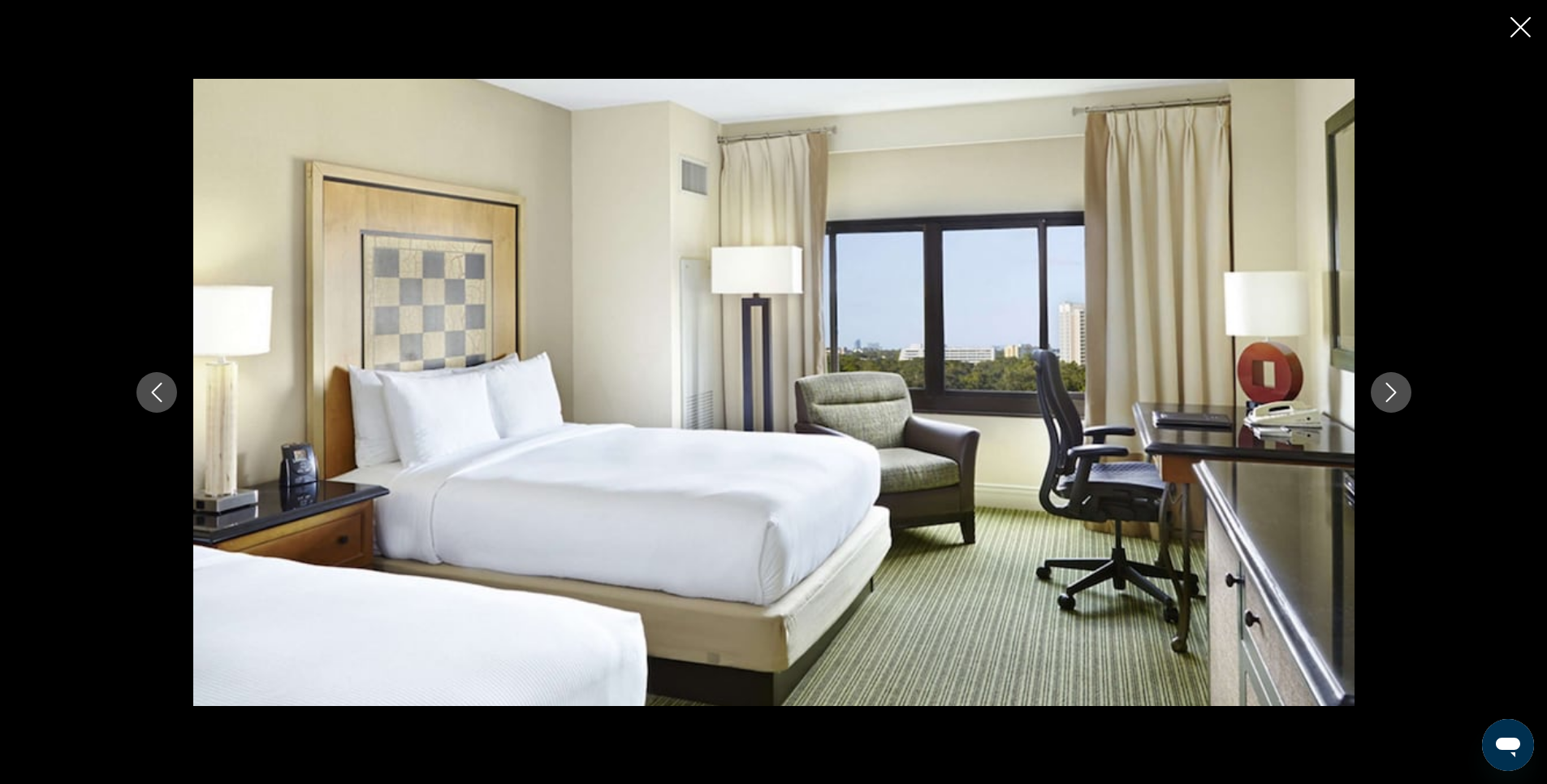
click at [1392, 392] on icon "Next image" at bounding box center [1391, 392] width 19 height 19
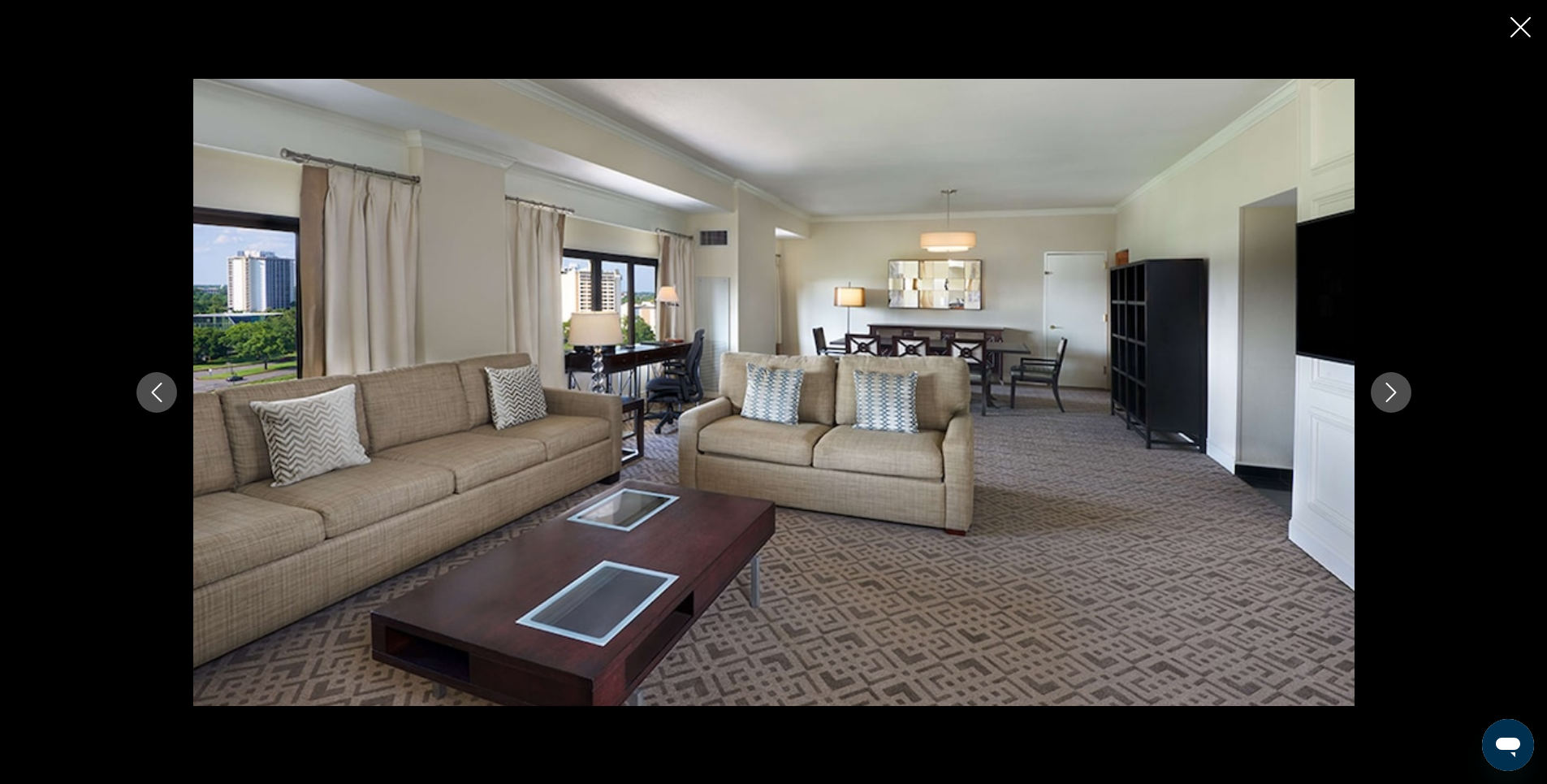
click at [1392, 392] on icon "Next image" at bounding box center [1391, 392] width 19 height 19
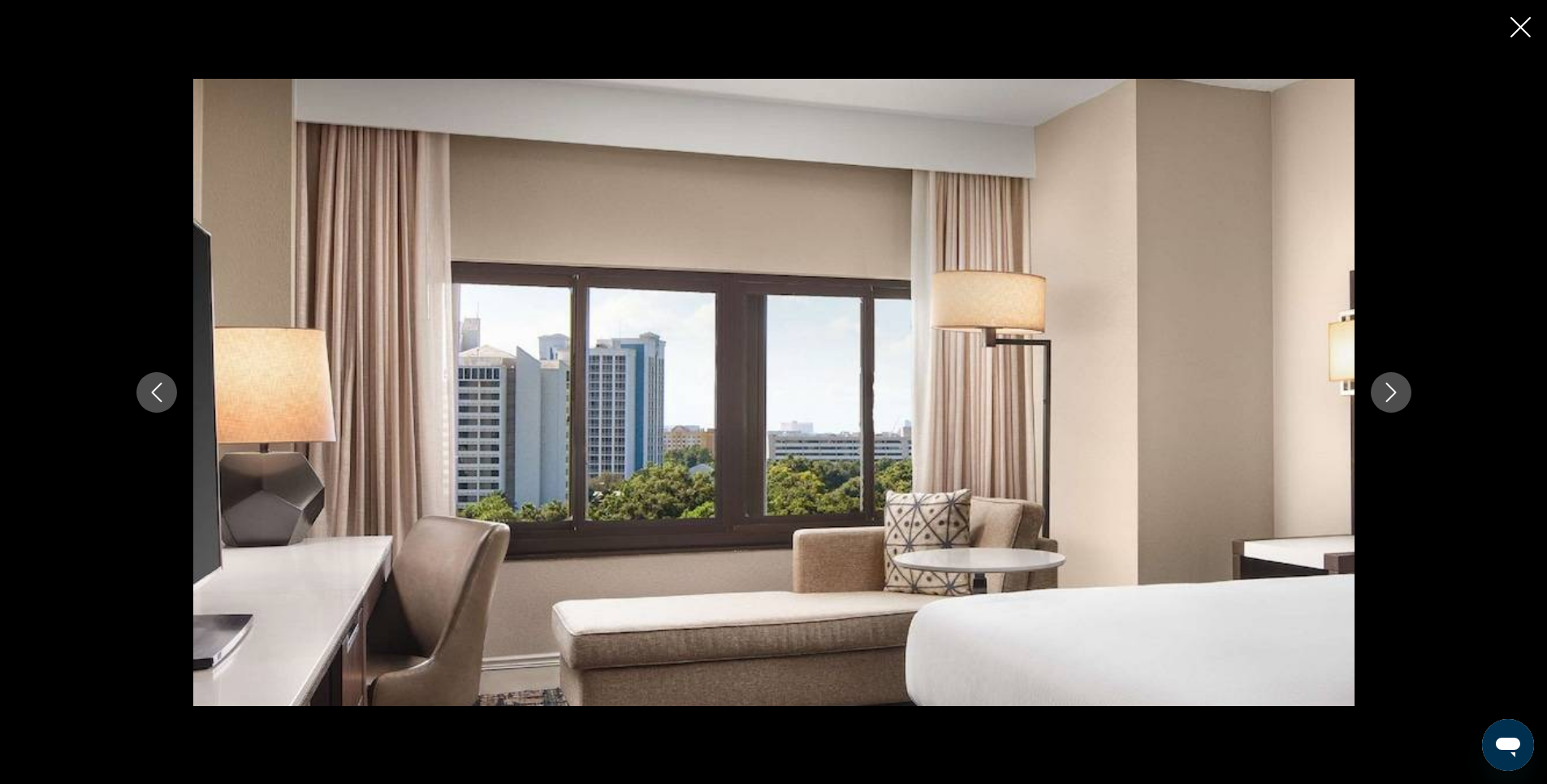
click at [1392, 392] on icon "Next image" at bounding box center [1391, 392] width 19 height 19
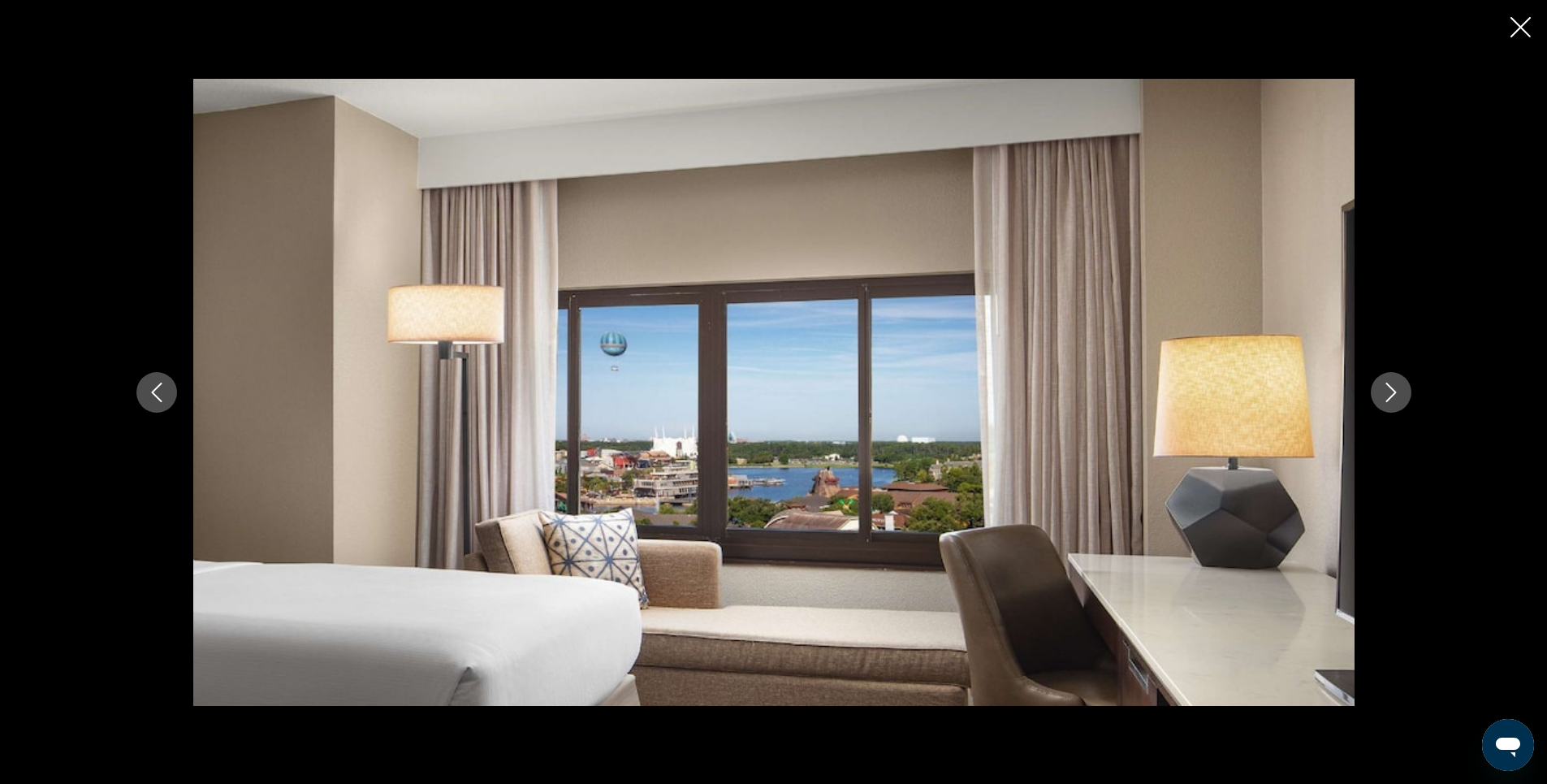
click at [1392, 392] on icon "Next image" at bounding box center [1391, 392] width 19 height 19
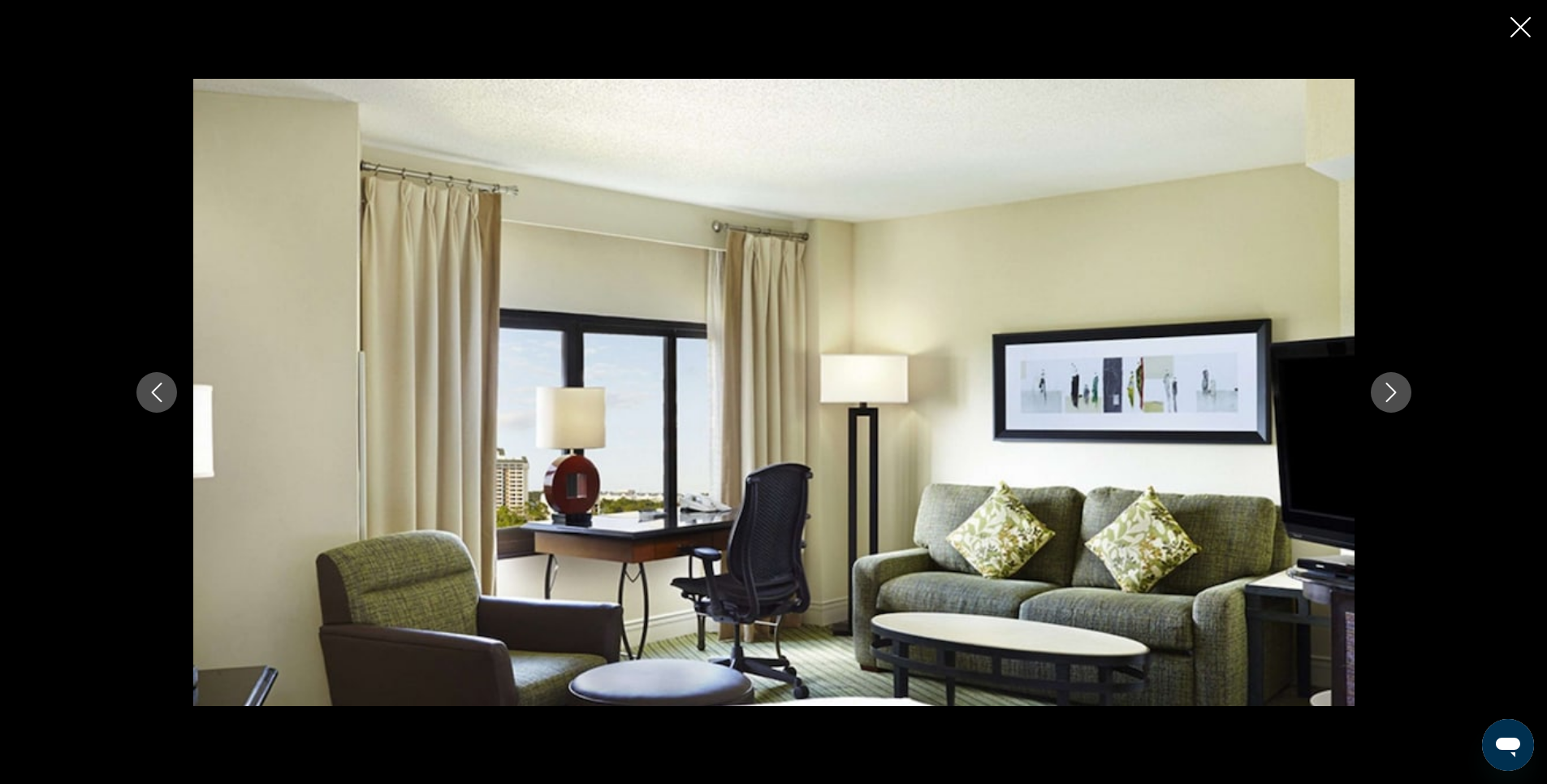
click at [1392, 392] on icon "Next image" at bounding box center [1391, 392] width 19 height 19
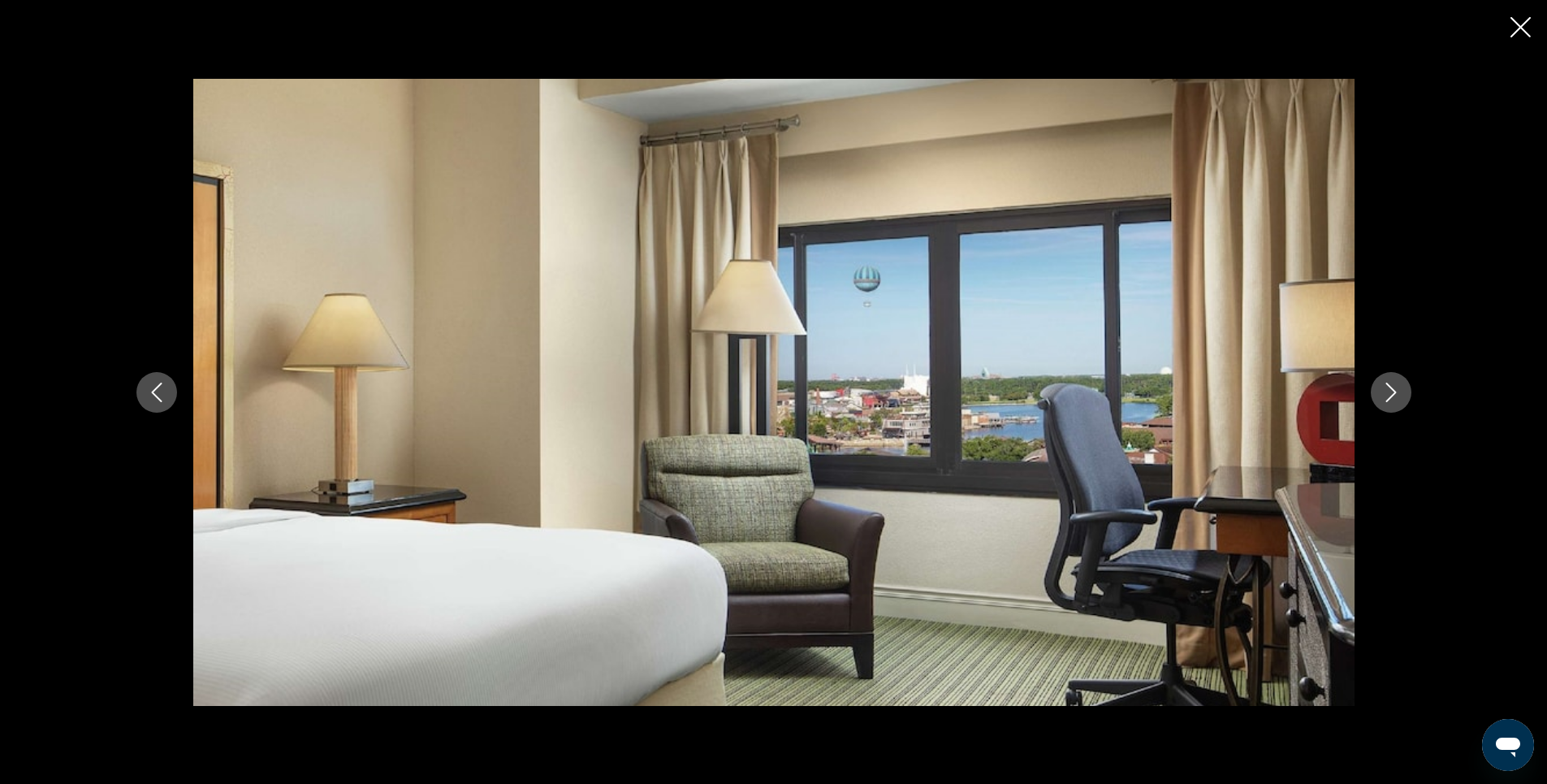
click at [1392, 392] on icon "Next image" at bounding box center [1391, 392] width 19 height 19
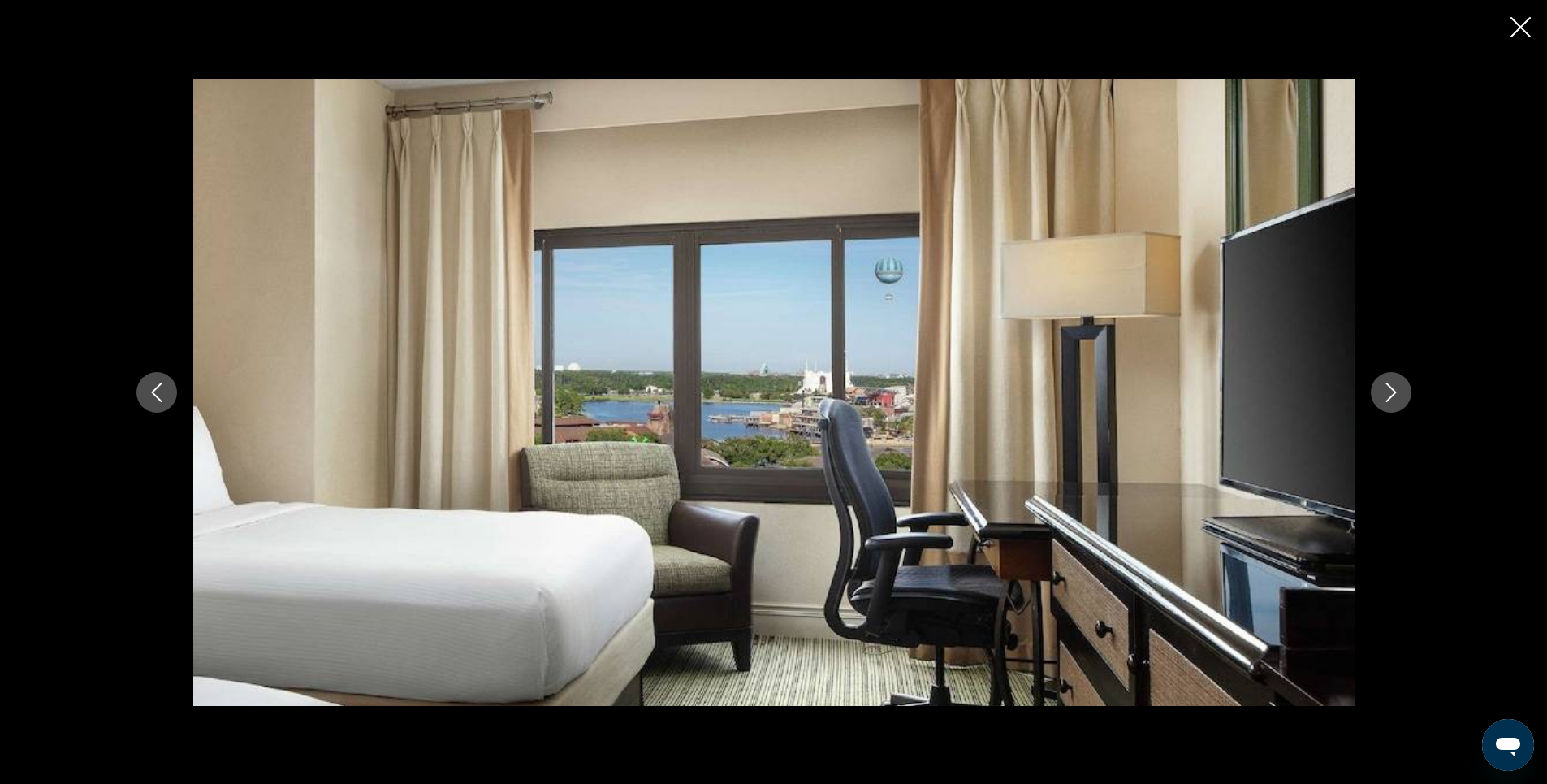
click at [1392, 392] on icon "Next image" at bounding box center [1391, 392] width 19 height 19
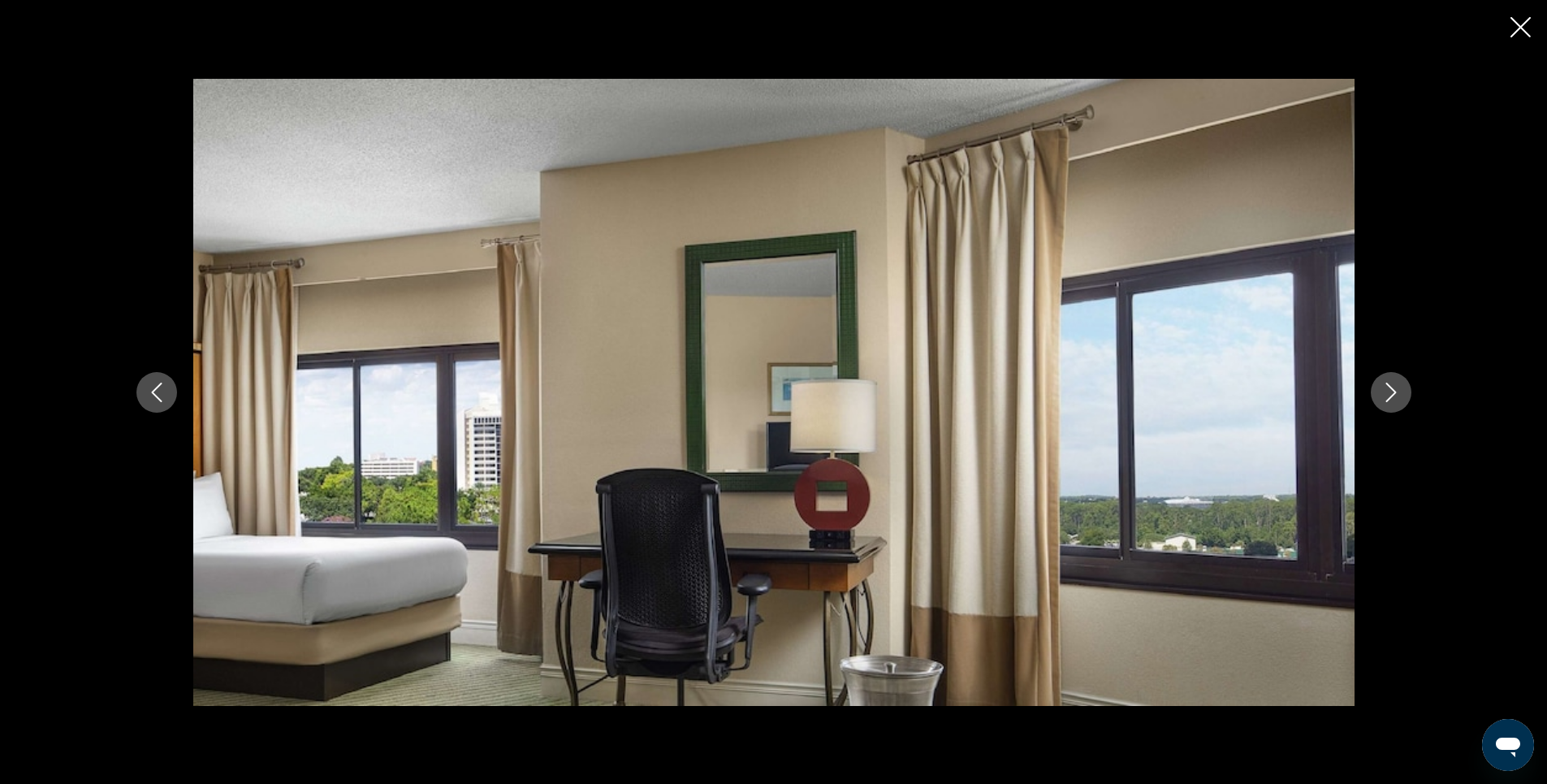
click at [1392, 392] on icon "Next image" at bounding box center [1391, 392] width 19 height 19
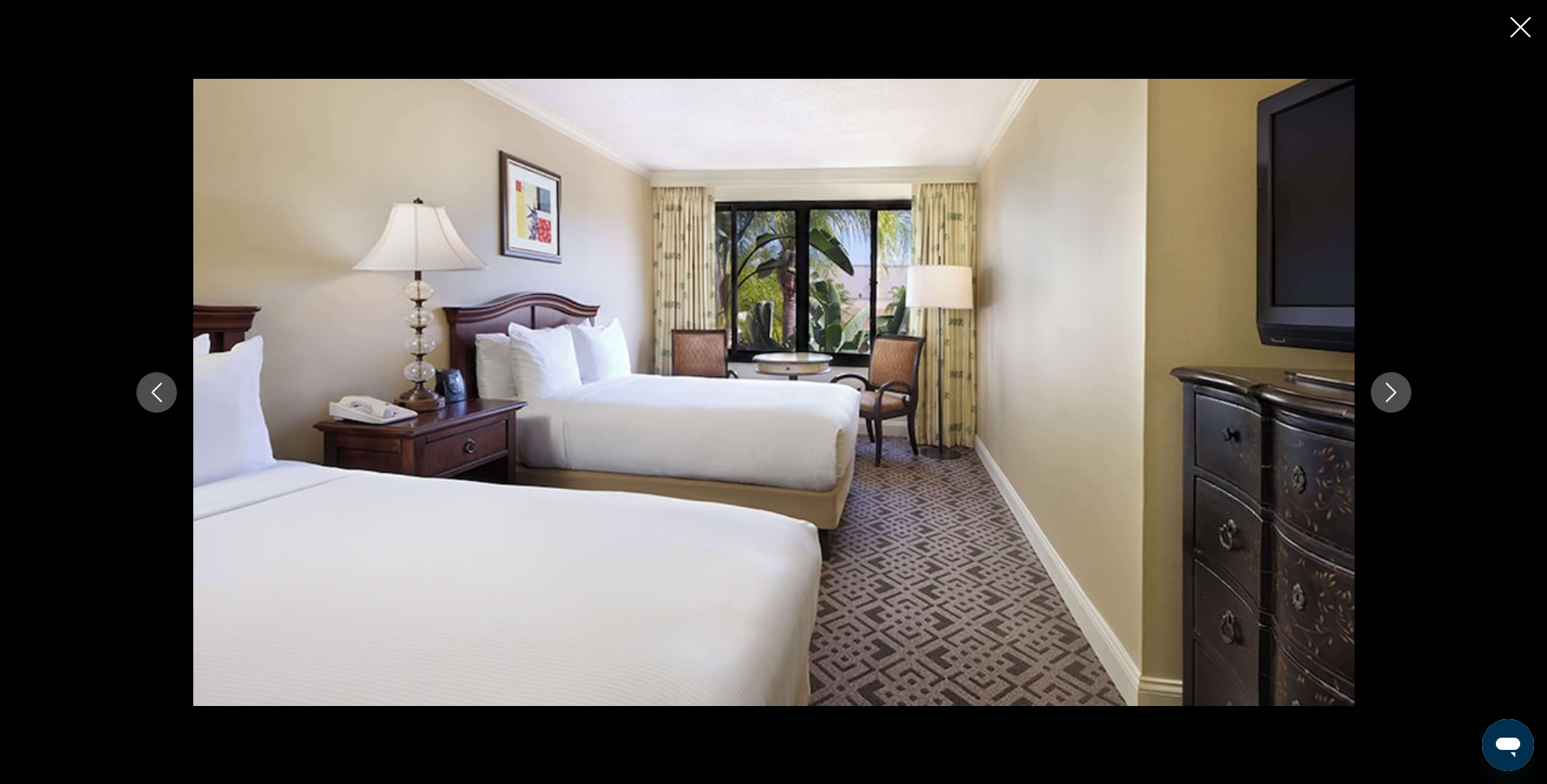
click at [1392, 392] on icon "Next image" at bounding box center [1391, 392] width 19 height 19
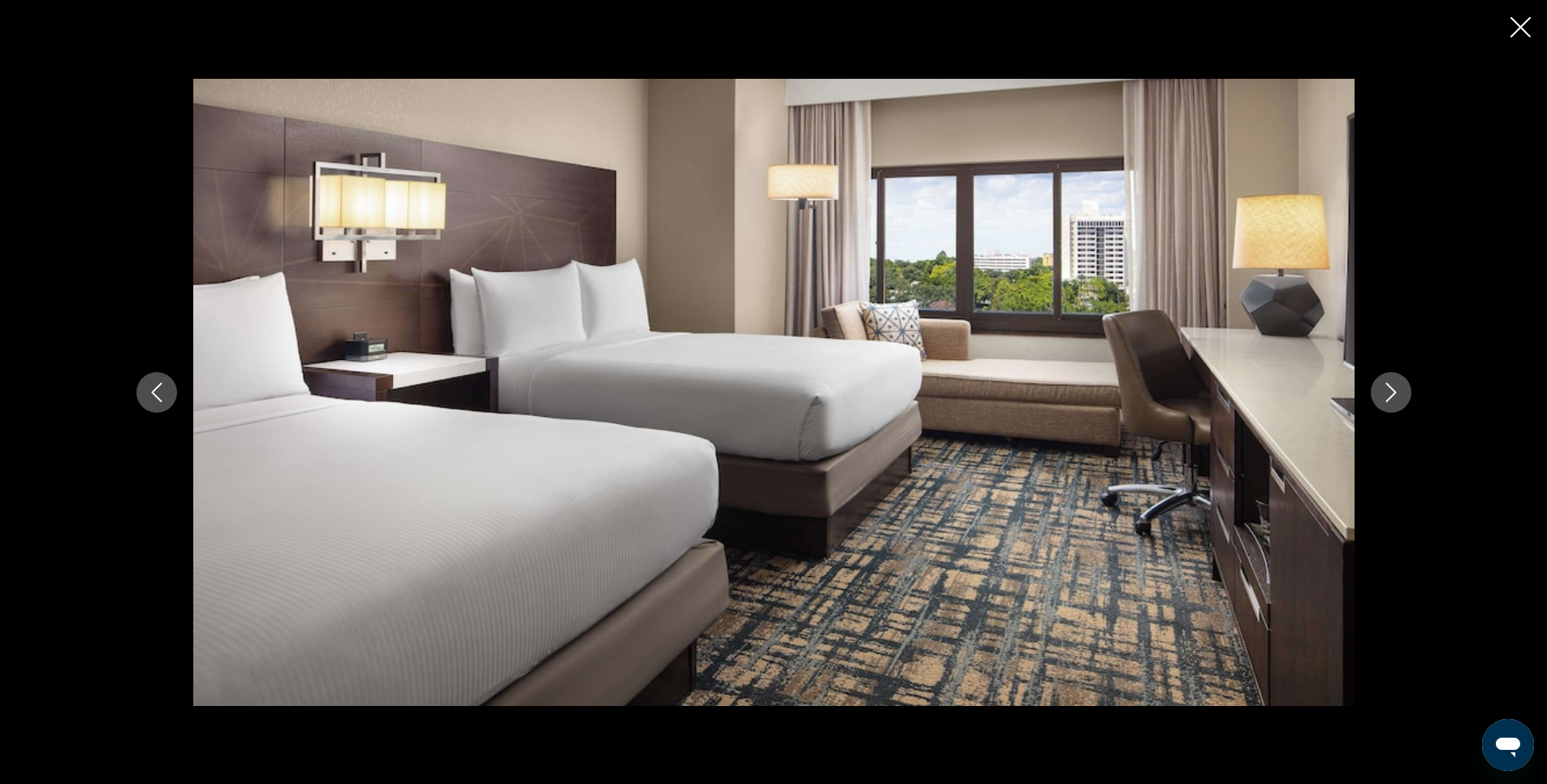
click at [1392, 392] on icon "Next image" at bounding box center [1391, 392] width 19 height 19
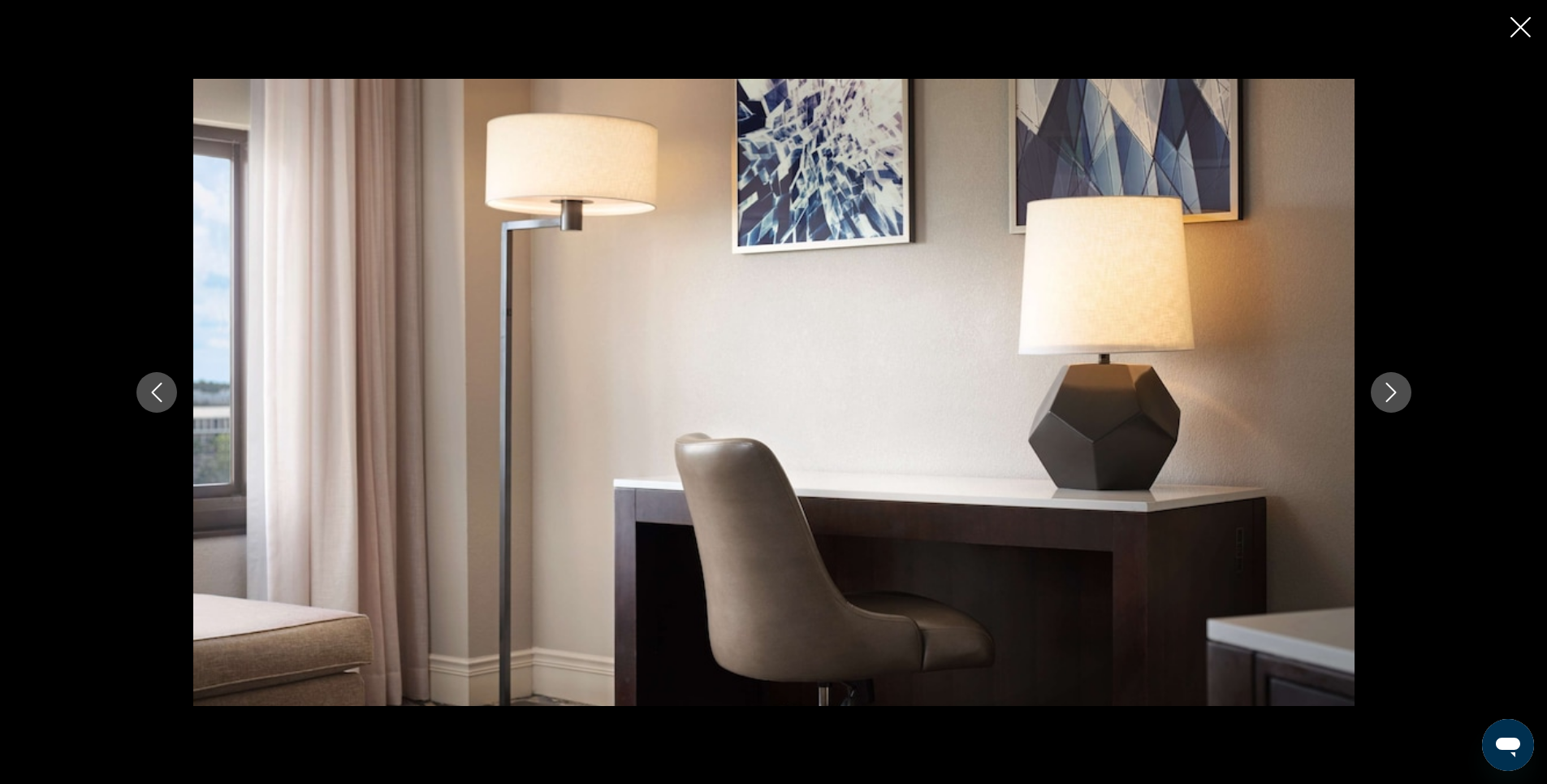
click at [1392, 392] on icon "Next image" at bounding box center [1391, 392] width 19 height 19
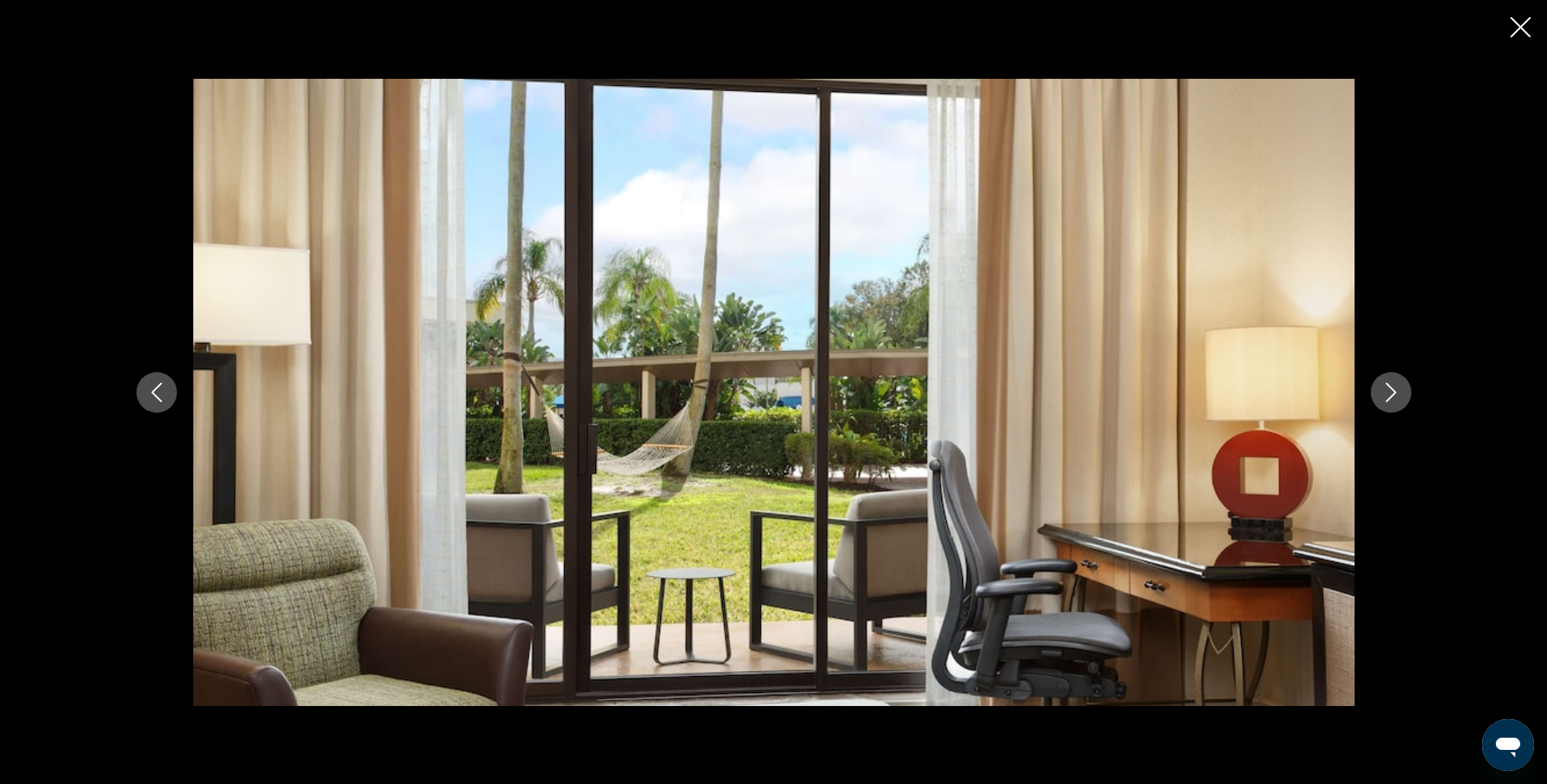
click at [1392, 392] on icon "Next image" at bounding box center [1391, 392] width 19 height 19
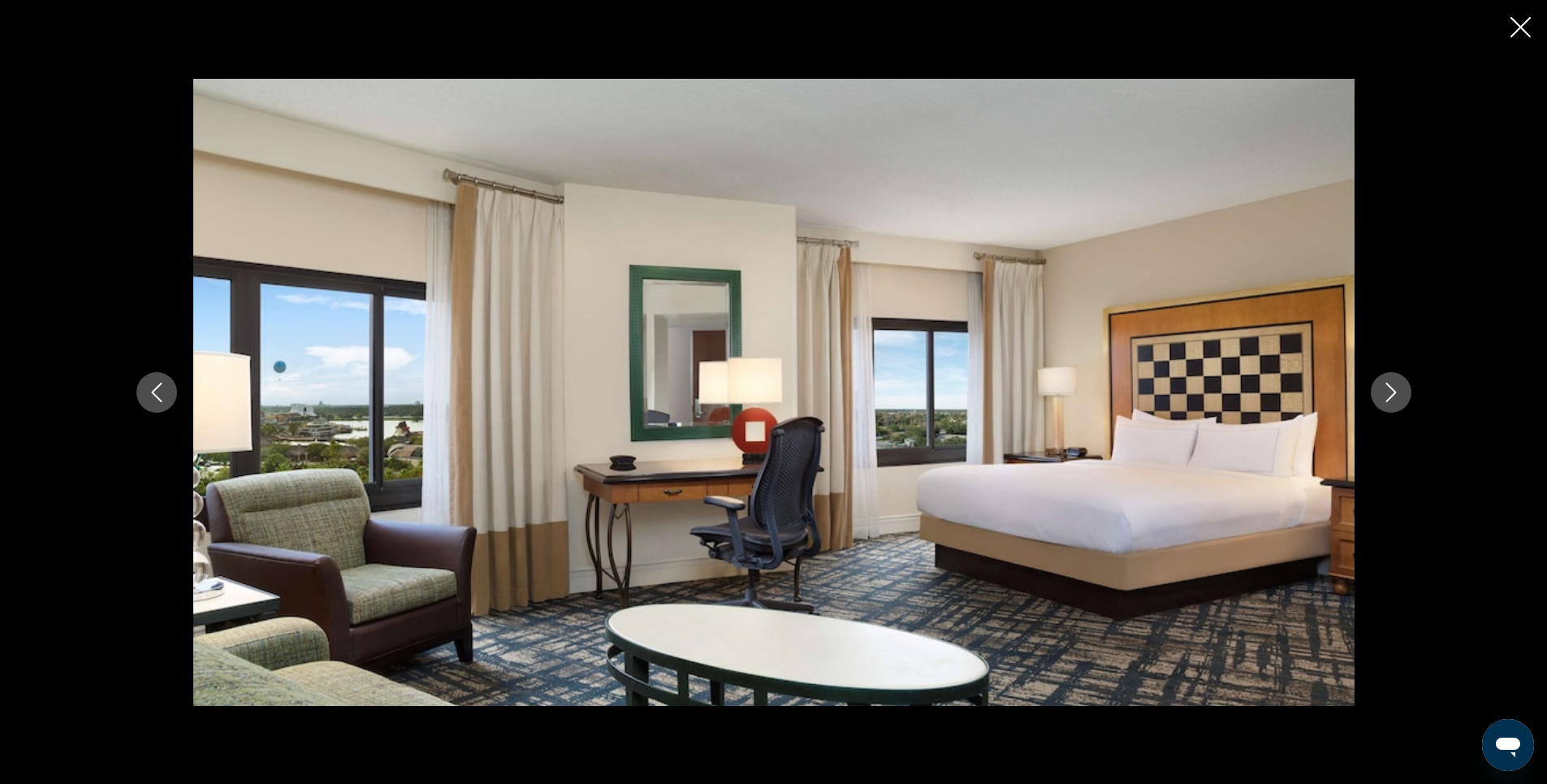
click at [1392, 392] on icon "Next image" at bounding box center [1391, 392] width 19 height 19
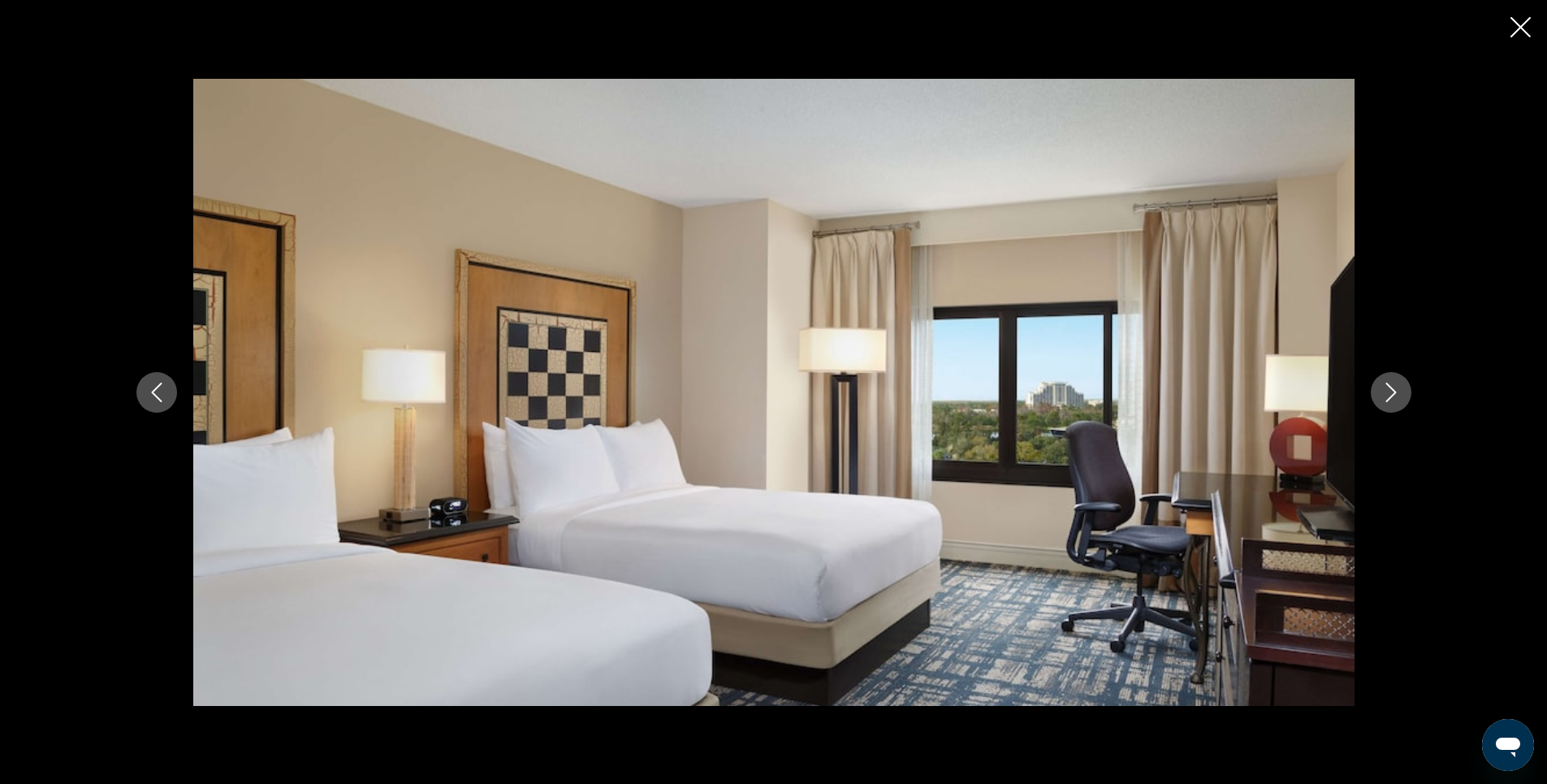
click at [1392, 392] on icon "Next image" at bounding box center [1391, 392] width 19 height 19
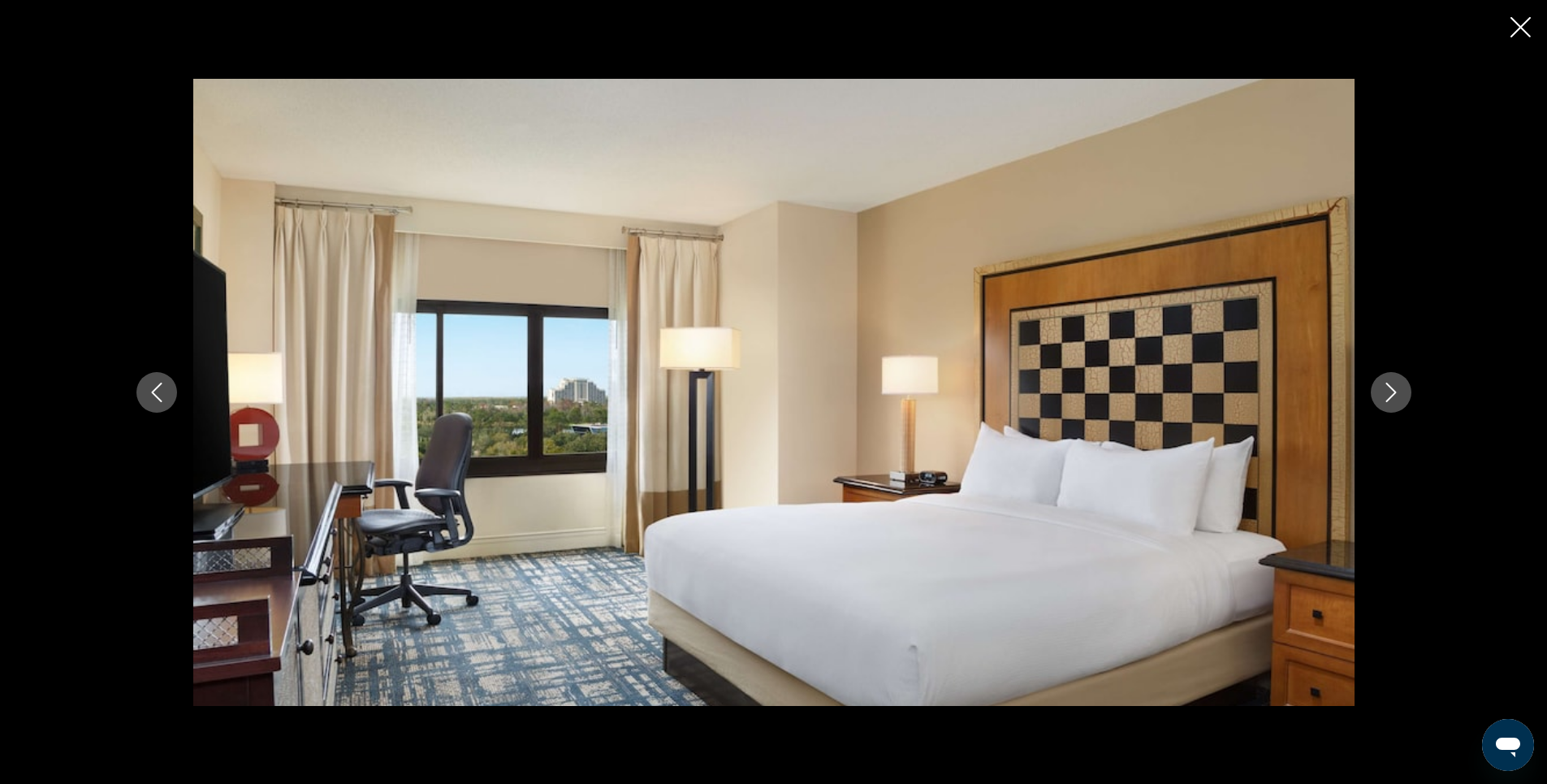
click at [1392, 392] on icon "Next image" at bounding box center [1391, 392] width 19 height 19
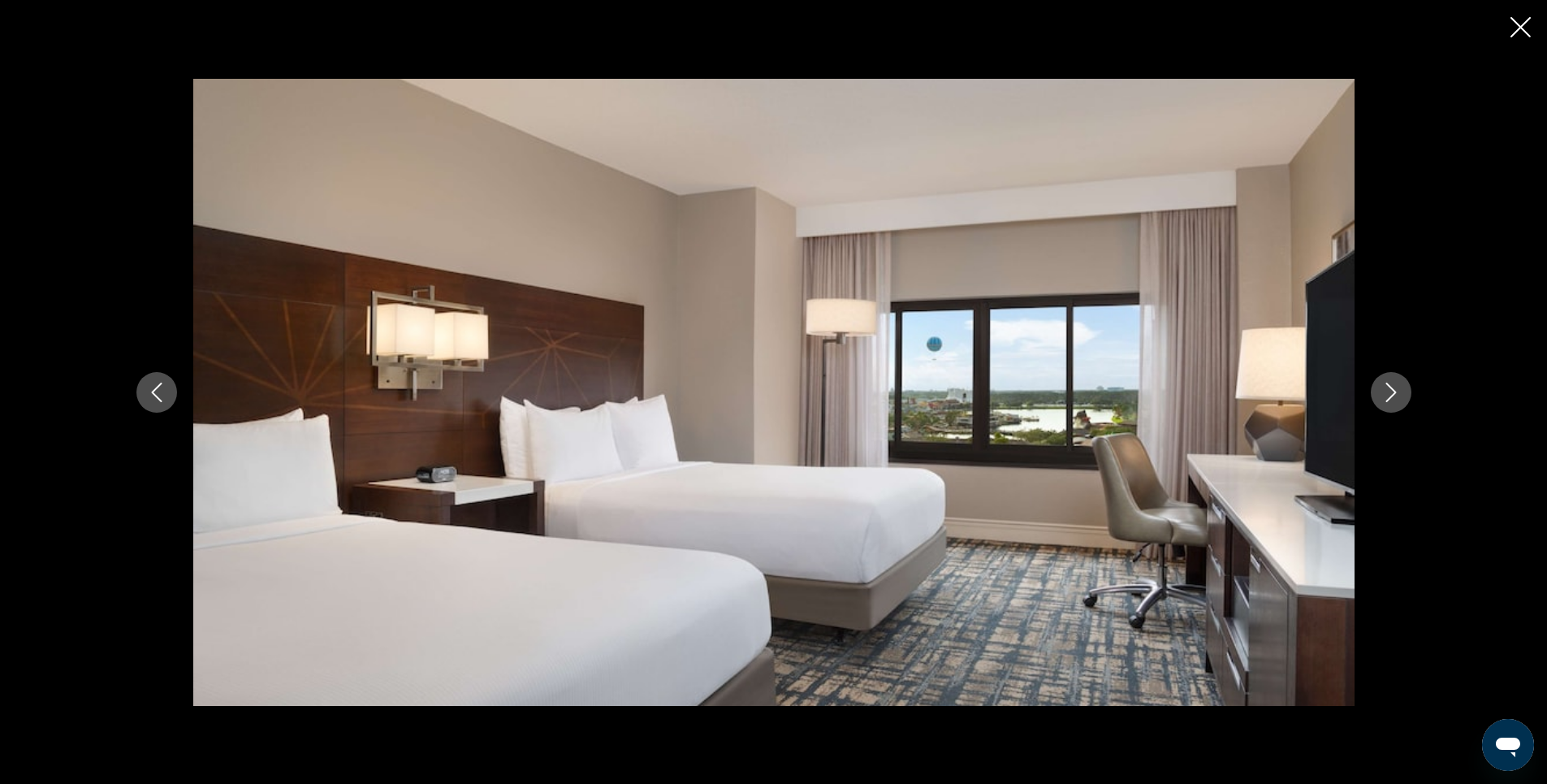
click at [157, 392] on icon "Previous image" at bounding box center [156, 392] width 19 height 19
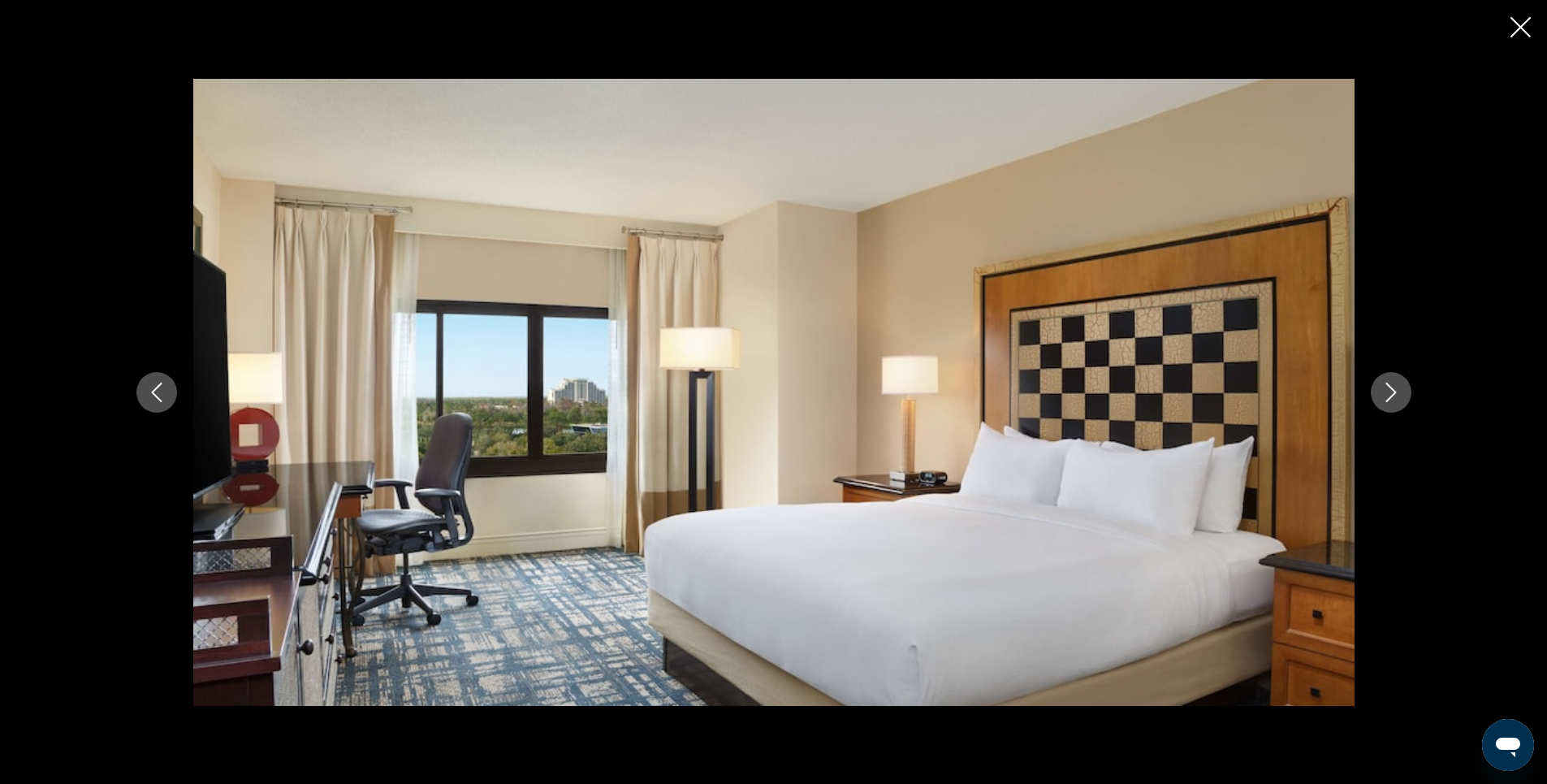
click at [1380, 391] on button "Next image" at bounding box center [1391, 392] width 40 height 40
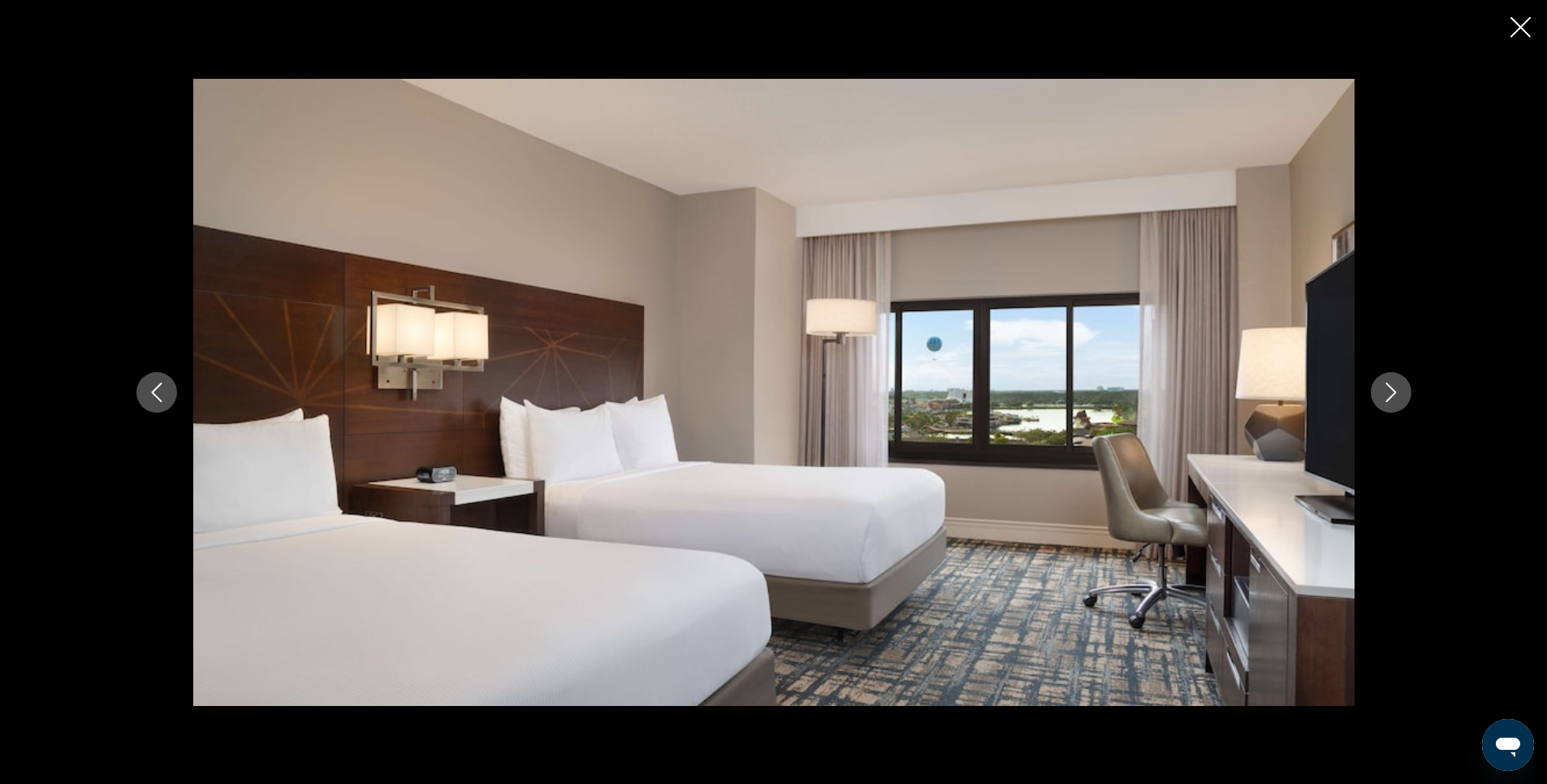
click at [1518, 31] on icon "Close slideshow" at bounding box center [1520, 27] width 20 height 20
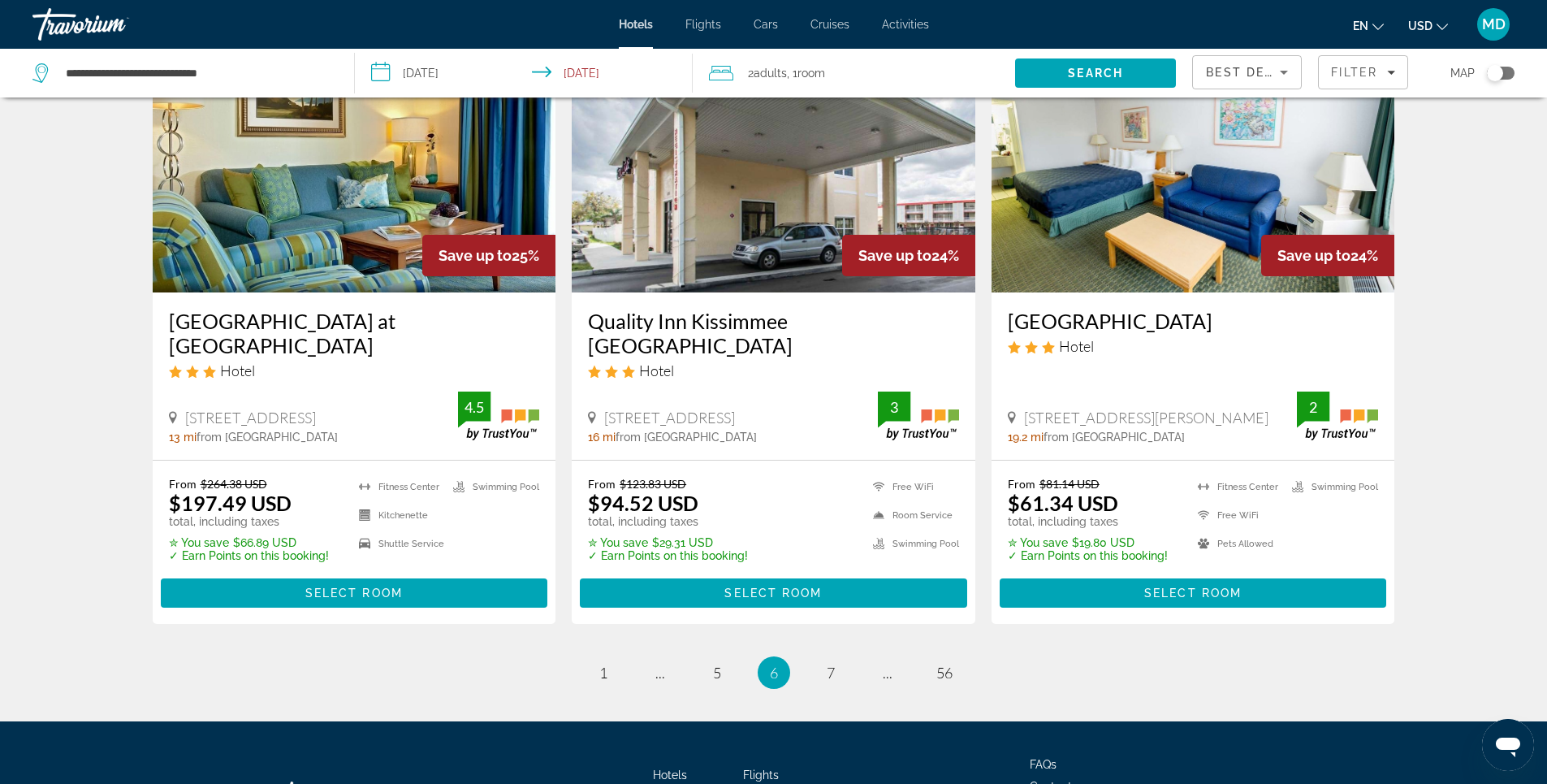
scroll to position [2104, 0]
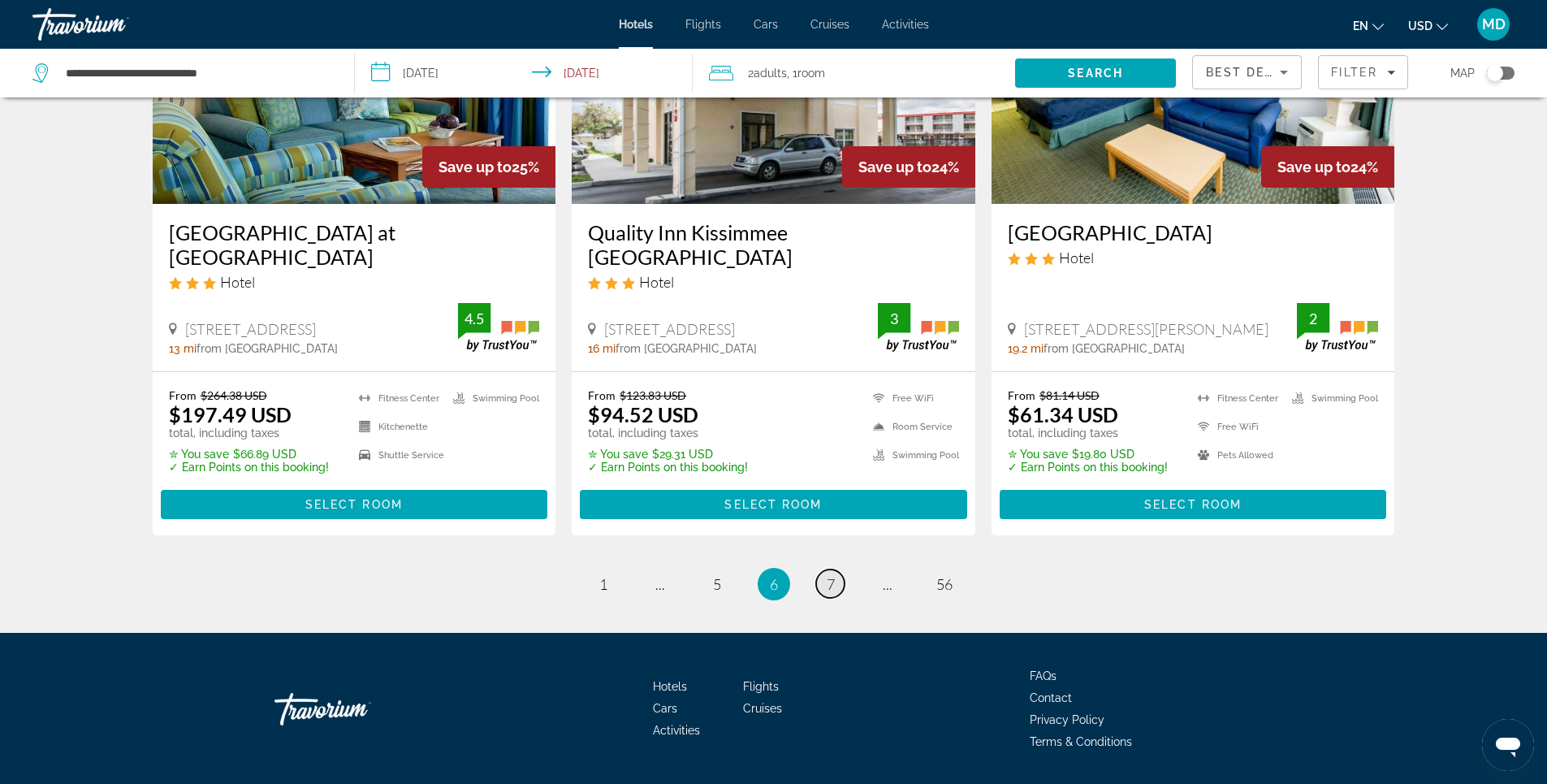
click at [830, 575] on span "7" at bounding box center [831, 583] width 8 height 18
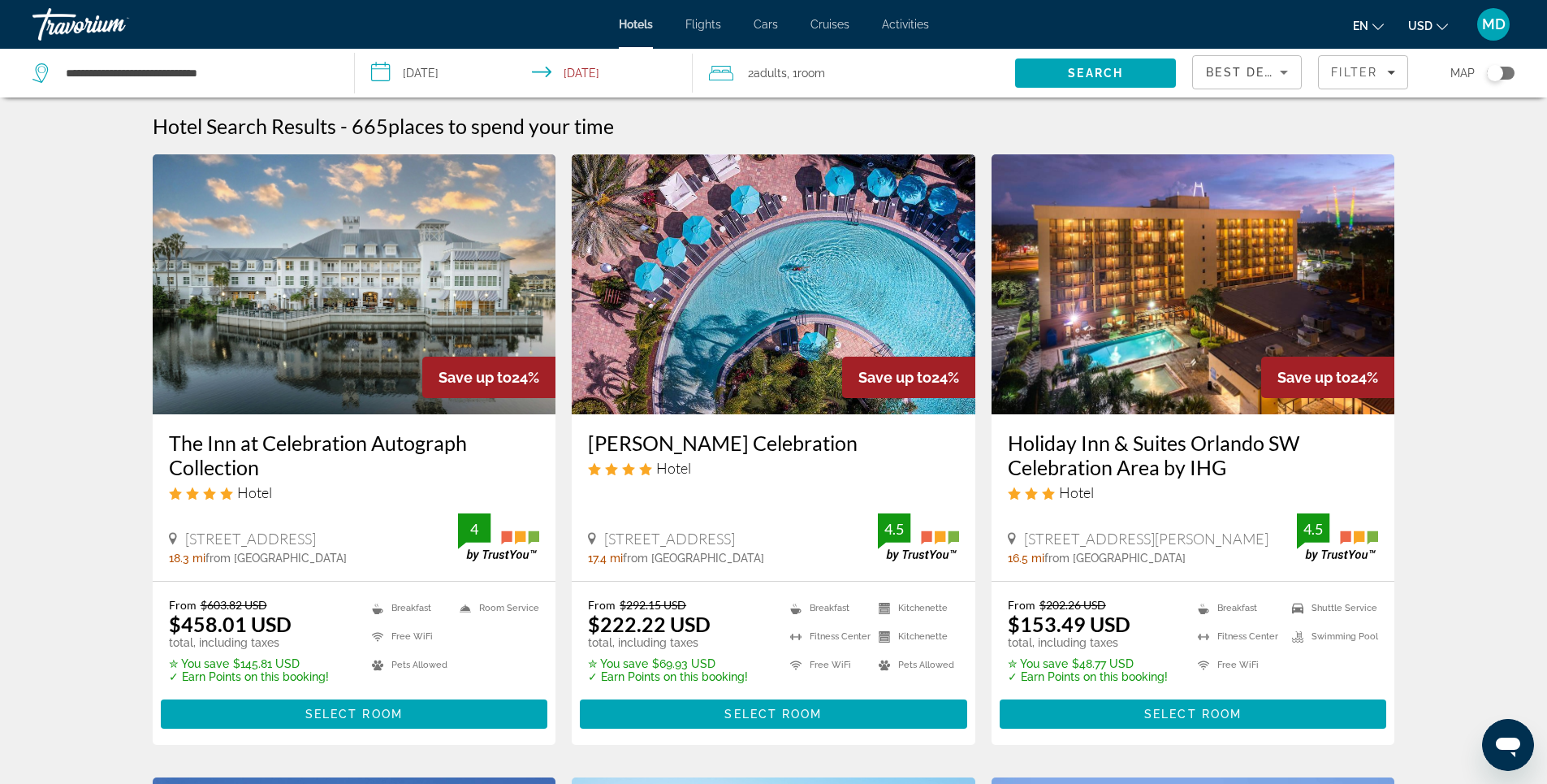
click at [724, 270] on img "Main content" at bounding box center [773, 284] width 403 height 260
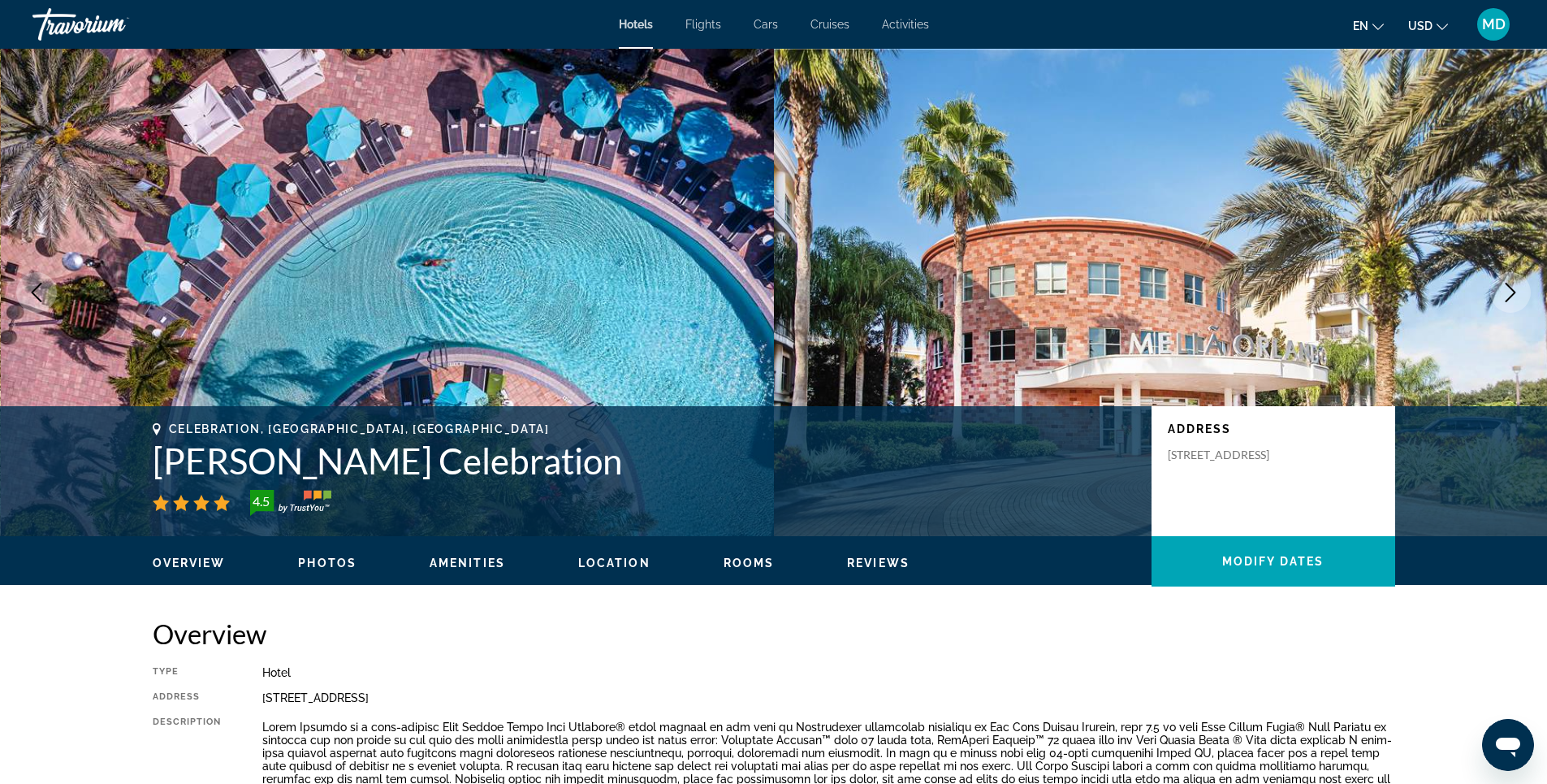
click at [324, 564] on span "Photos" at bounding box center [328, 562] width 59 height 13
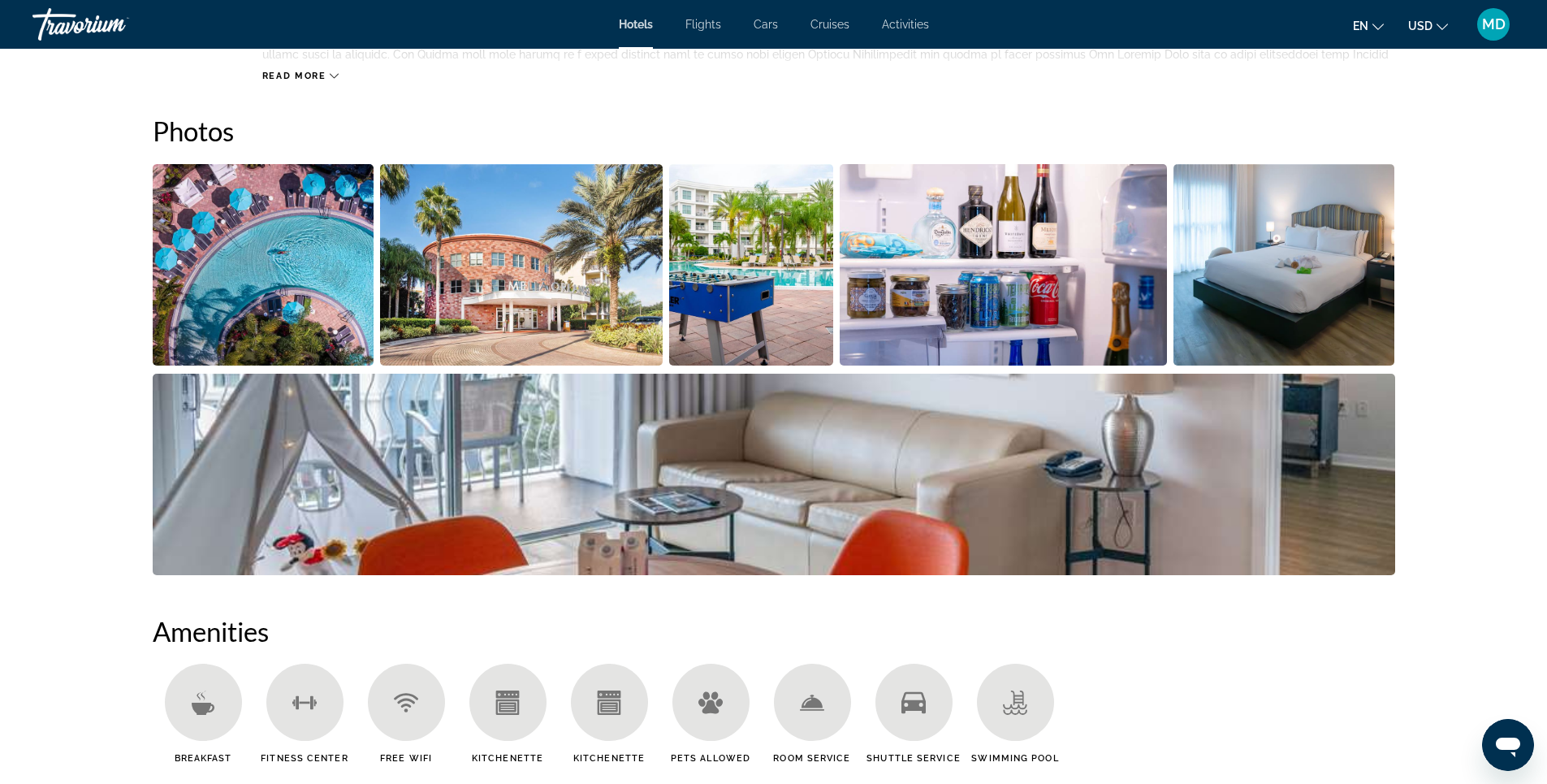
scroll to position [793, 0]
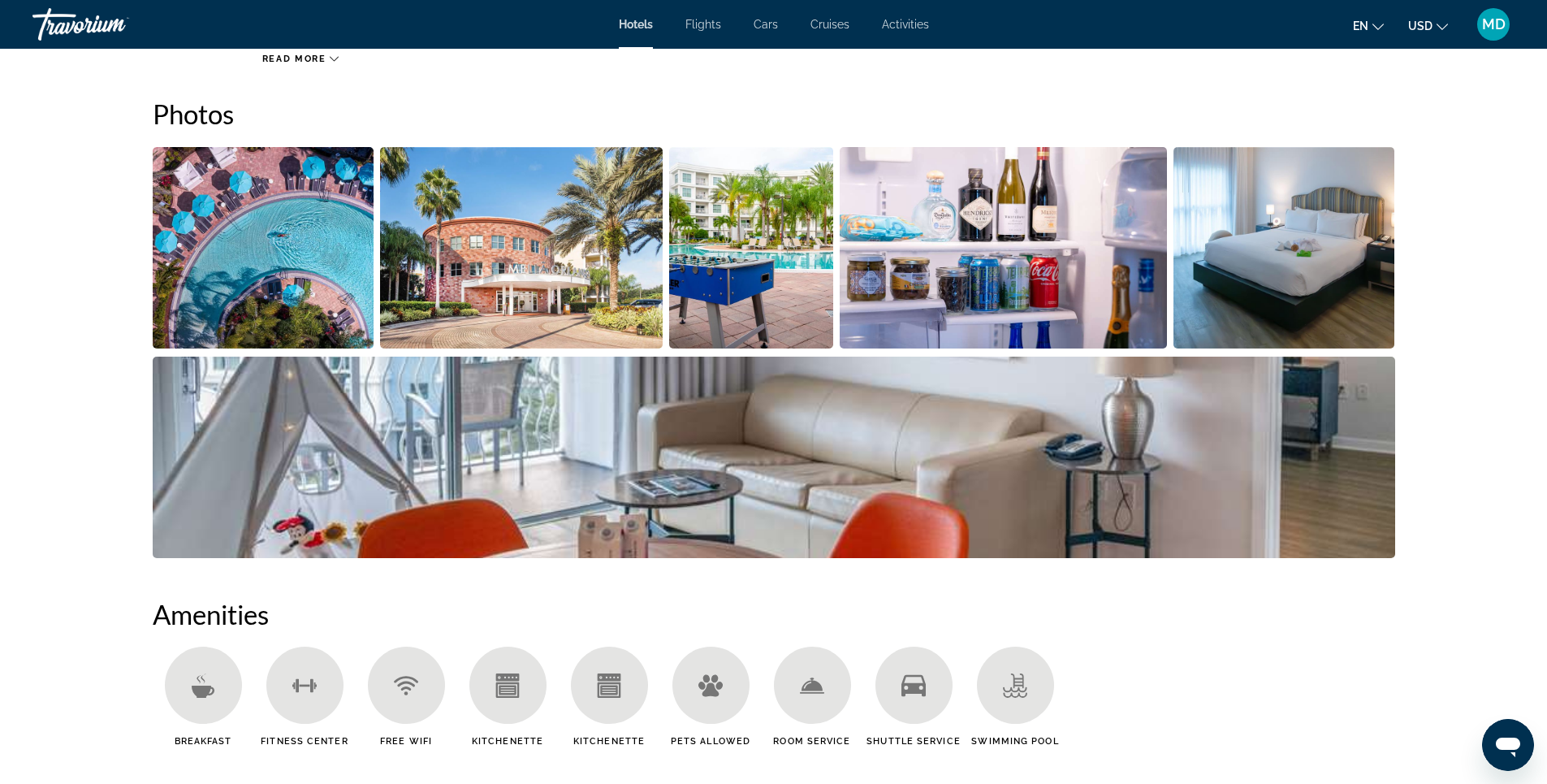
click at [297, 265] on img "Open full-screen image slider" at bounding box center [264, 248] width 222 height 202
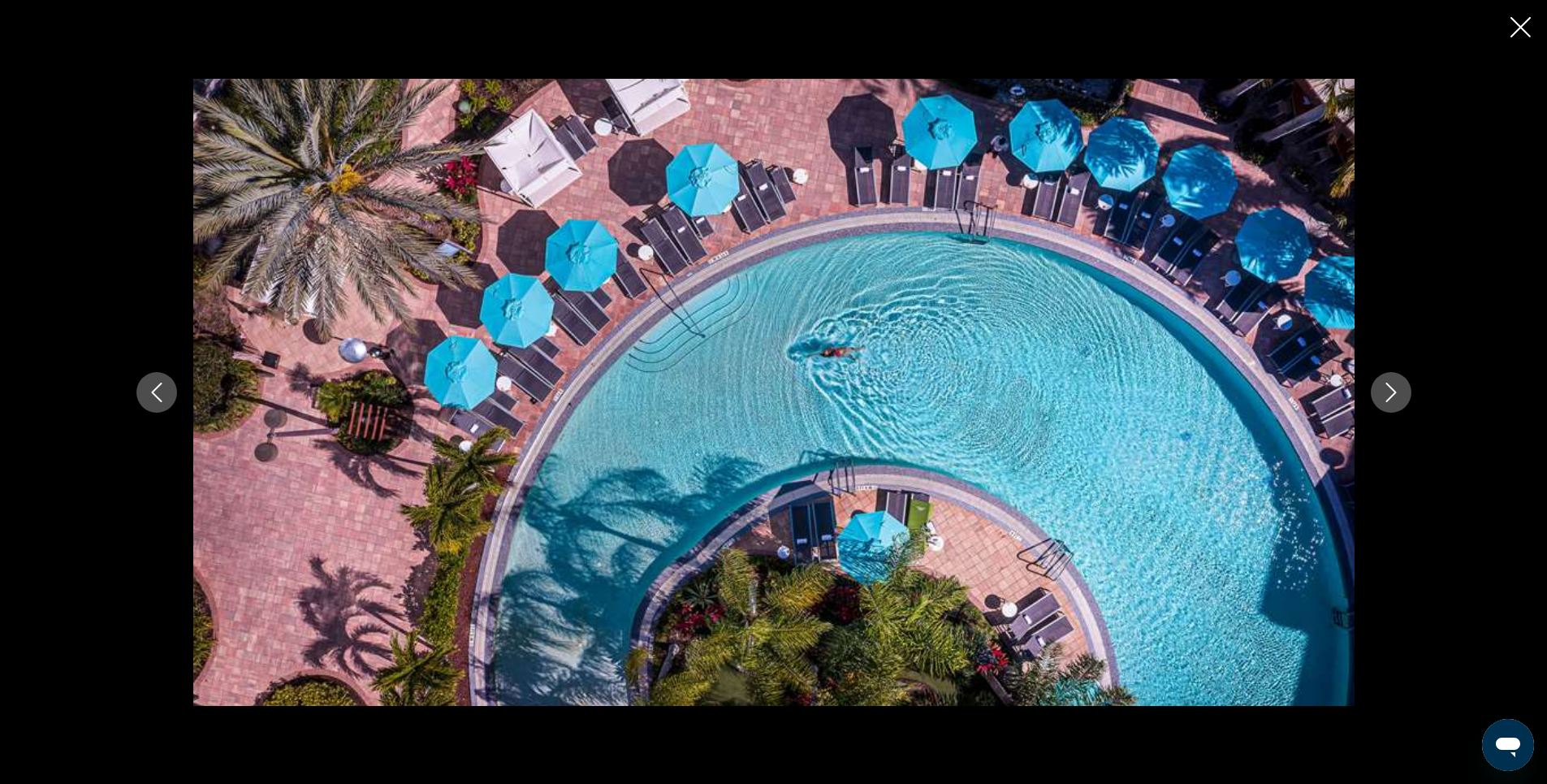
click at [1388, 395] on icon "Next image" at bounding box center [1391, 392] width 19 height 19
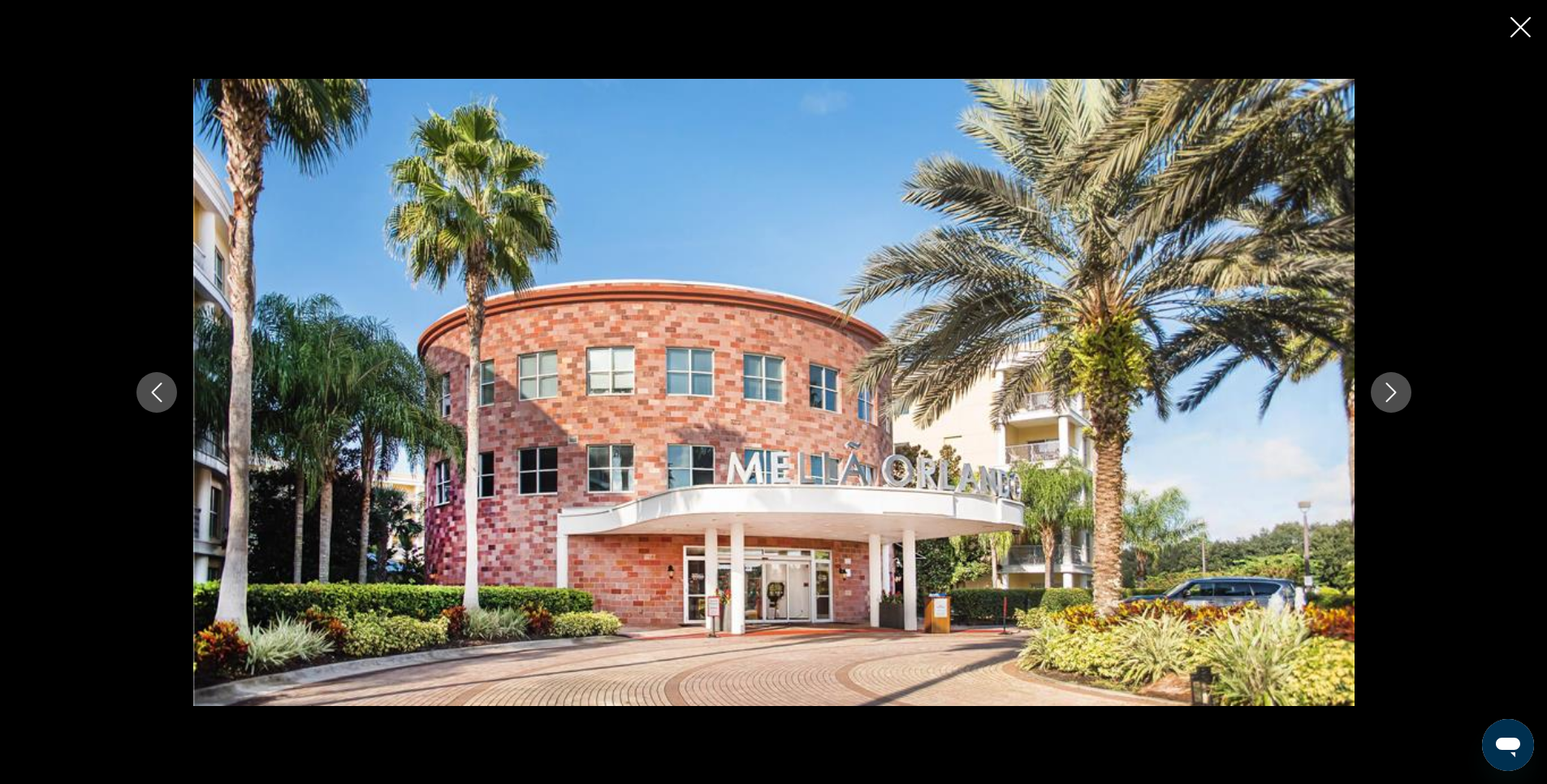
click at [1388, 395] on icon "Next image" at bounding box center [1391, 392] width 19 height 19
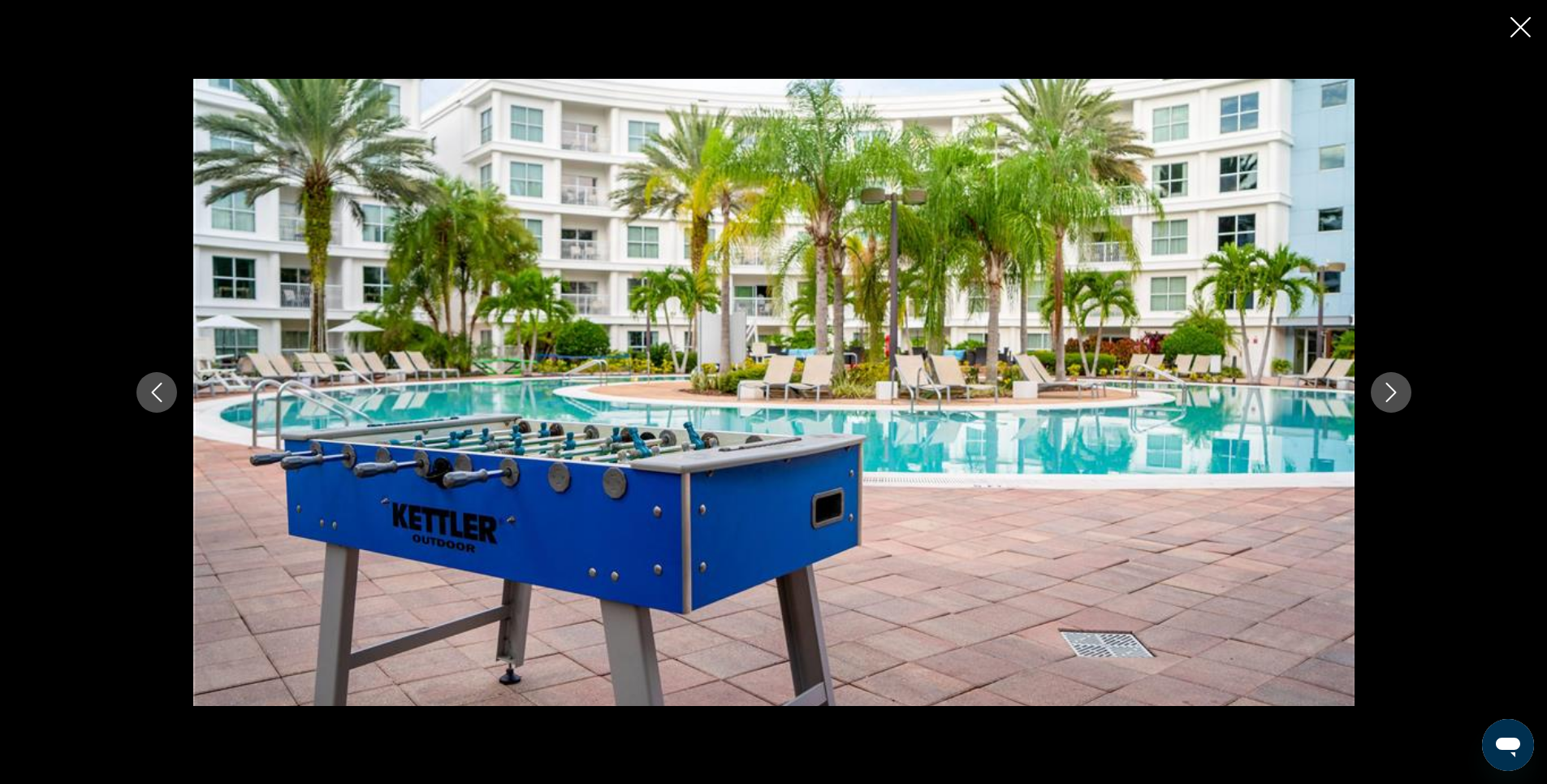
click at [1388, 395] on icon "Next image" at bounding box center [1391, 392] width 19 height 19
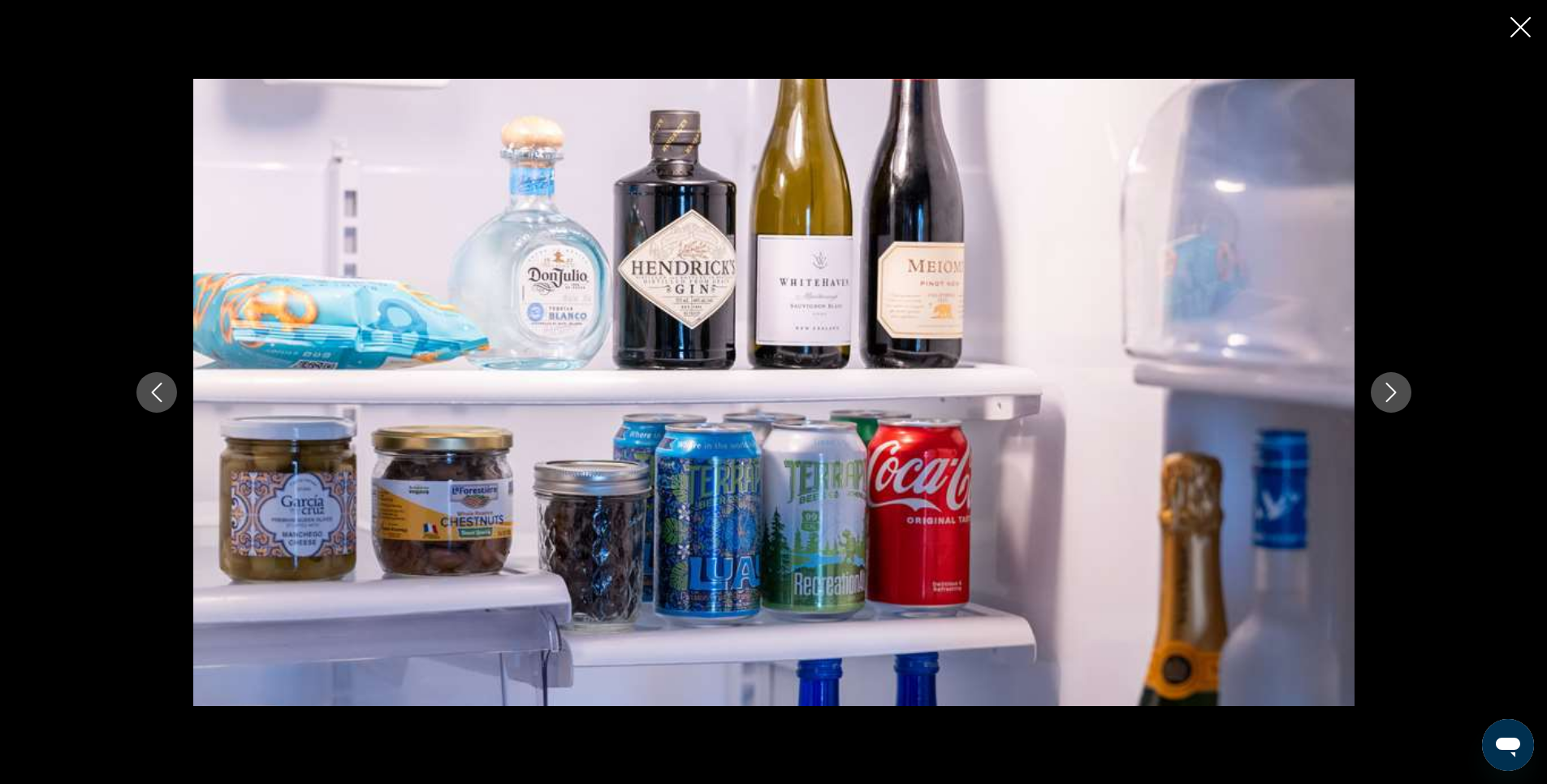
click at [1388, 395] on icon "Next image" at bounding box center [1391, 392] width 19 height 19
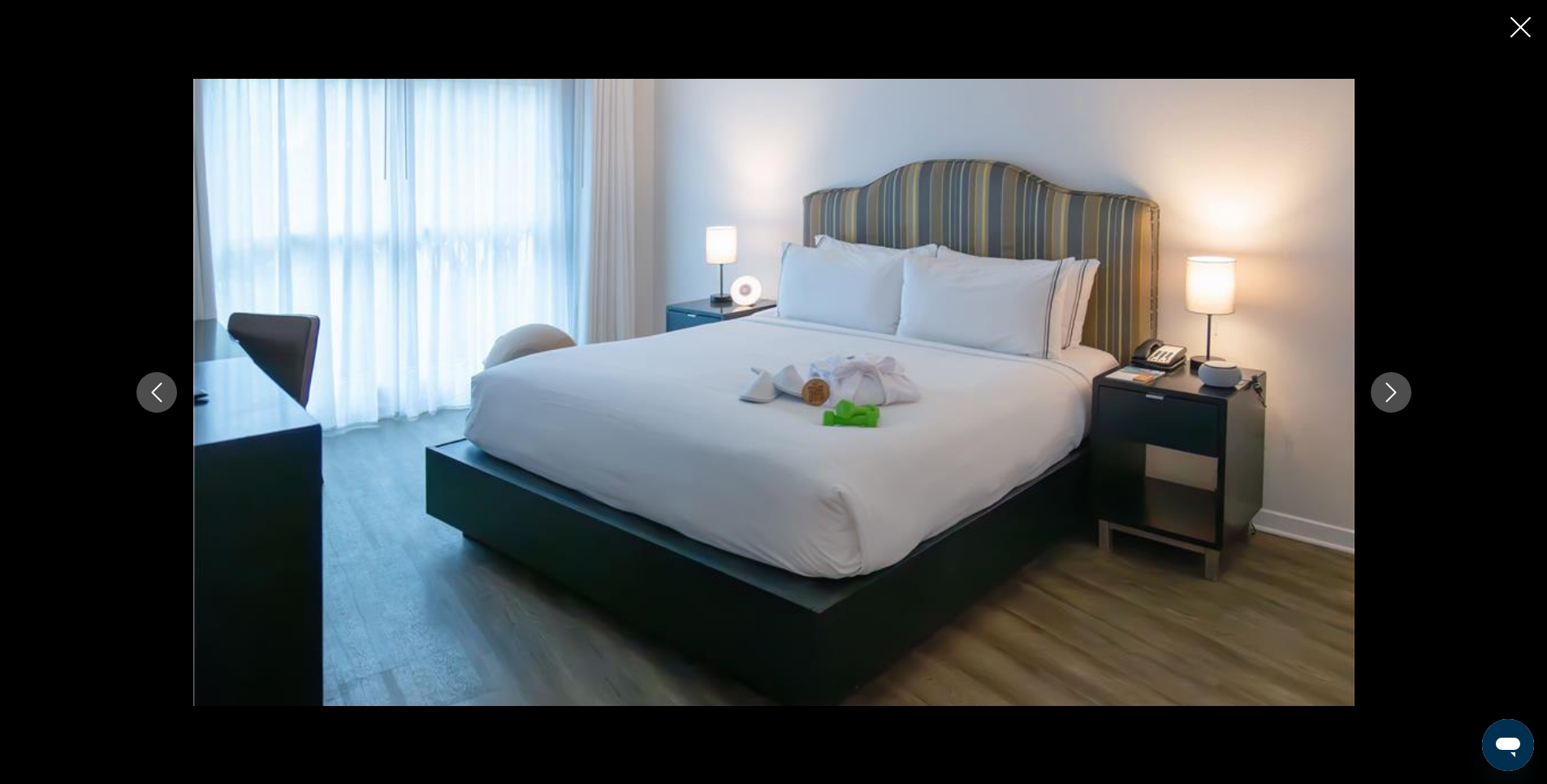
click at [1388, 395] on icon "Next image" at bounding box center [1391, 392] width 19 height 19
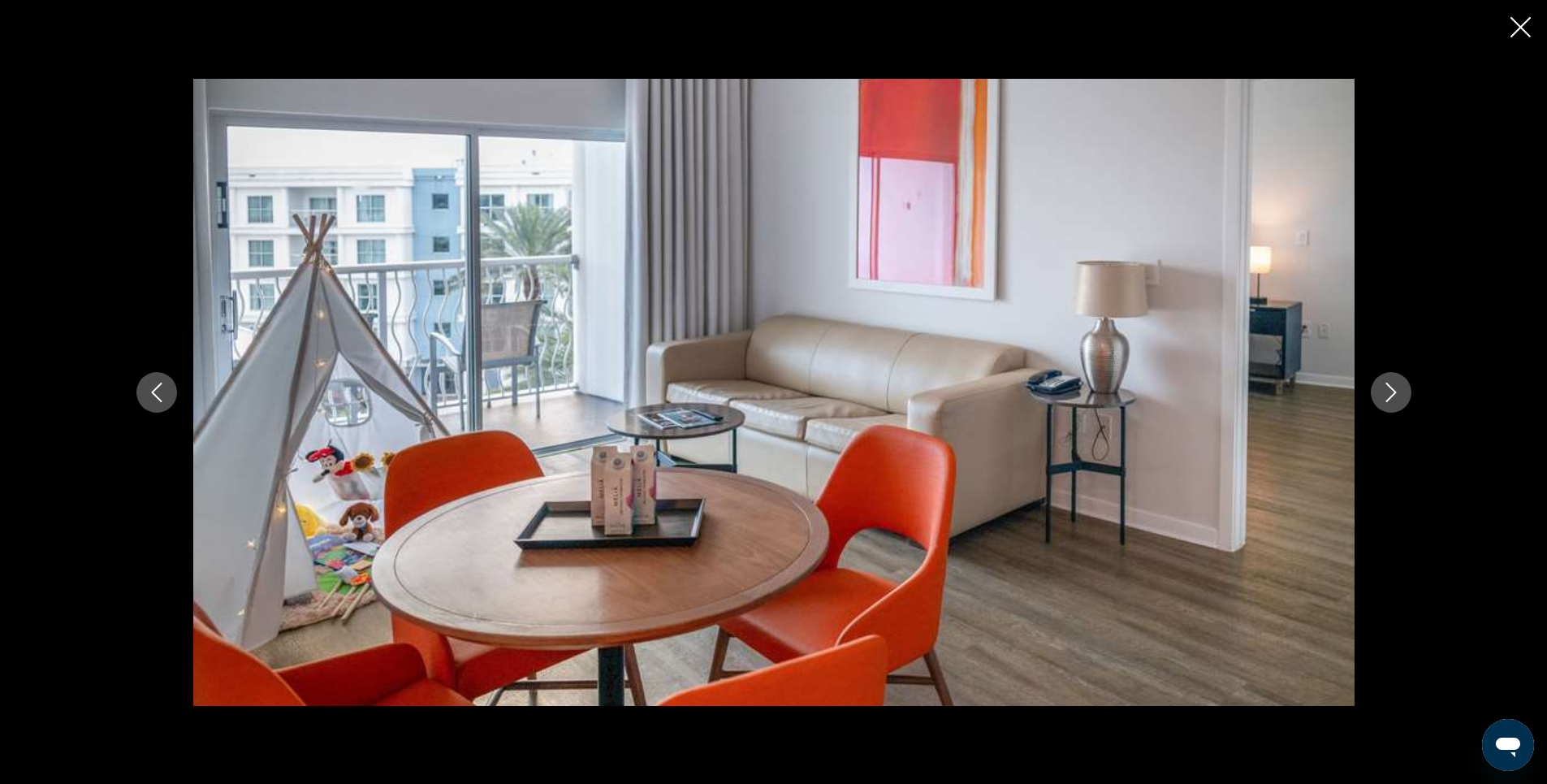
click at [1388, 395] on icon "Next image" at bounding box center [1391, 392] width 19 height 19
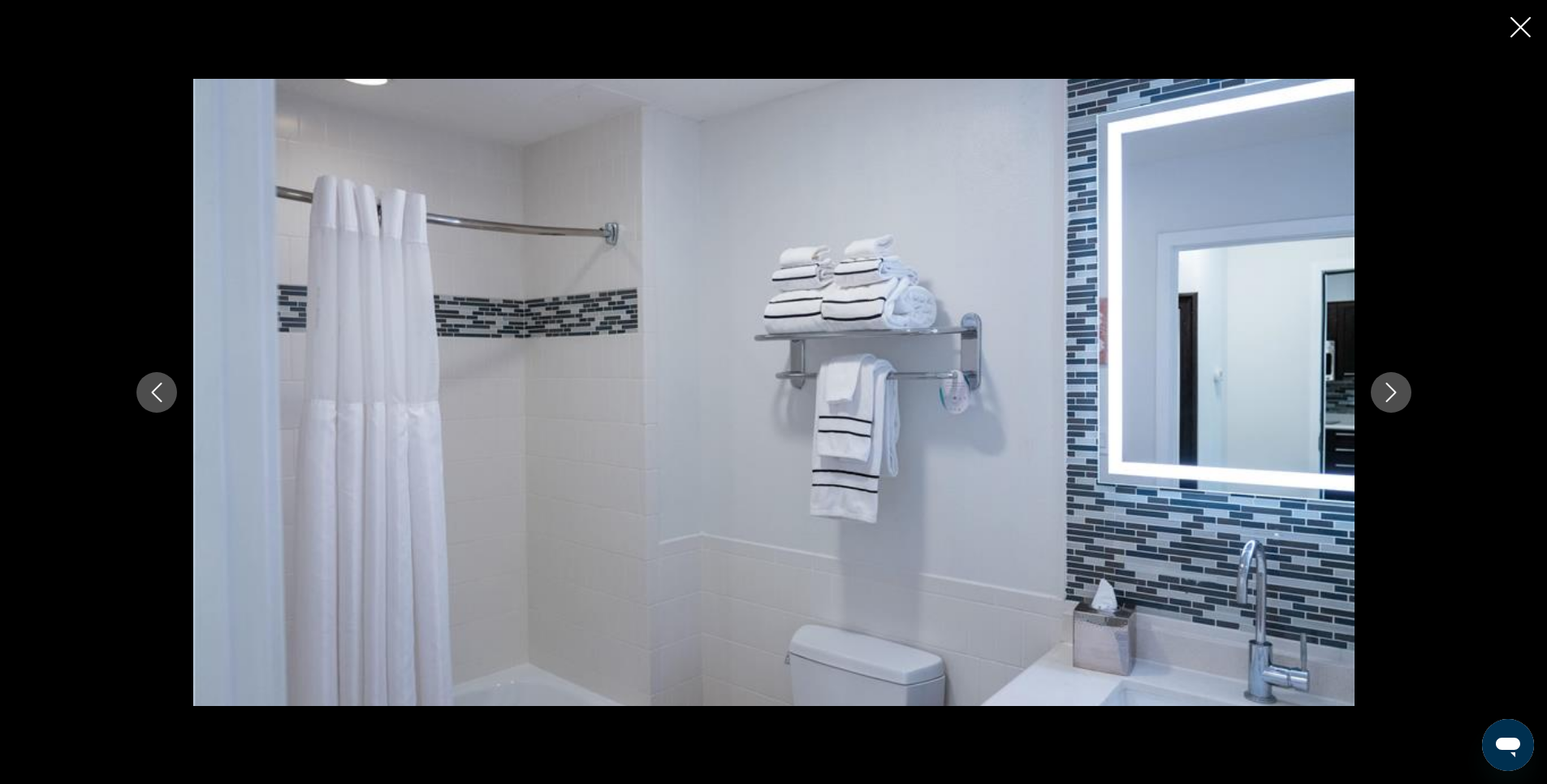
click at [1388, 395] on icon "Next image" at bounding box center [1391, 392] width 19 height 19
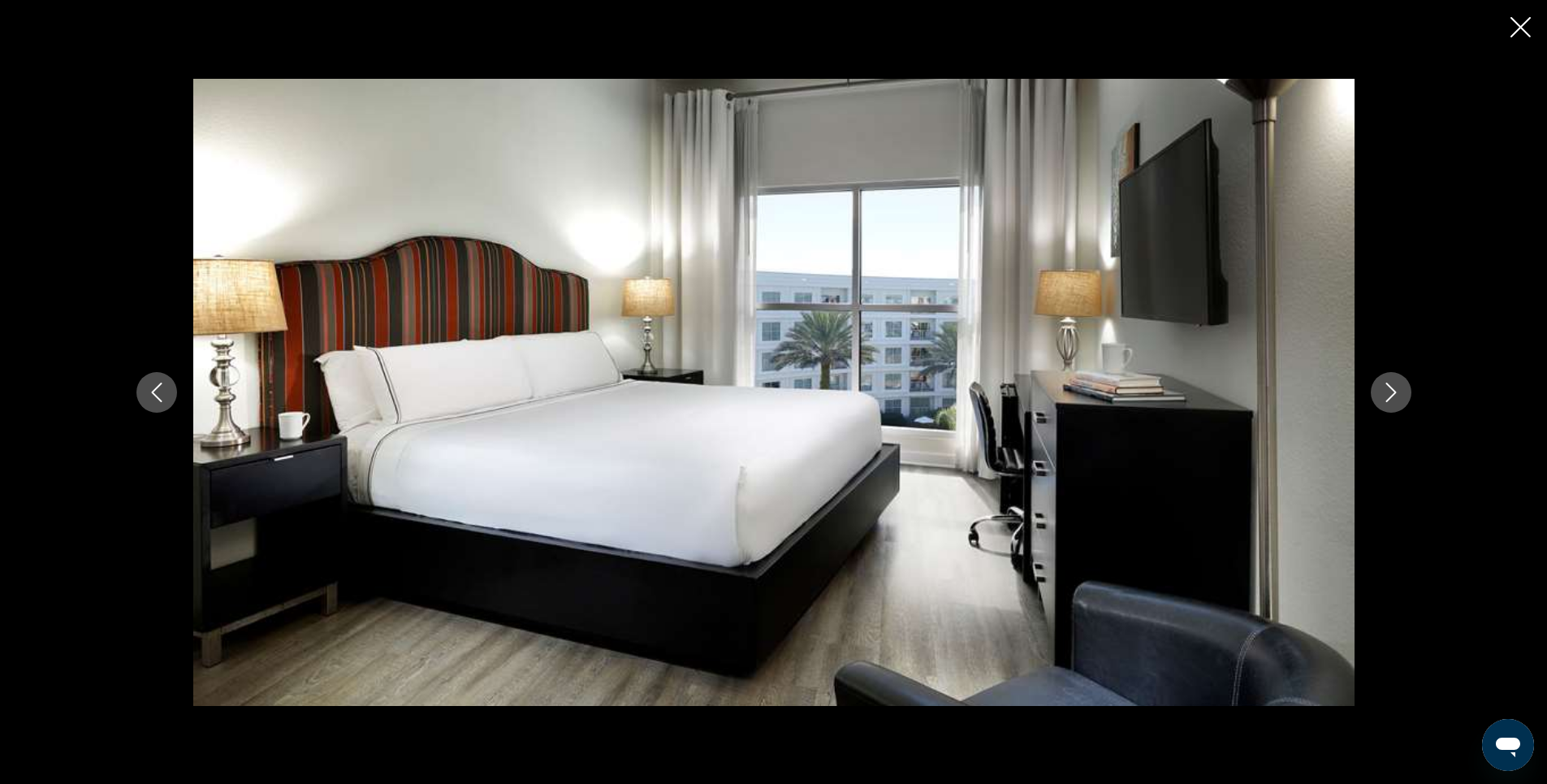
click at [1388, 395] on icon "Next image" at bounding box center [1391, 392] width 19 height 19
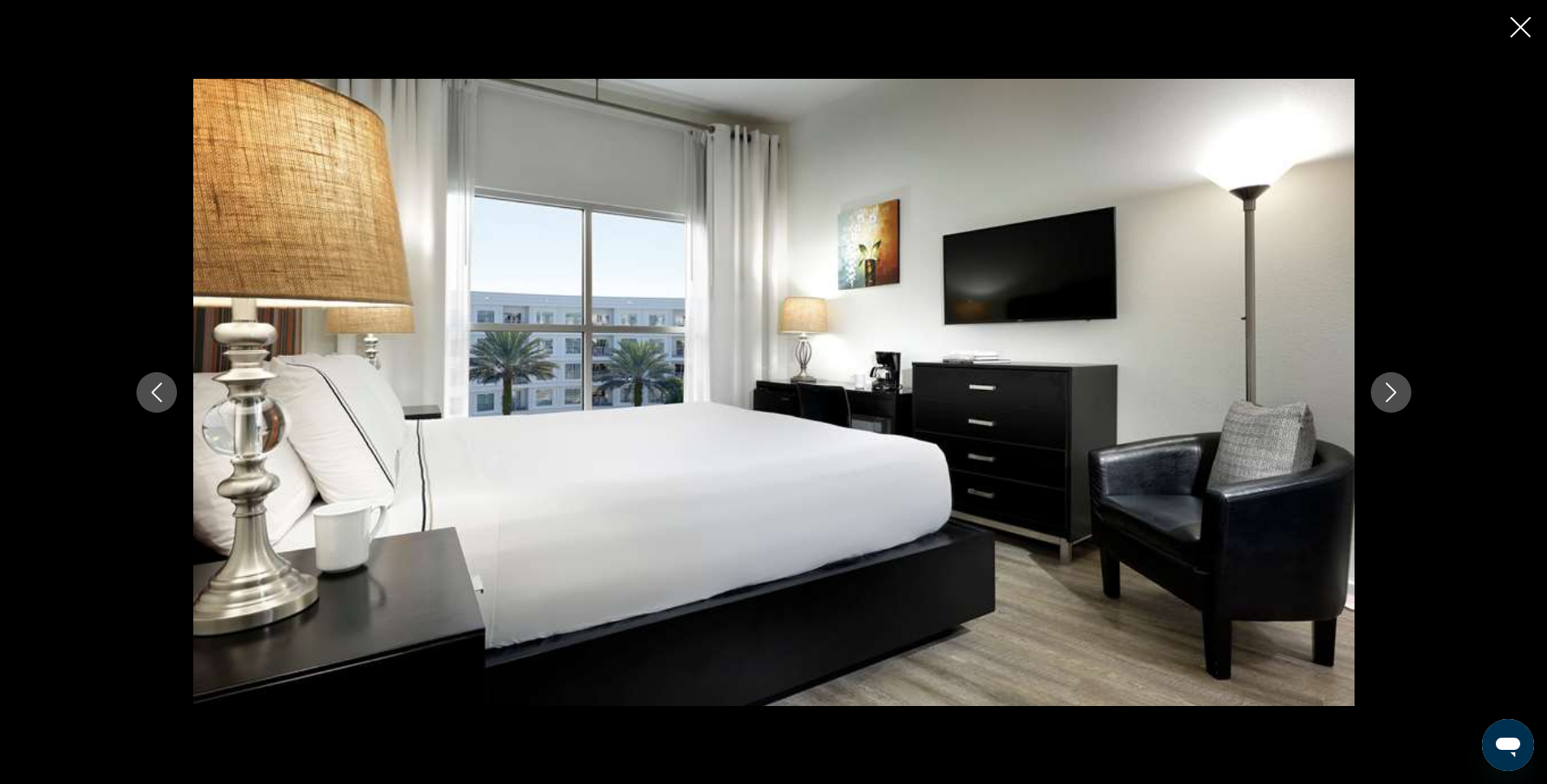
click at [1388, 395] on icon "Next image" at bounding box center [1391, 392] width 19 height 19
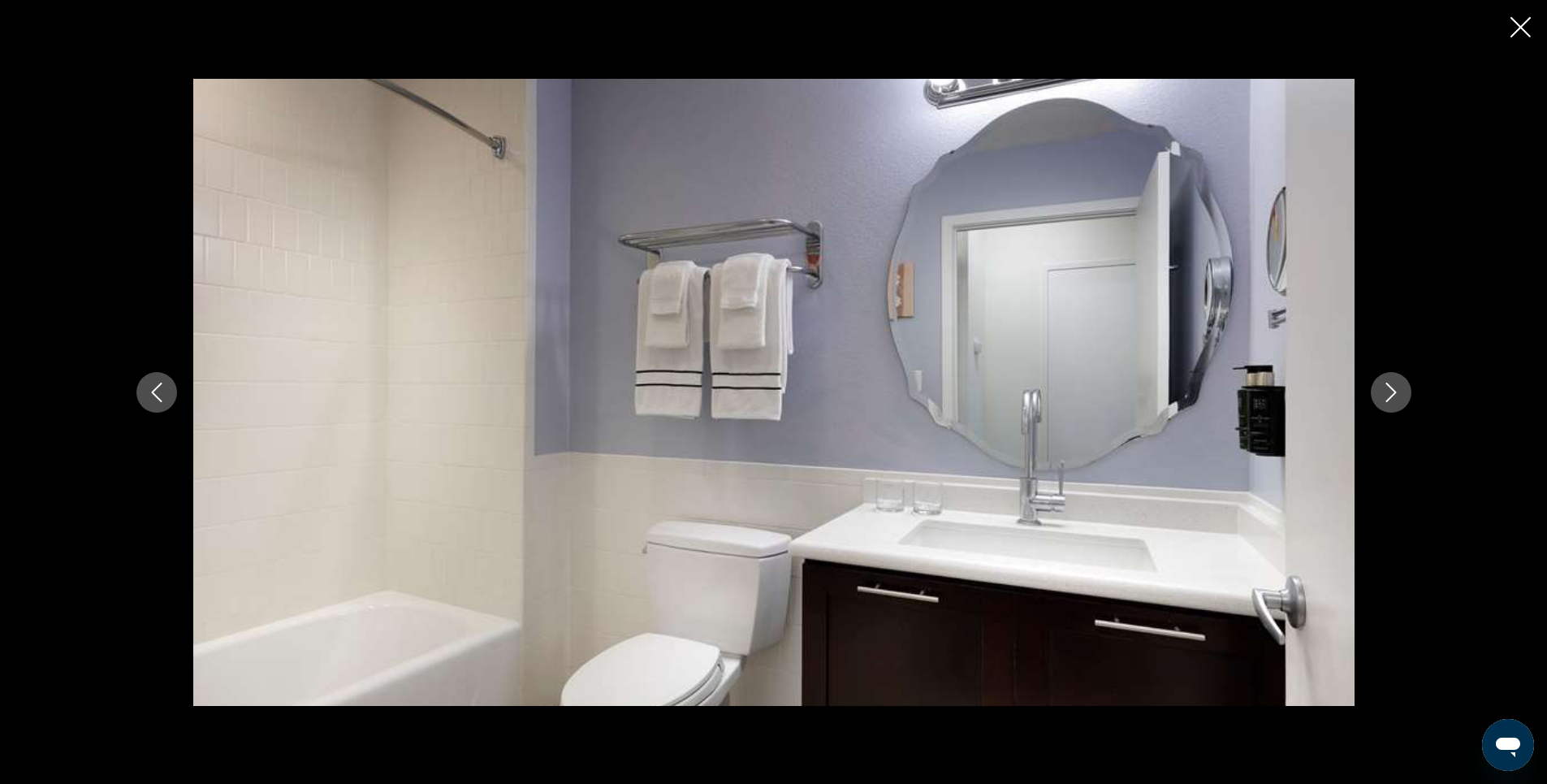
click at [1388, 395] on icon "Next image" at bounding box center [1391, 392] width 19 height 19
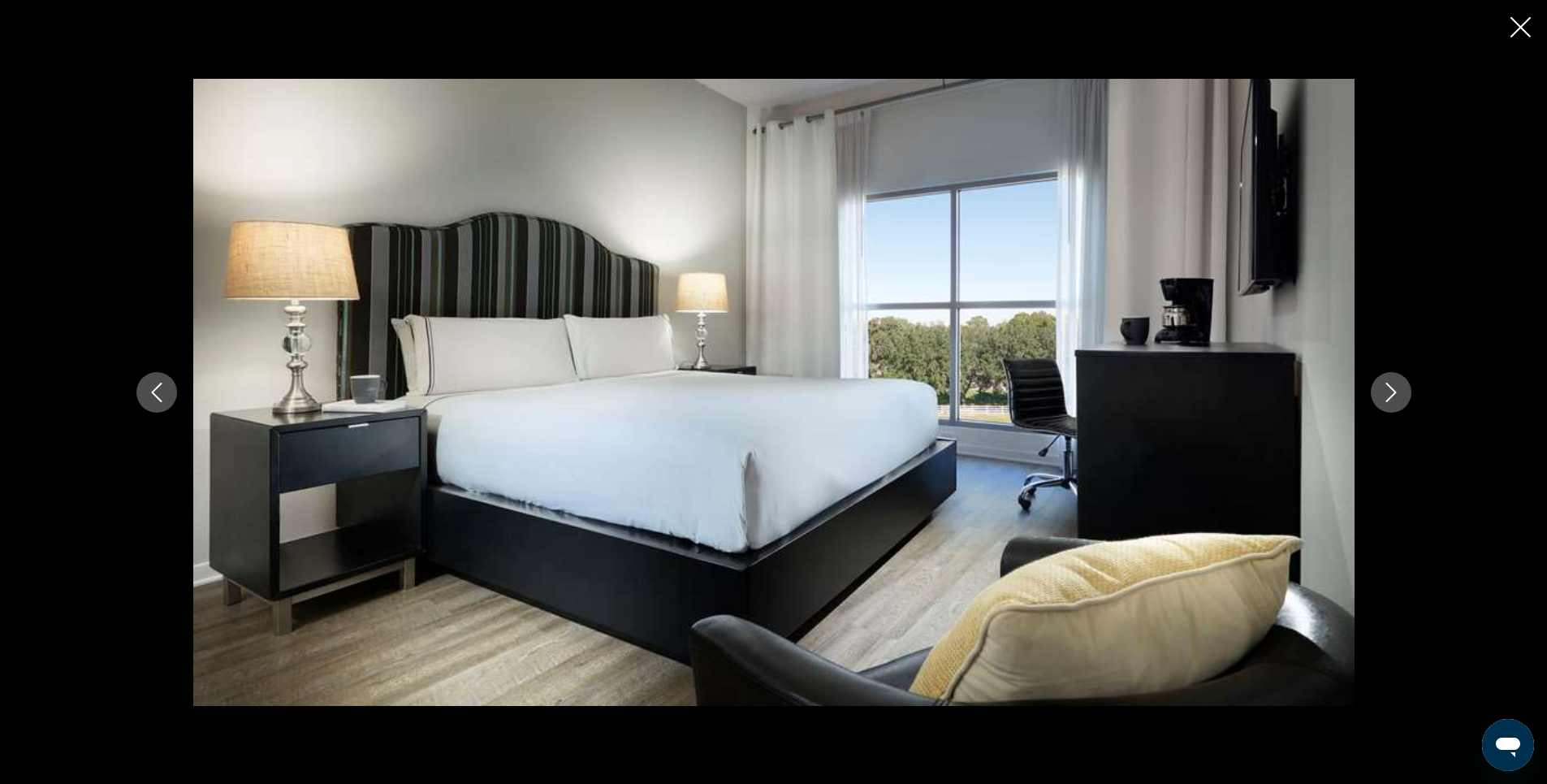
click at [1388, 395] on icon "Next image" at bounding box center [1391, 392] width 19 height 19
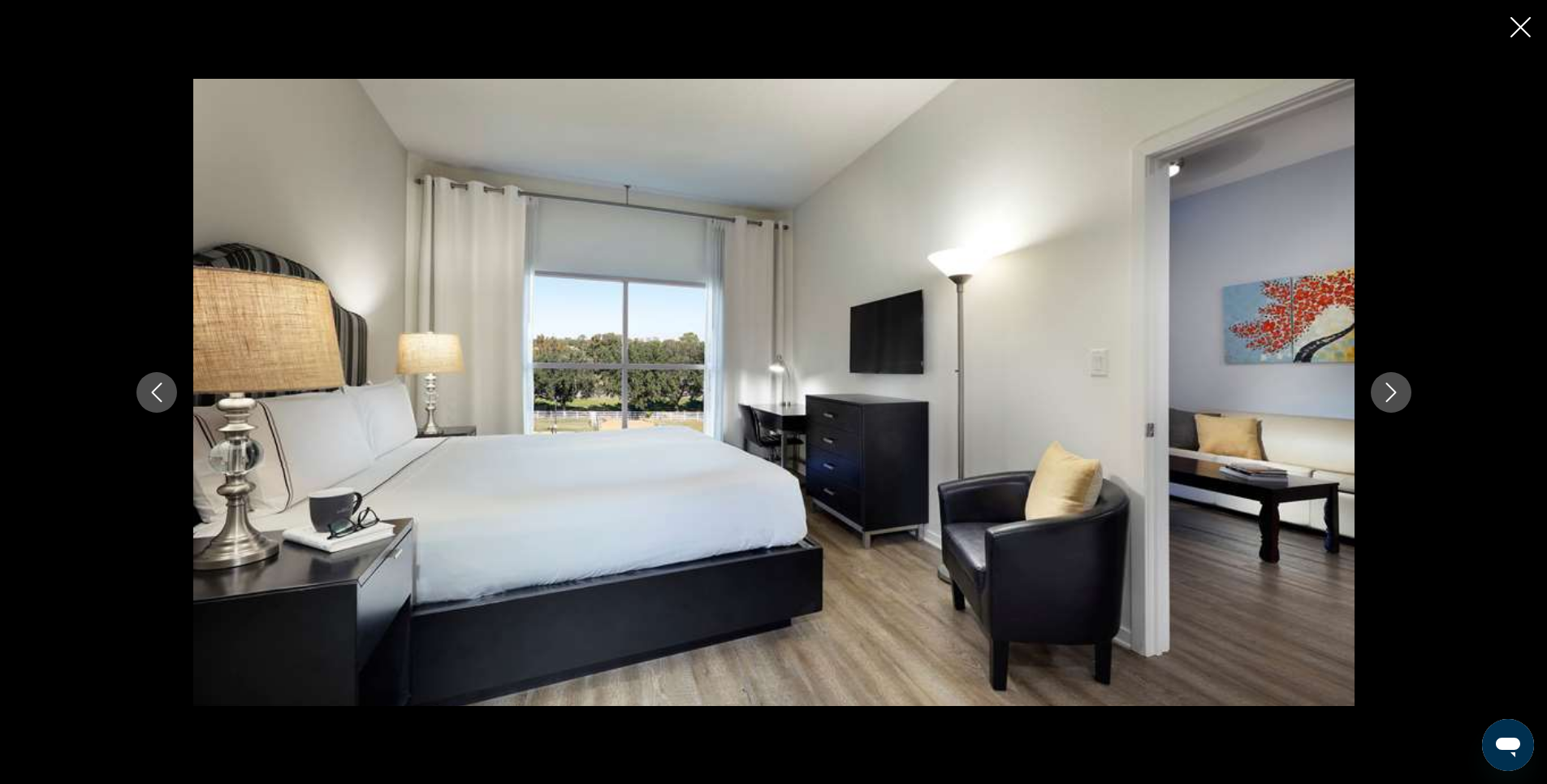
click at [1511, 28] on icon "Close slideshow" at bounding box center [1520, 27] width 20 height 20
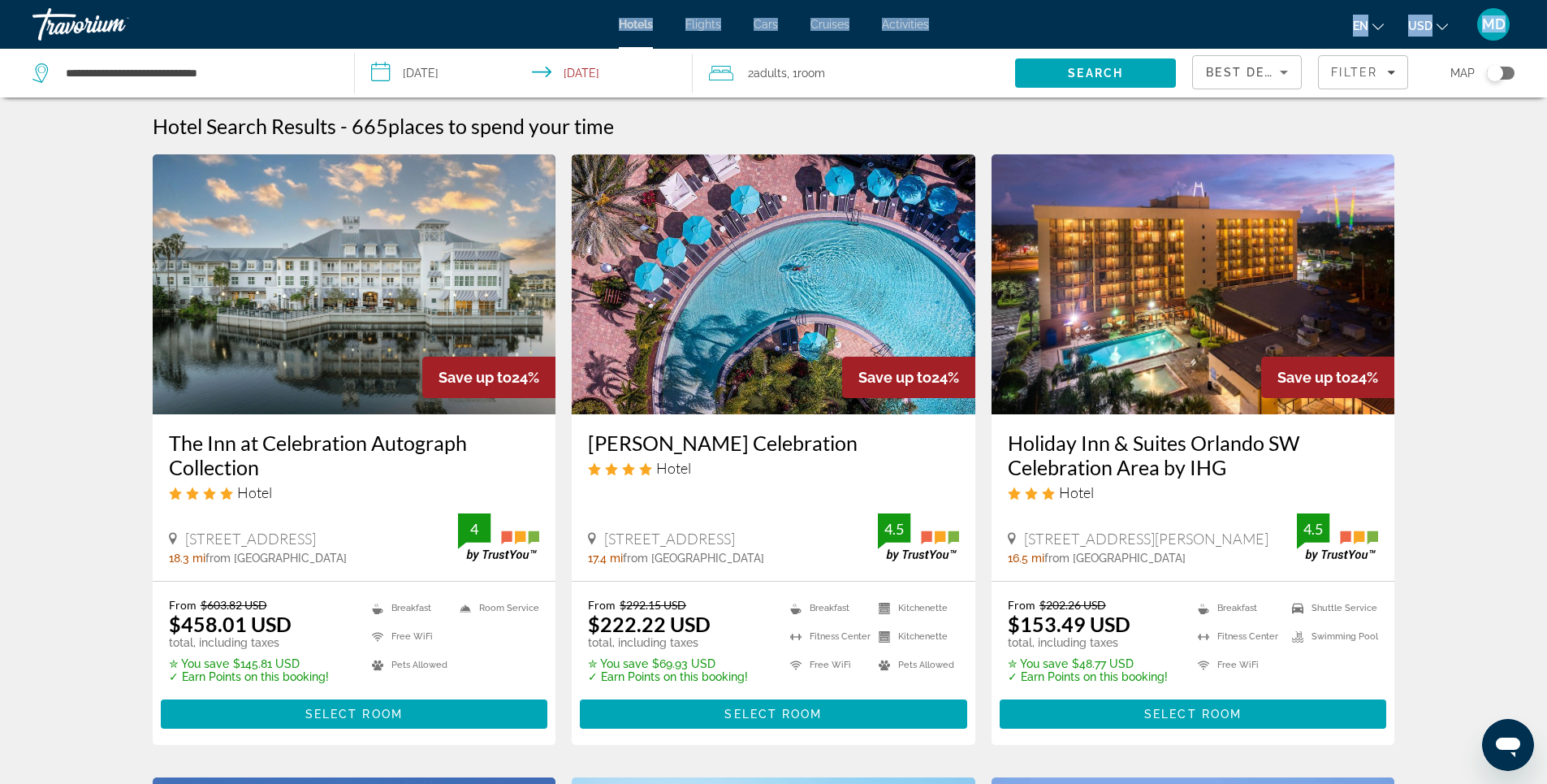
drag, startPoint x: 263, startPoint y: 60, endPoint x: 33, endPoint y: 44, distance: 230.6
click at [33, 44] on div "**********" at bounding box center [773, 392] width 1547 height 784
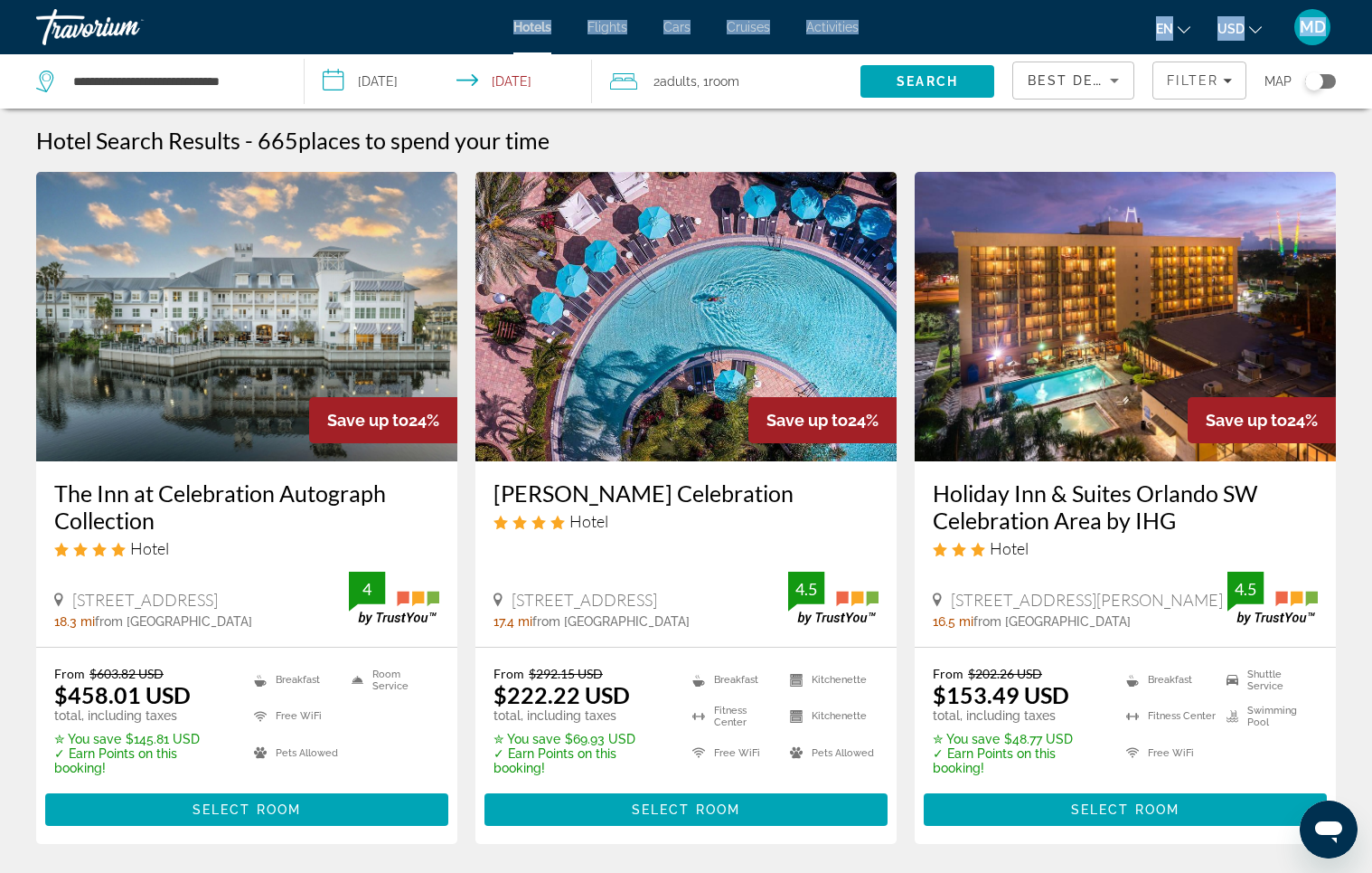
click at [273, 84] on input "**********" at bounding box center [173, 80] width 205 height 27
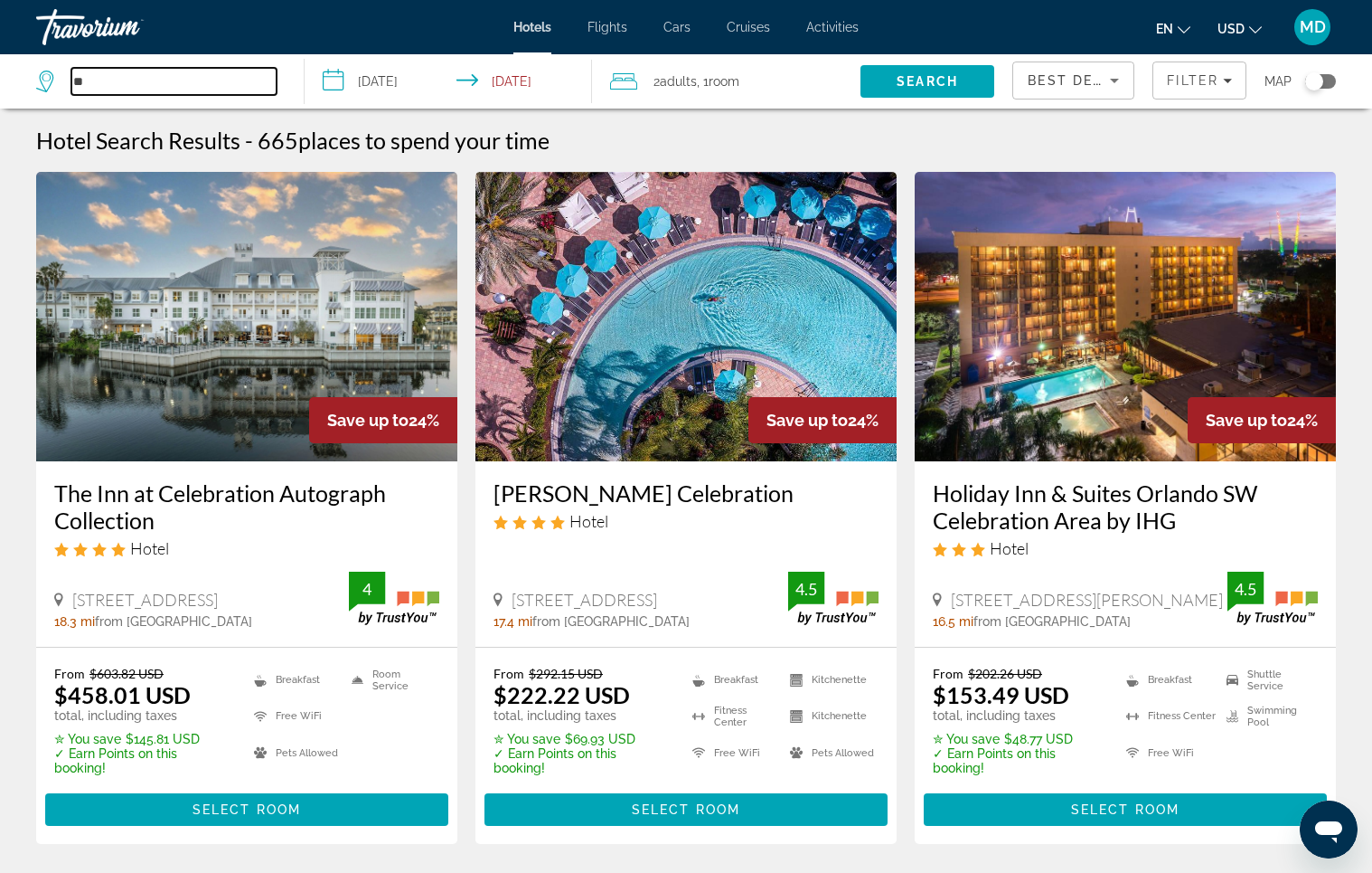
type input "*"
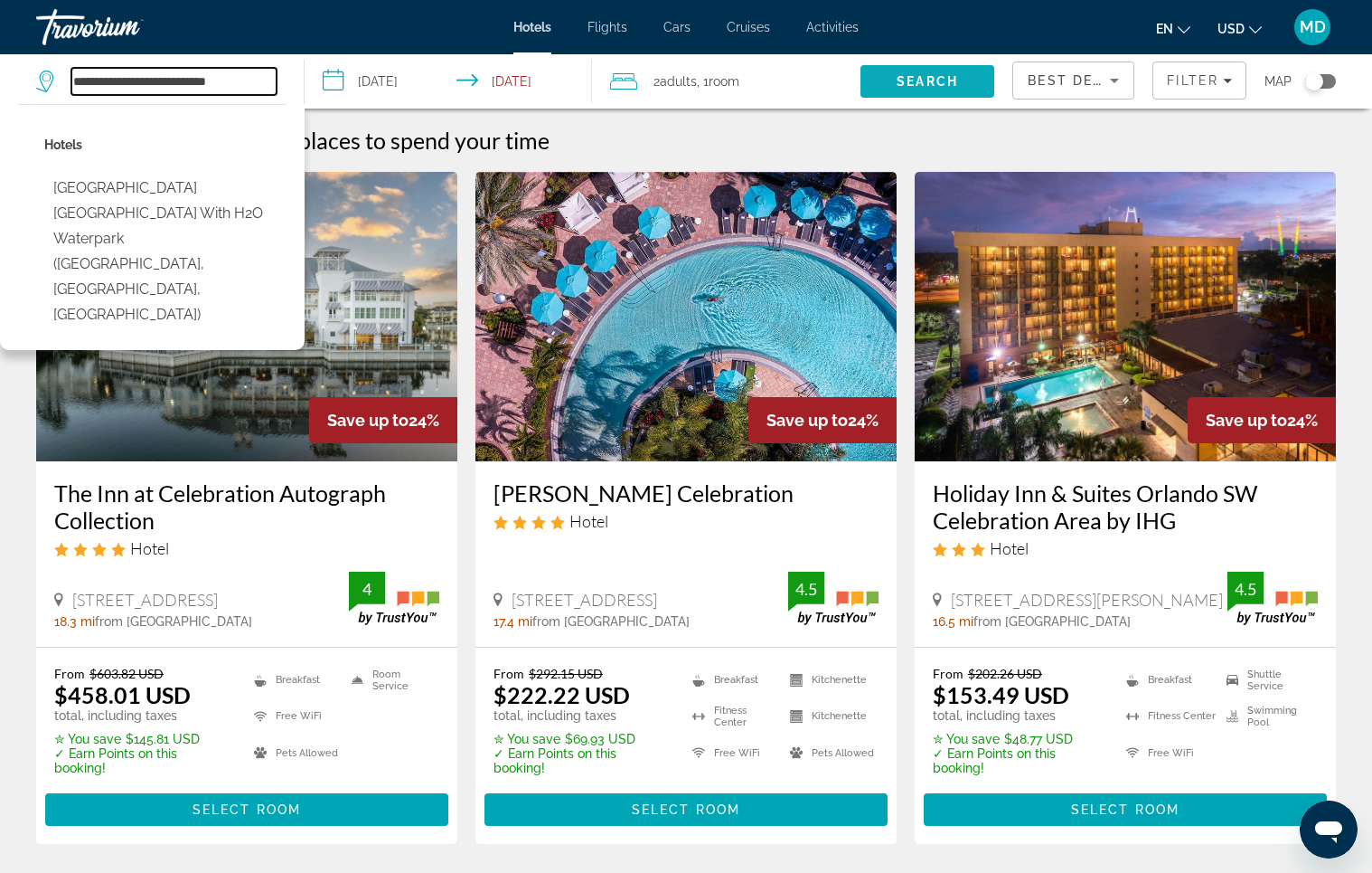
type input "**********"
click at [918, 80] on span "Search" at bounding box center [928, 80] width 62 height 14
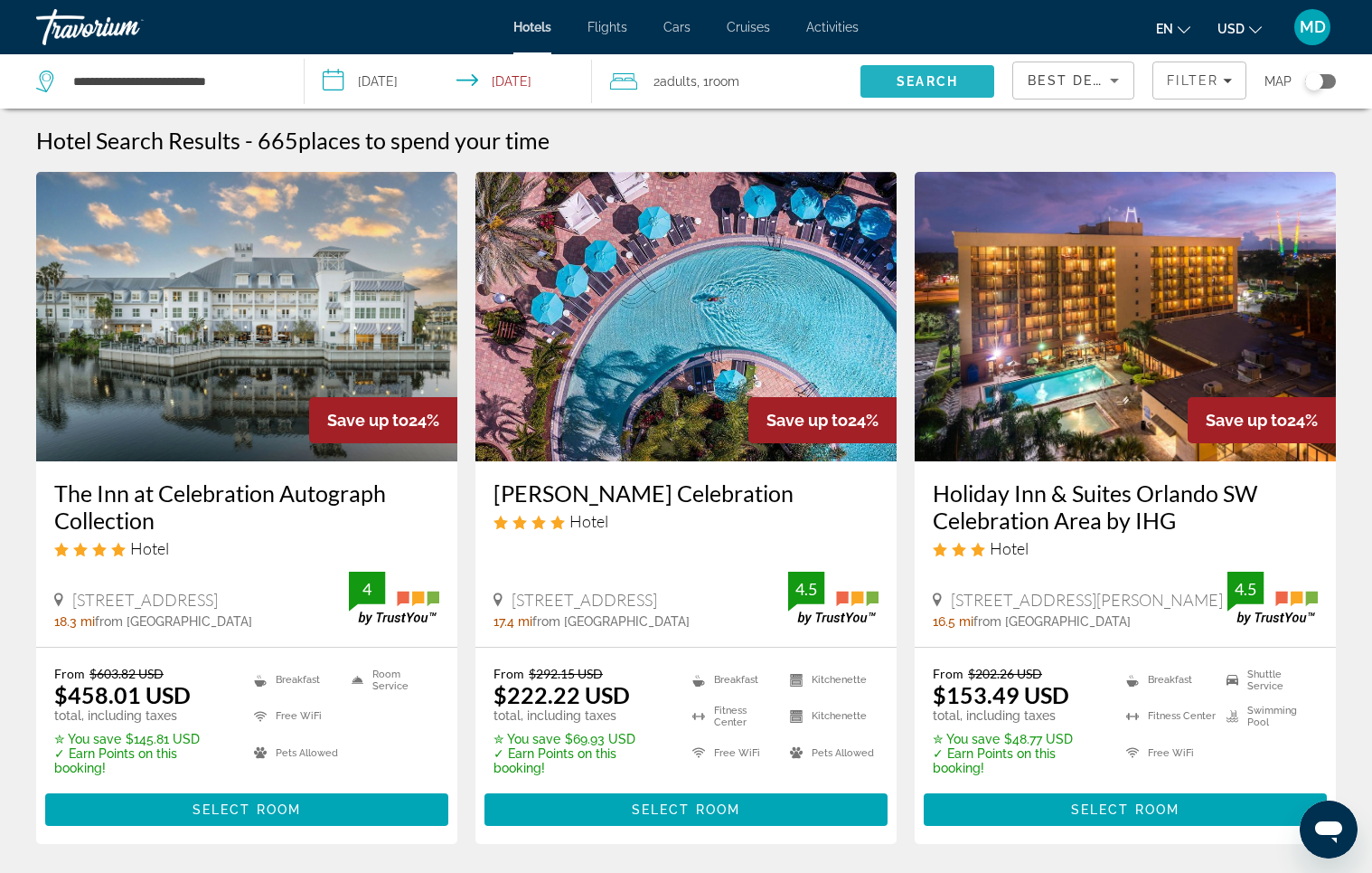
click at [918, 80] on span "Search" at bounding box center [928, 80] width 62 height 14
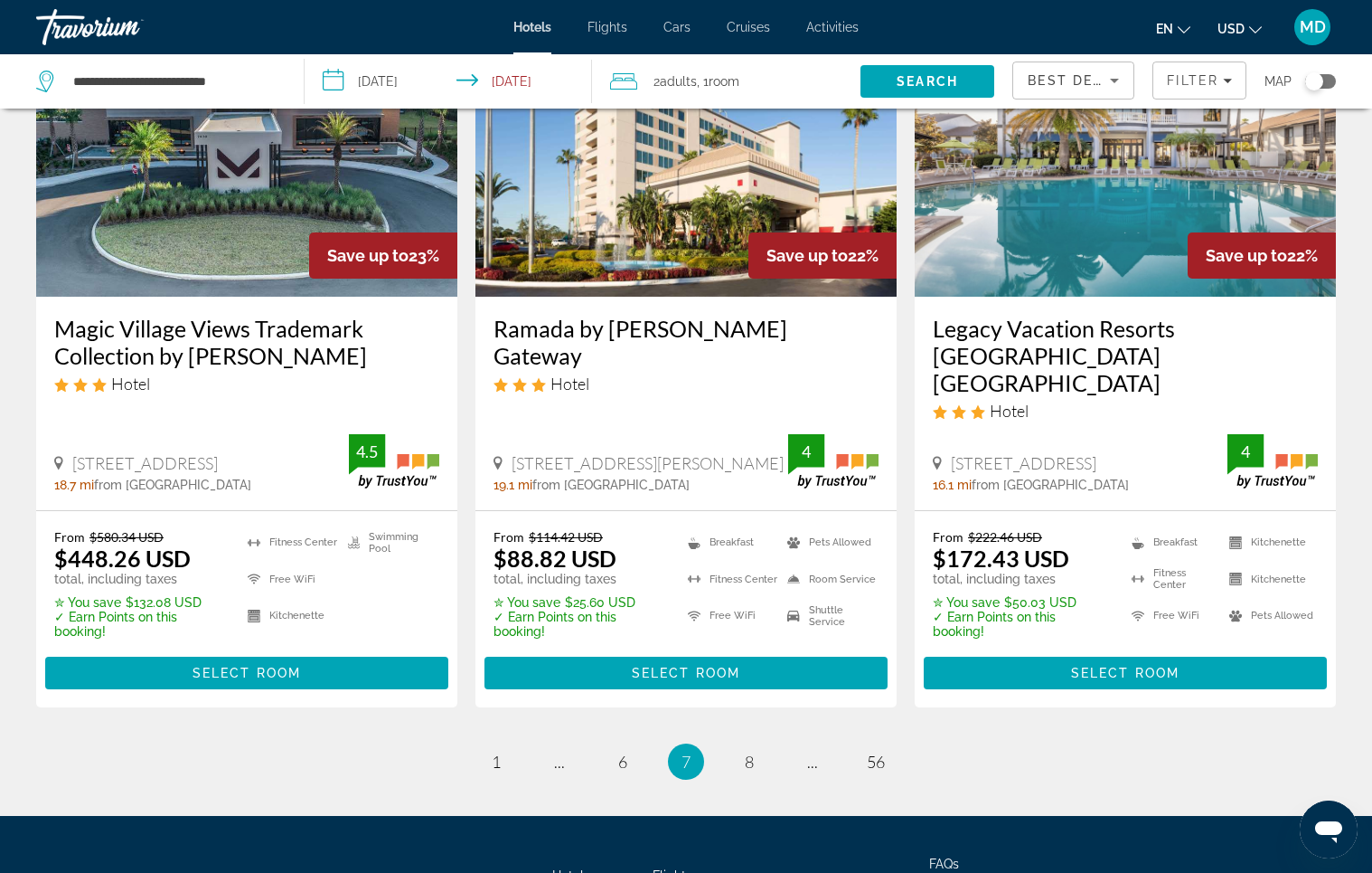
scroll to position [2350, 0]
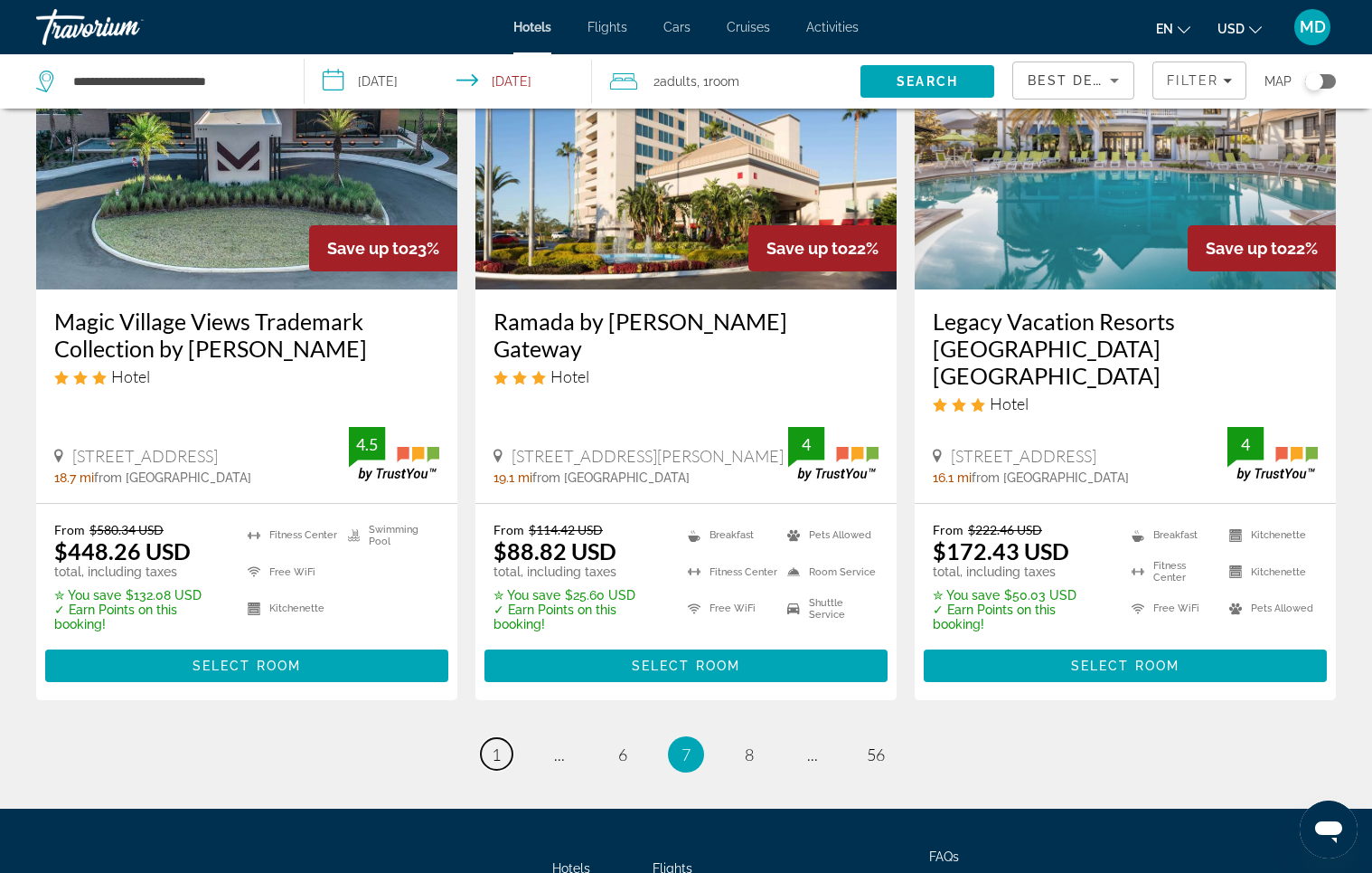
click at [492, 744] on span "1" at bounding box center [497, 753] width 9 height 20
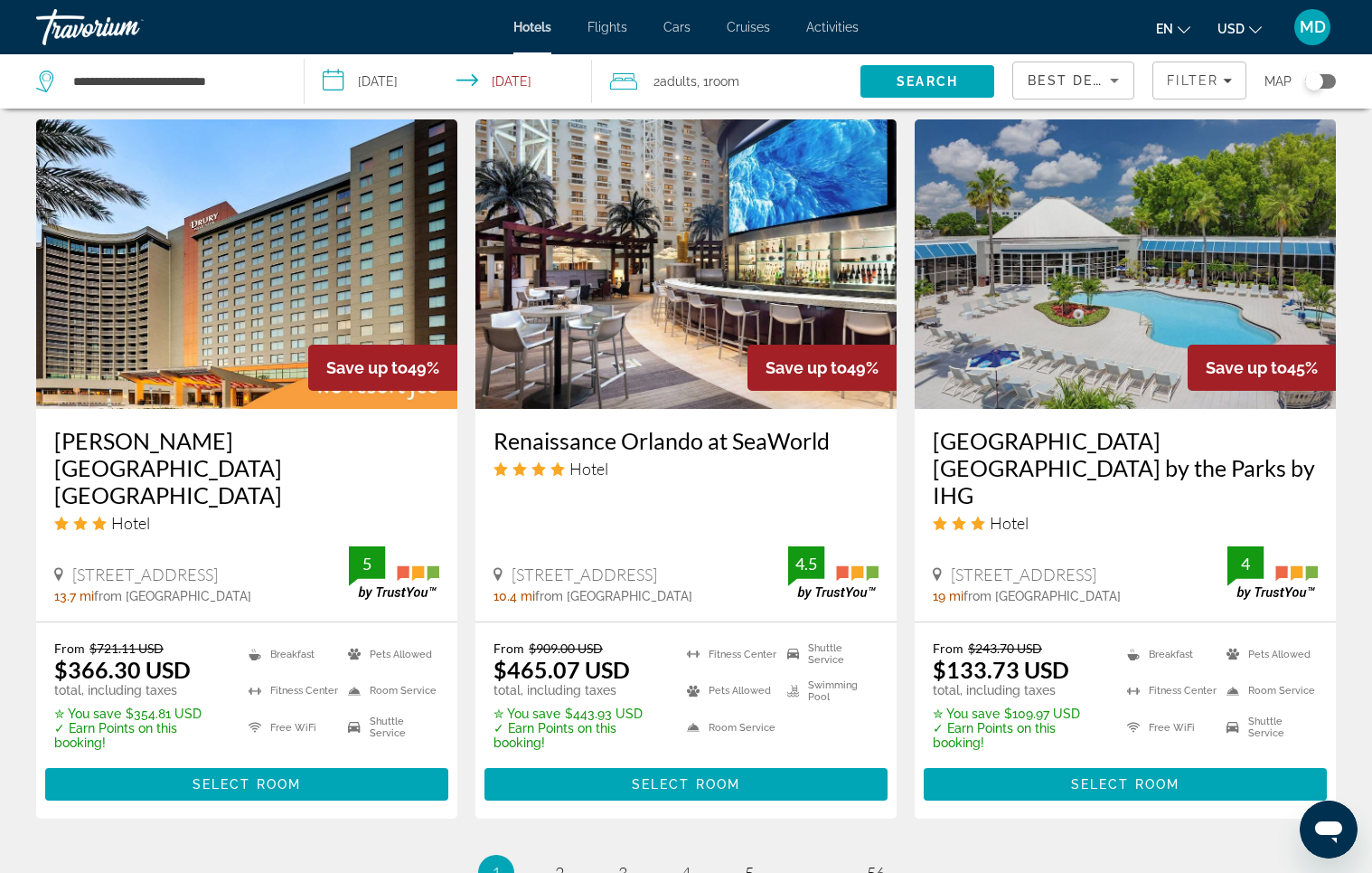
scroll to position [2430, 0]
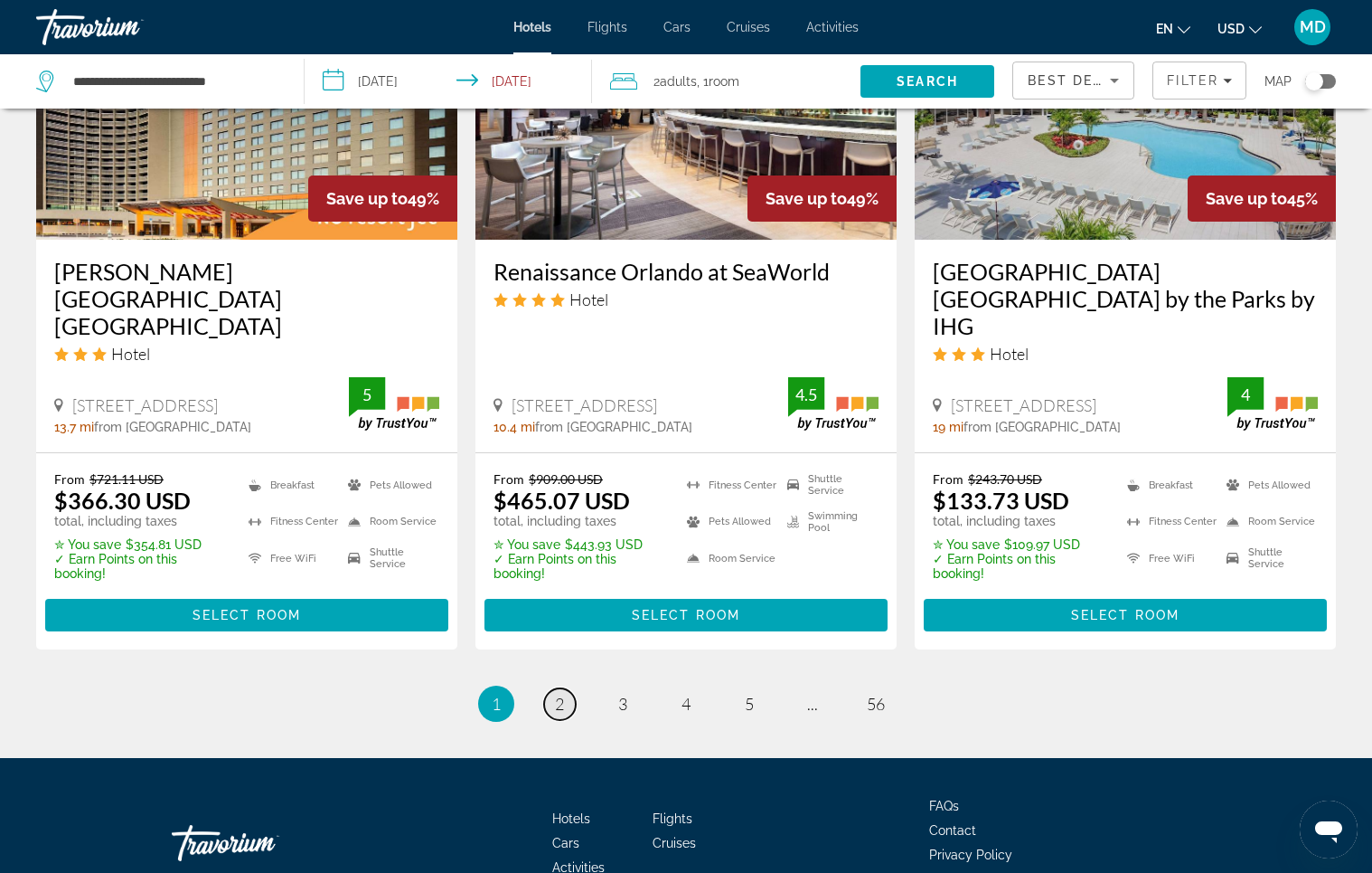
click at [551, 688] on link "page 2" at bounding box center [560, 704] width 32 height 32
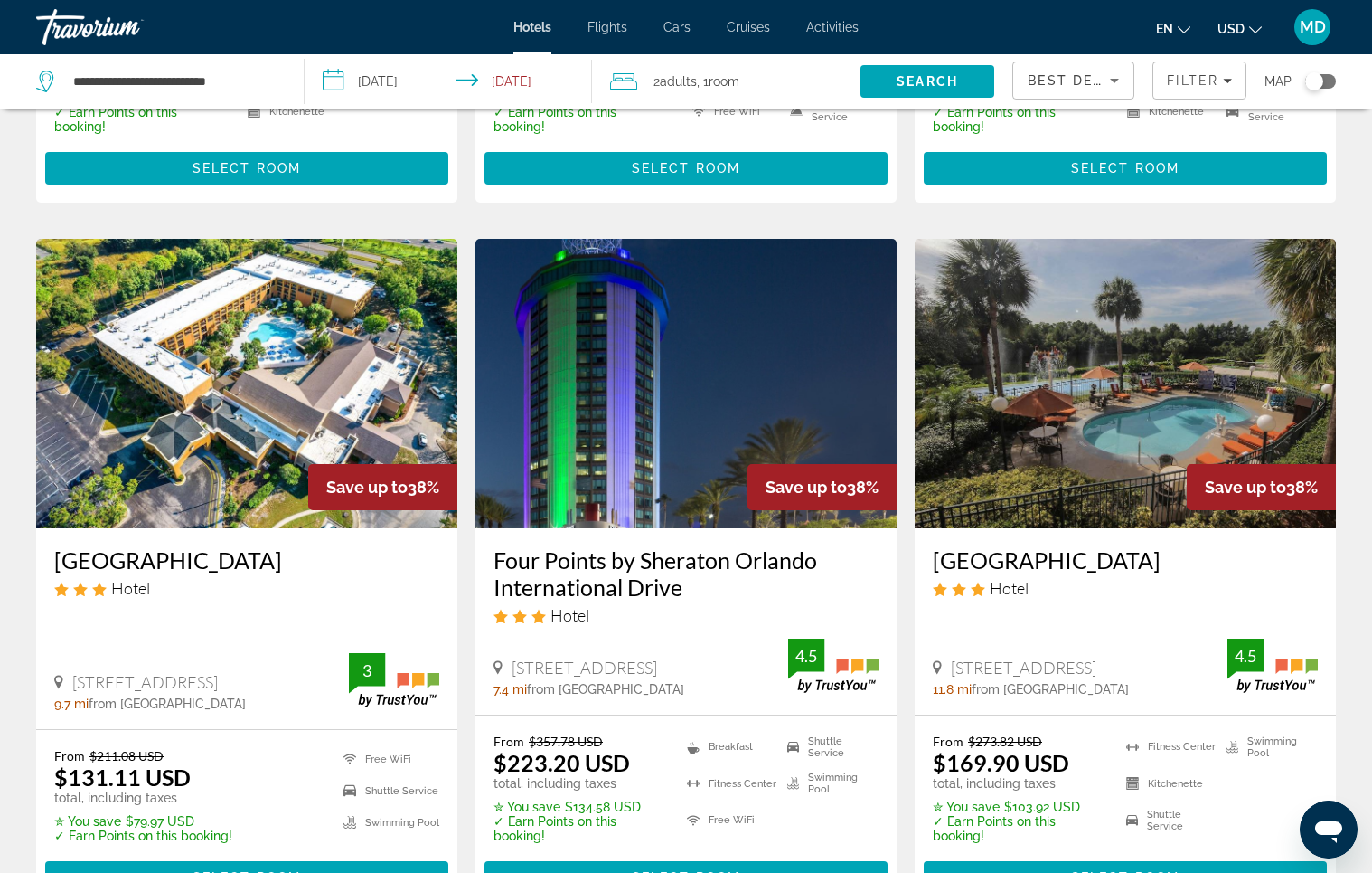
scroll to position [2170, 0]
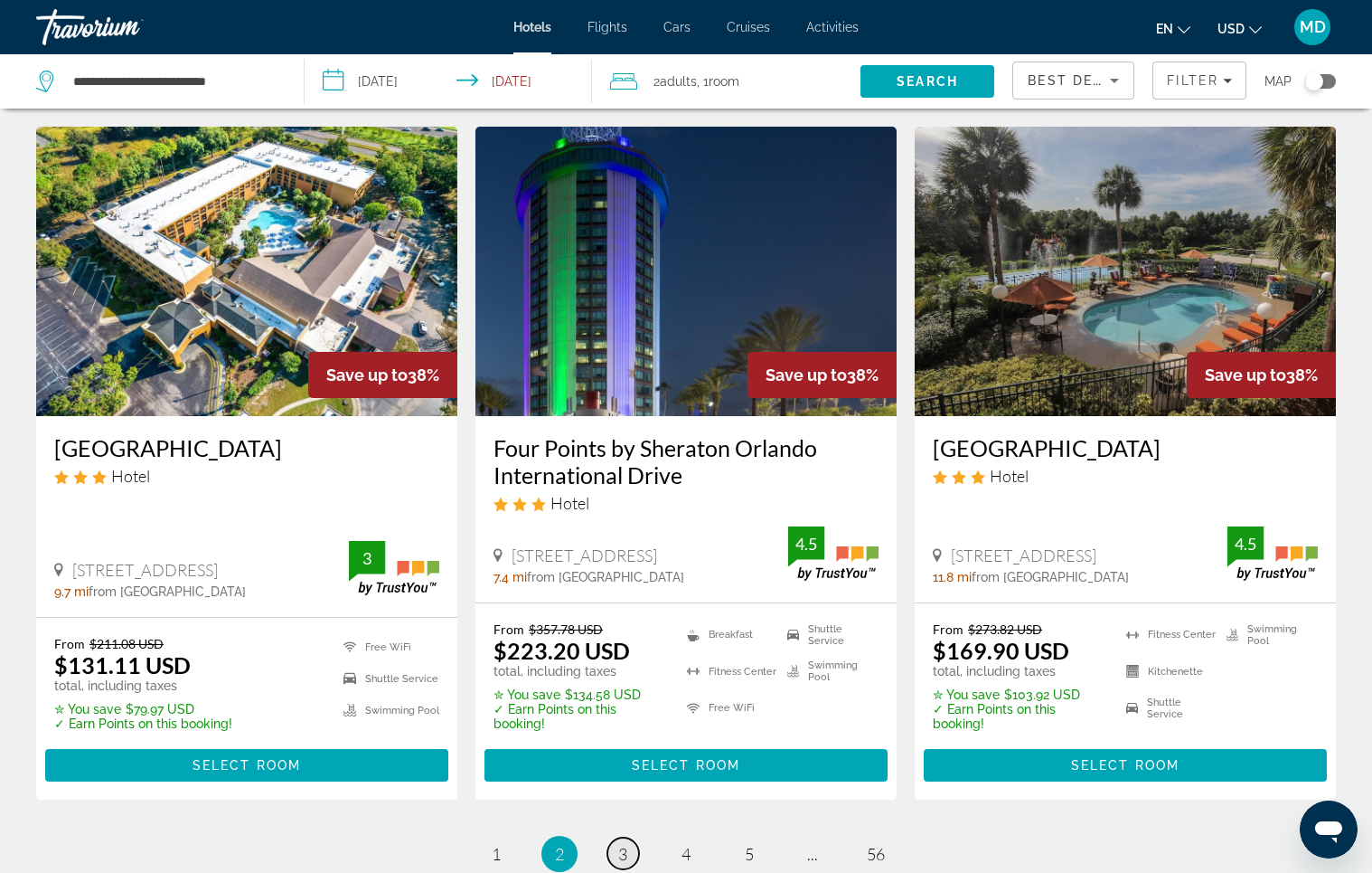
click at [623, 844] on span "3" at bounding box center [623, 853] width 9 height 20
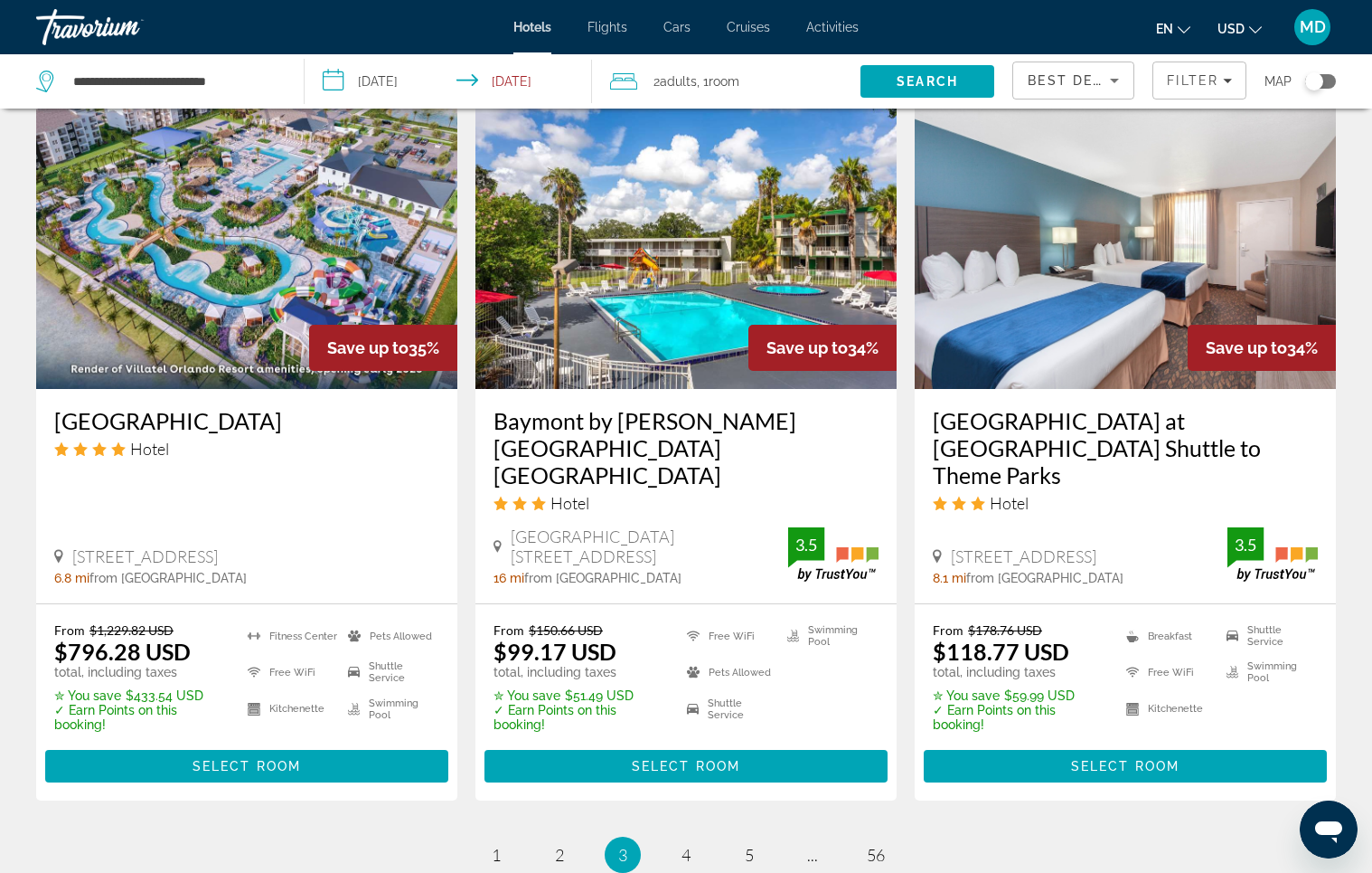
scroll to position [2430, 0]
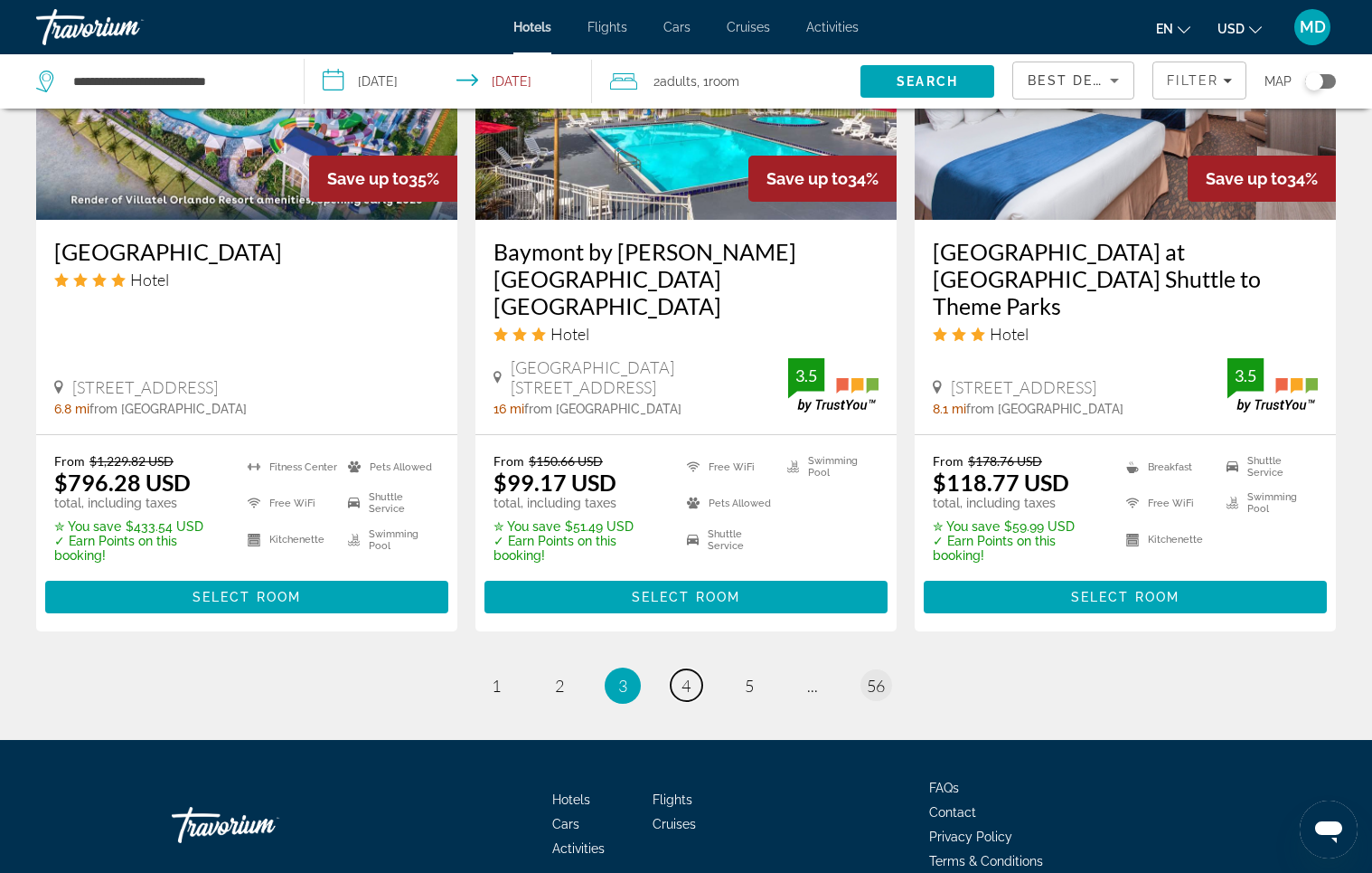
drag, startPoint x: 685, startPoint y: 592, endPoint x: 888, endPoint y: 604, distance: 203.4
click at [685, 676] on span "4" at bounding box center [686, 685] width 9 height 20
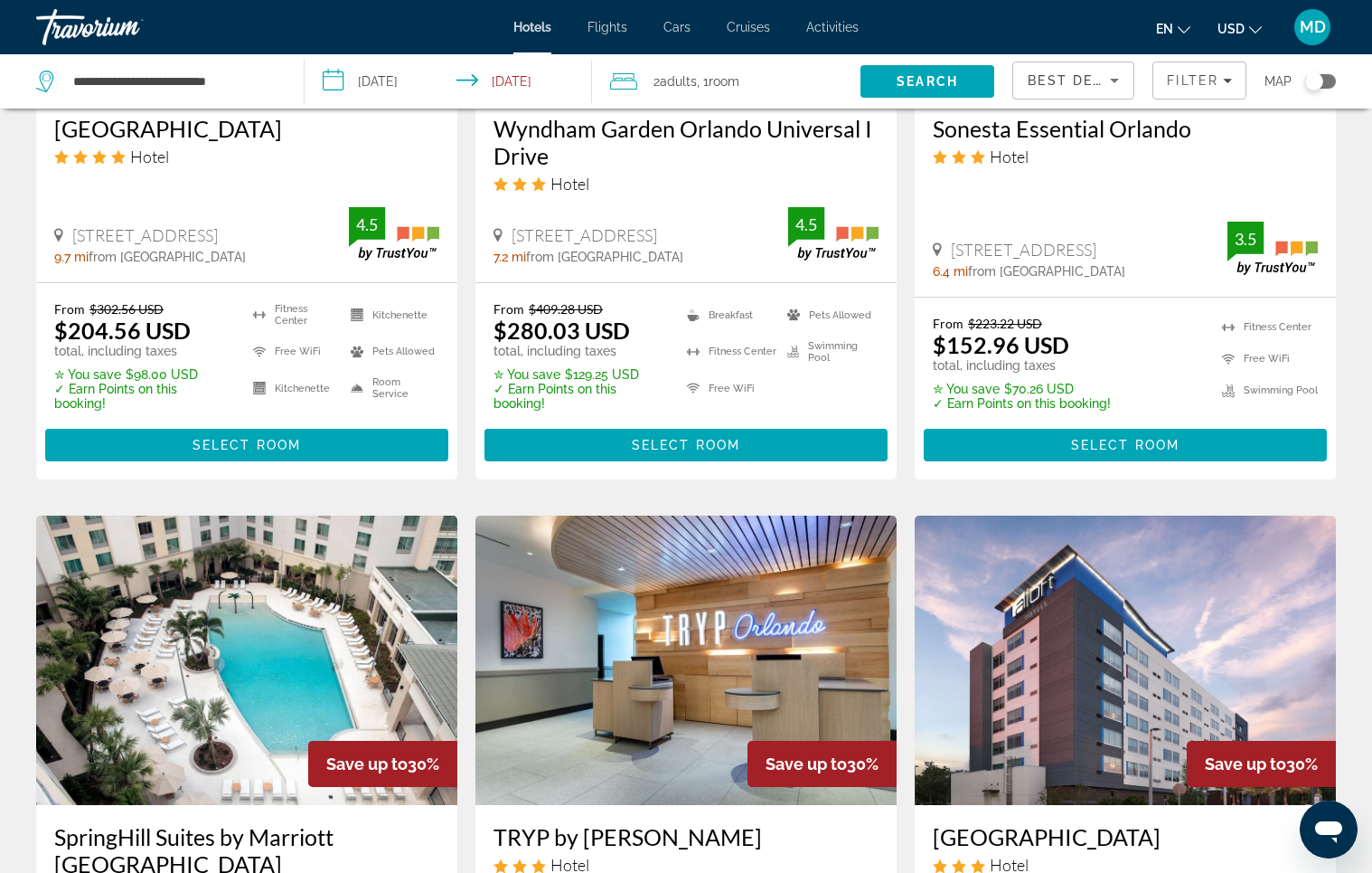
scroll to position [2170, 0]
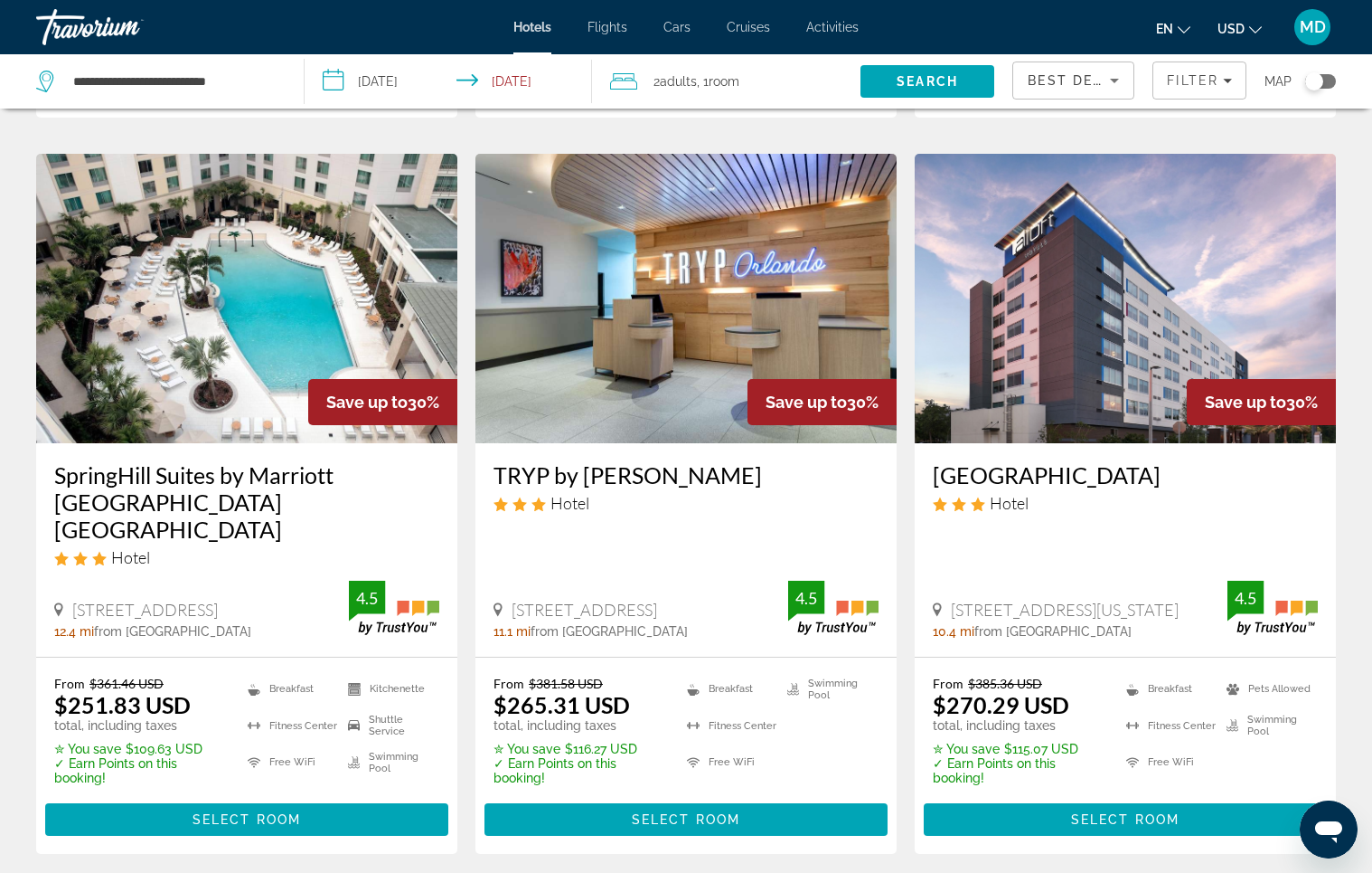
click at [1061, 322] on img "Main content" at bounding box center [1125, 298] width 421 height 289
